Goal: Task Accomplishment & Management: Use online tool/utility

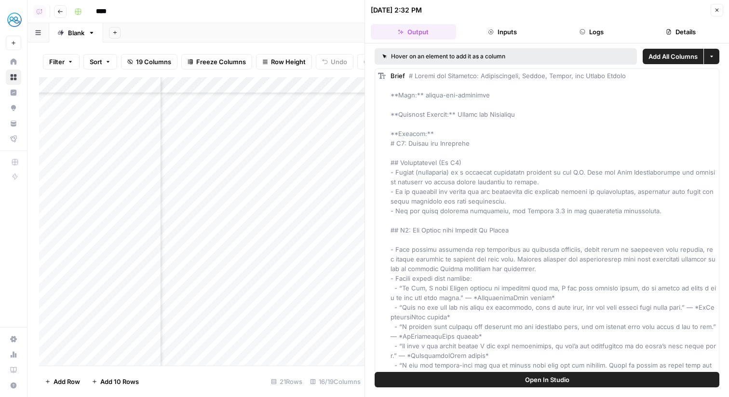
scroll to position [88, 56]
click at [716, 6] on button "Close" at bounding box center [716, 10] width 13 height 13
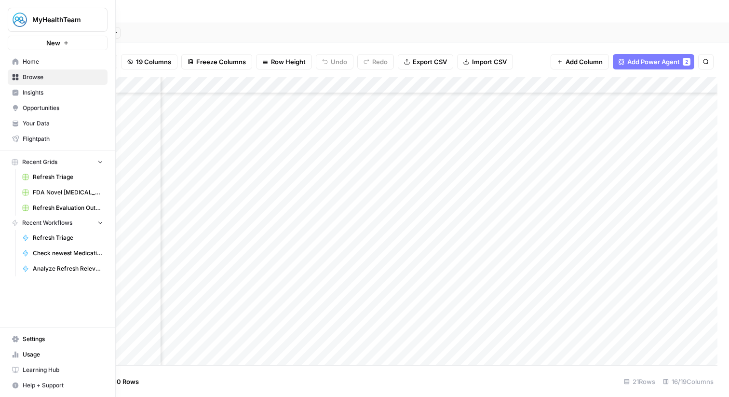
click at [22, 125] on link "Your Data" at bounding box center [58, 123] width 100 height 15
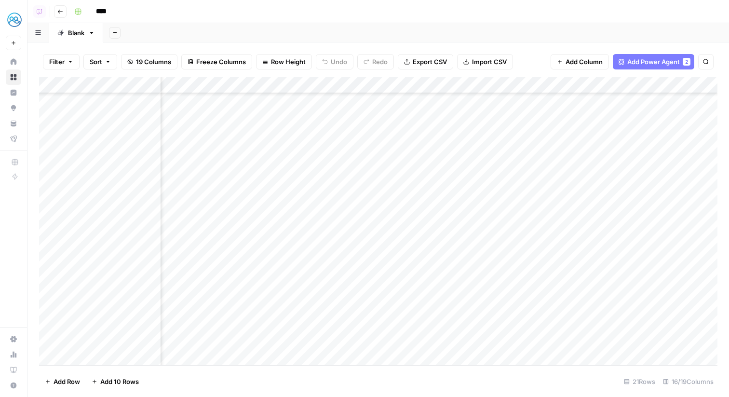
click at [315, 81] on div "Add Column" at bounding box center [378, 221] width 678 height 288
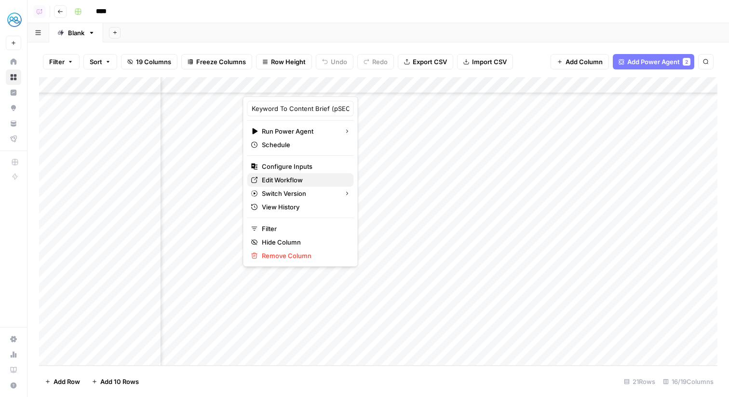
click at [312, 180] on span "Edit Workflow" at bounding box center [304, 180] width 84 height 10
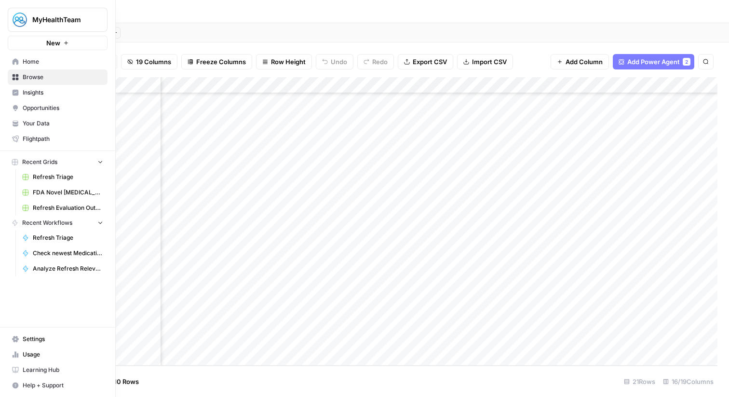
click at [17, 59] on icon at bounding box center [16, 61] width 6 height 6
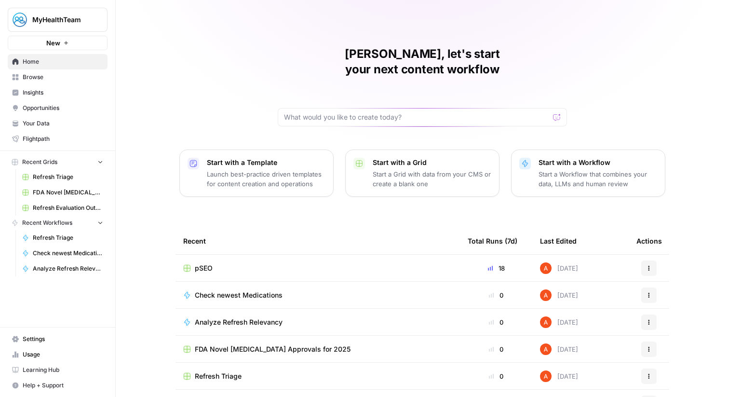
click at [213, 371] on span "Refresh Triage" at bounding box center [218, 376] width 47 height 10
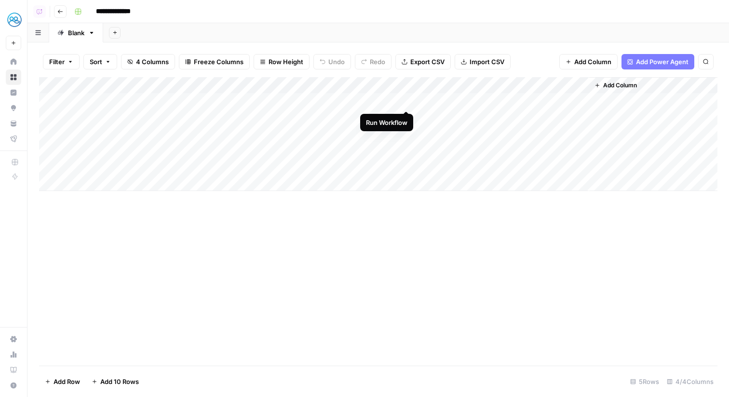
click at [404, 100] on div "Add Column" at bounding box center [378, 134] width 678 height 114
click at [407, 116] on div "Add Column" at bounding box center [378, 134] width 678 height 114
click at [59, 8] on button "Go back" at bounding box center [60, 11] width 13 height 13
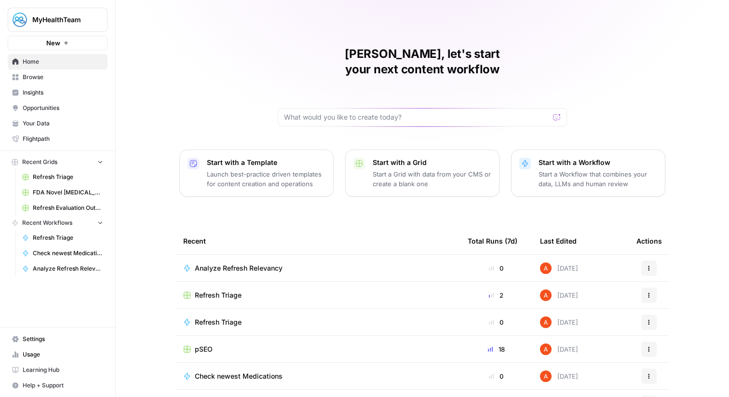
click at [208, 263] on span "Analyze Refresh Relevancy" at bounding box center [239, 268] width 88 height 10
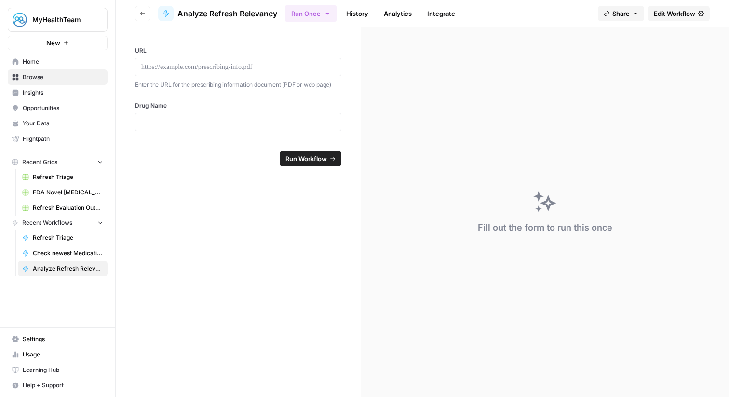
click at [356, 16] on link "History" at bounding box center [357, 13] width 34 height 15
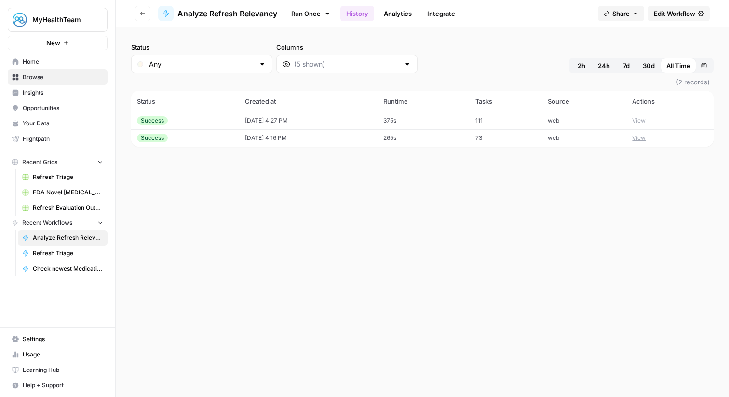
click at [69, 62] on span "Home" at bounding box center [63, 61] width 80 height 9
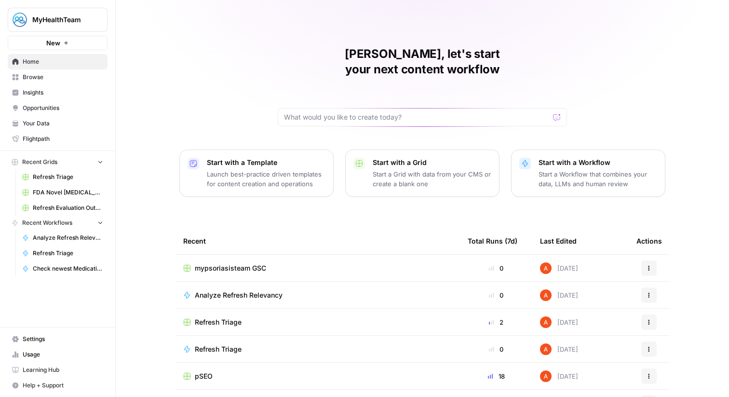
click at [206, 371] on span "pSEO" at bounding box center [204, 376] width 18 height 10
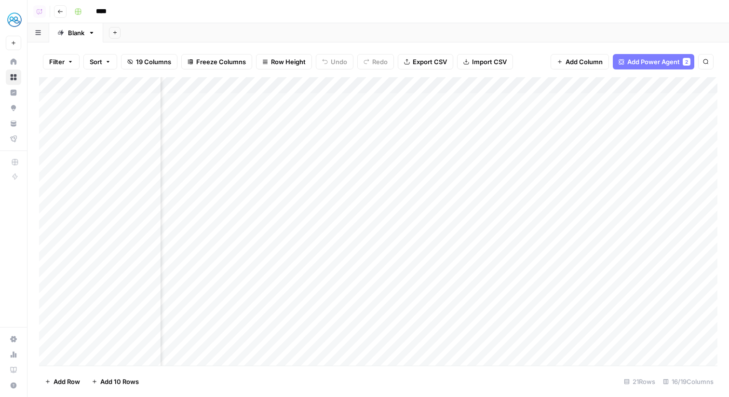
scroll to position [0, 995]
click at [563, 346] on div "Add Column" at bounding box center [378, 221] width 678 height 288
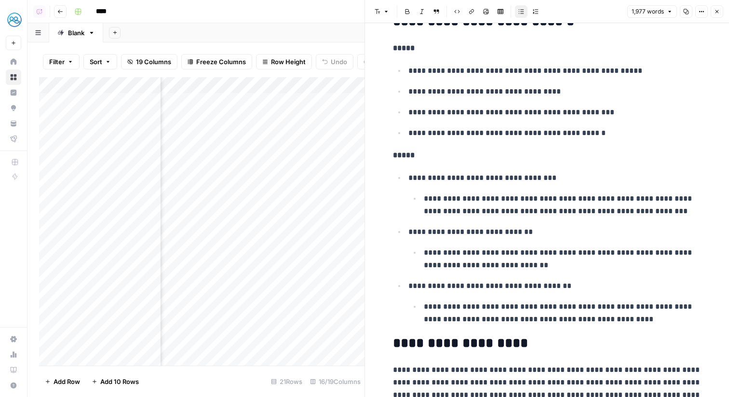
scroll to position [766, 0]
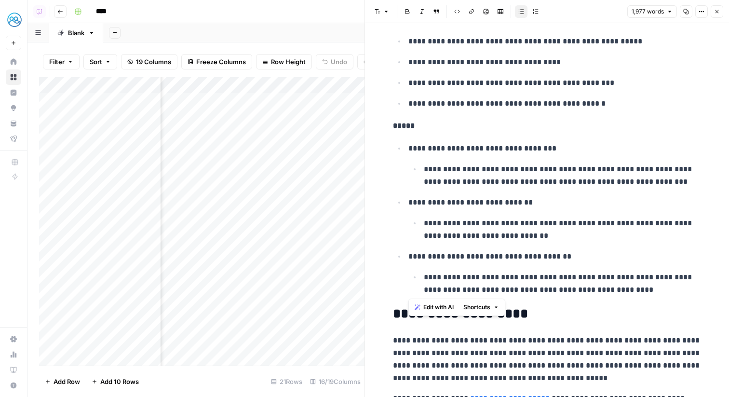
drag, startPoint x: 632, startPoint y: 291, endPoint x: 395, endPoint y: 130, distance: 286.9
click at [716, 9] on icon "button" at bounding box center [717, 12] width 6 height 6
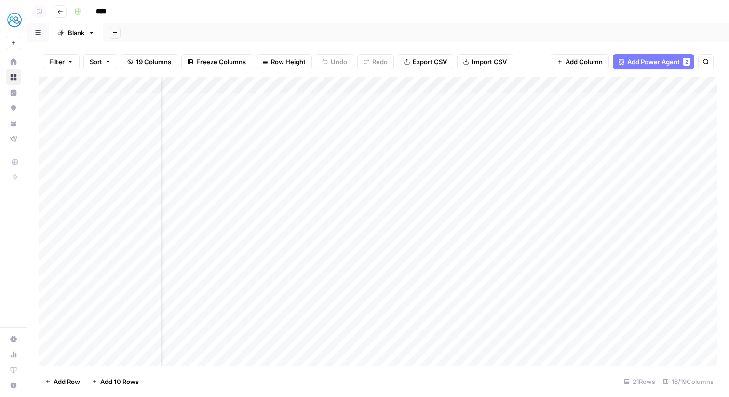
scroll to position [0, 214]
click at [407, 345] on div "Add Column" at bounding box center [378, 221] width 678 height 288
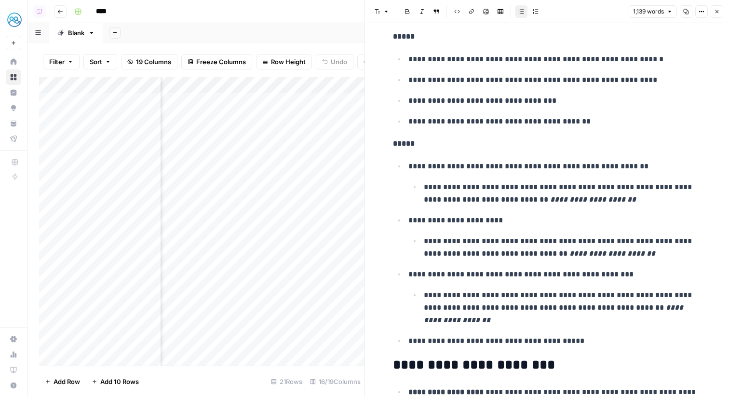
scroll to position [778, 0]
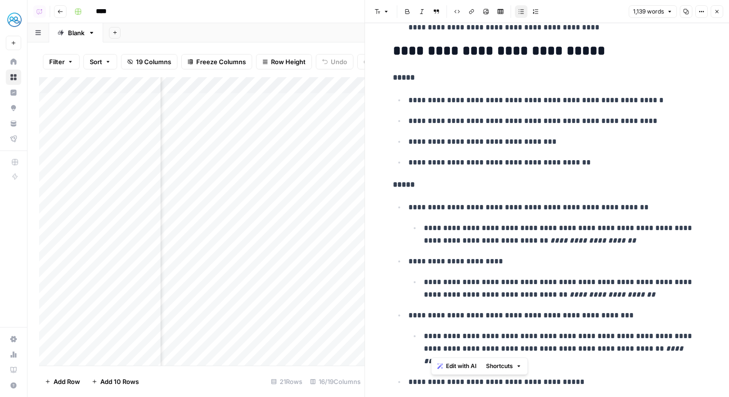
drag, startPoint x: 463, startPoint y: 351, endPoint x: 418, endPoint y: 133, distance: 223.2
click at [717, 9] on icon "button" at bounding box center [717, 12] width 6 height 6
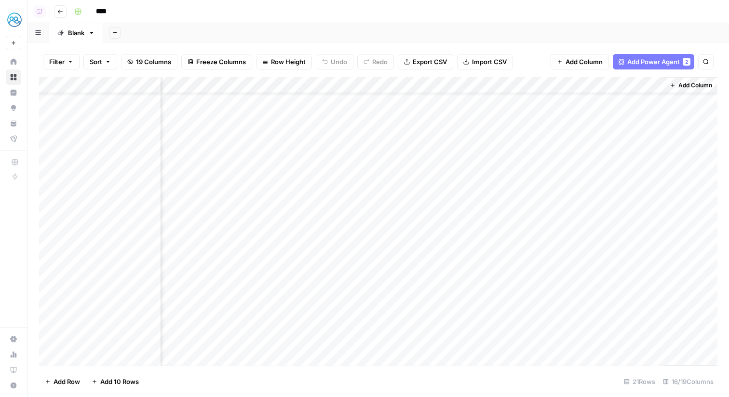
scroll to position [88, 995]
click at [567, 278] on div "Add Column" at bounding box center [378, 221] width 678 height 288
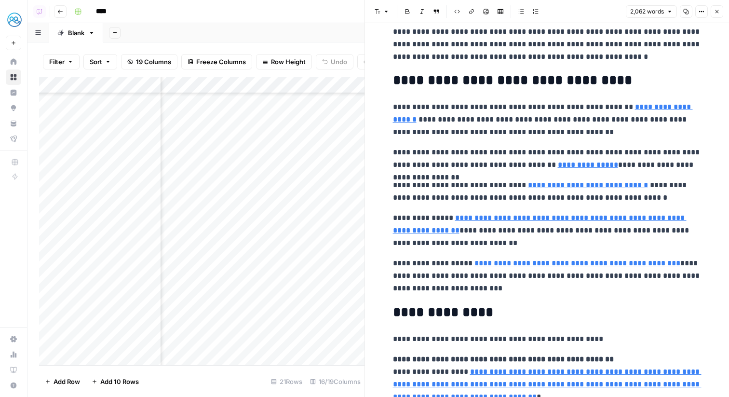
scroll to position [1535, 0]
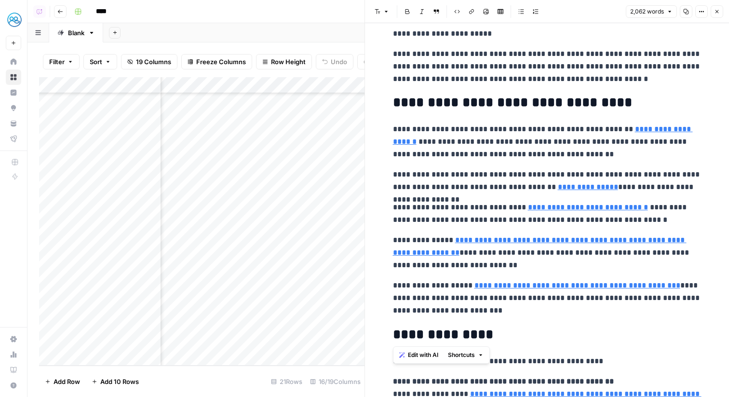
drag, startPoint x: 502, startPoint y: 320, endPoint x: 438, endPoint y: 108, distance: 220.9
drag, startPoint x: 456, startPoint y: 265, endPoint x: 385, endPoint y: 242, distance: 74.4
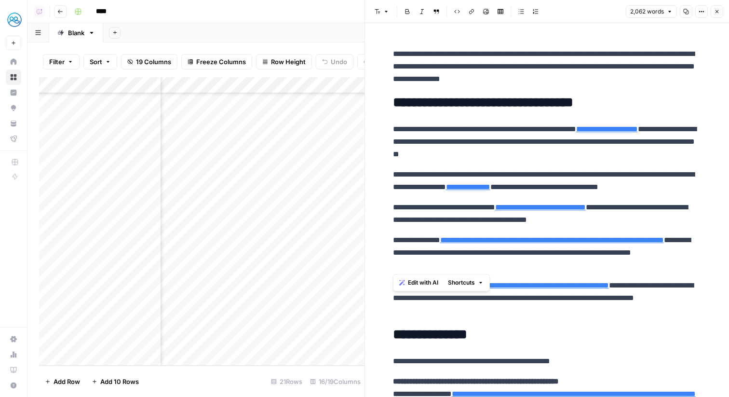
click at [434, 192] on p "**********" at bounding box center [547, 180] width 308 height 25
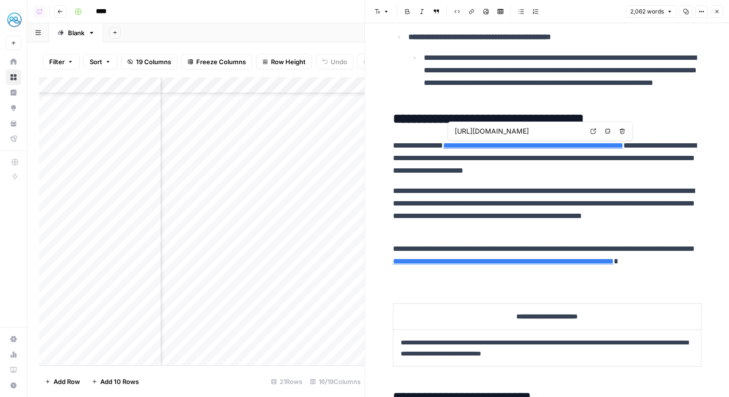
scroll to position [420, 0]
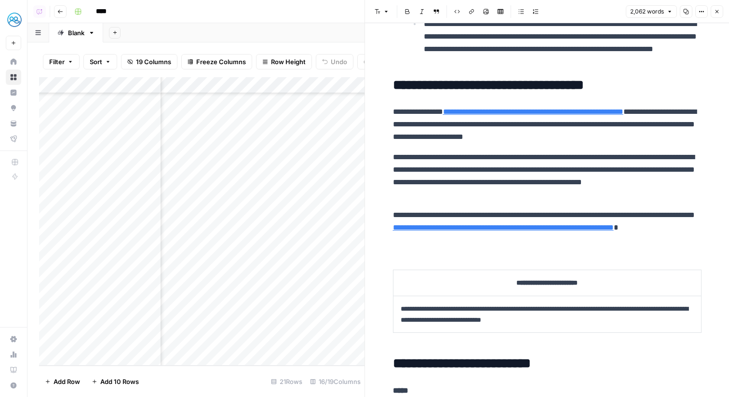
click at [553, 135] on p "**********" at bounding box center [547, 125] width 308 height 38
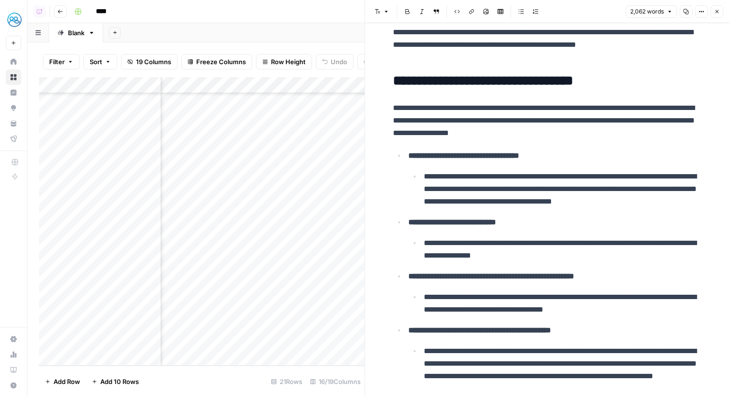
scroll to position [0, 0]
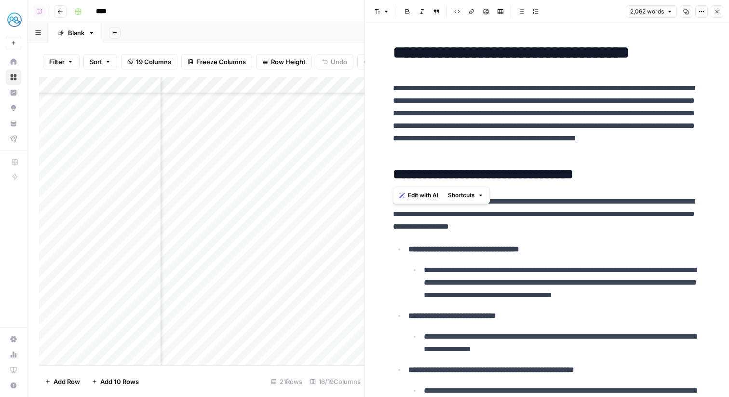
drag, startPoint x: 607, startPoint y: 158, endPoint x: 571, endPoint y: 132, distance: 43.8
click at [713, 12] on button "Close" at bounding box center [716, 11] width 13 height 13
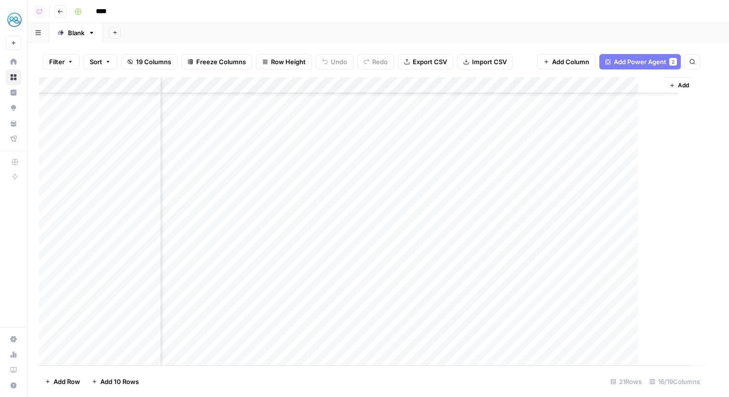
scroll to position [88, 983]
click at [222, 19] on header "Copilot Go back ****" at bounding box center [377, 11] width 701 height 23
click at [80, 29] on div "Blank" at bounding box center [76, 33] width 16 height 10
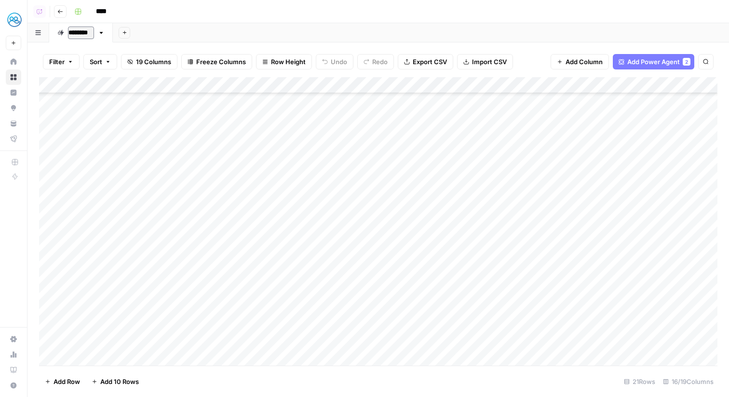
type input "*********"
click at [156, 47] on div "Filter Sort 19 Columns Freeze Columns Row Height Undo Redo Export CSV Import CS…" at bounding box center [378, 61] width 678 height 31
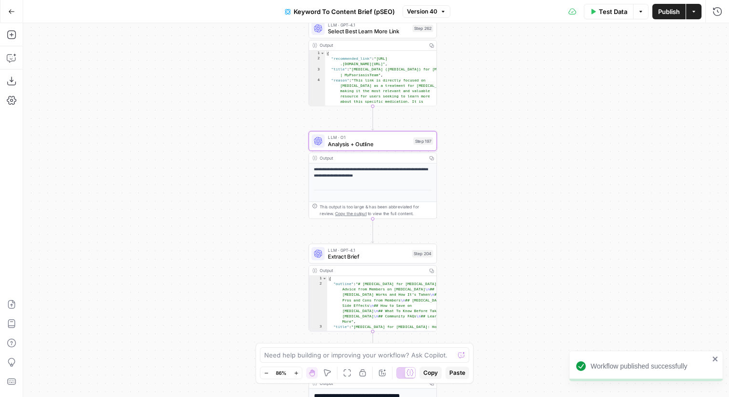
scroll to position [38, 0]
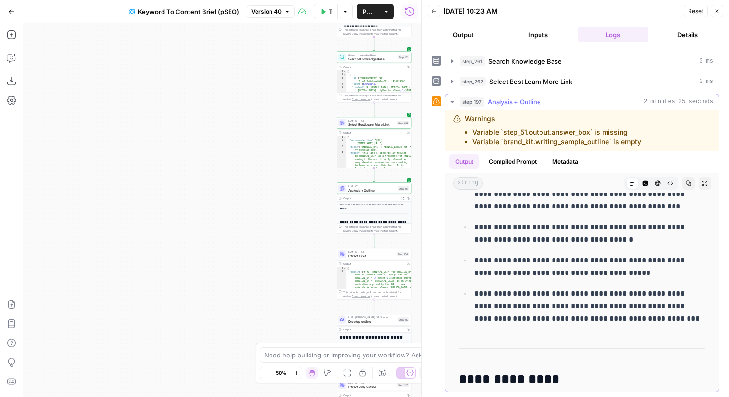
scroll to position [4753, 0]
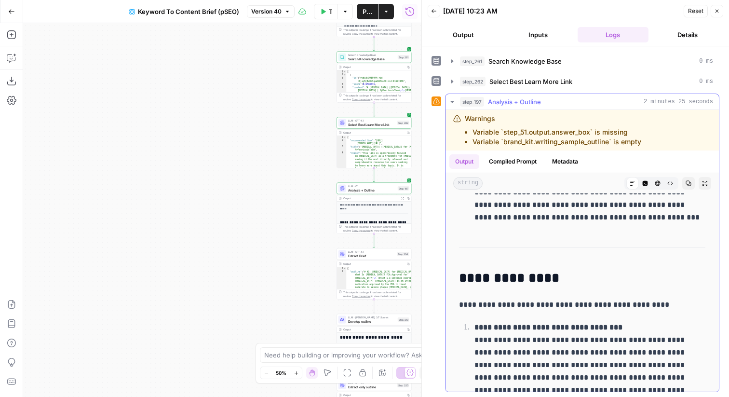
click at [504, 247] on hr at bounding box center [582, 247] width 246 height 0
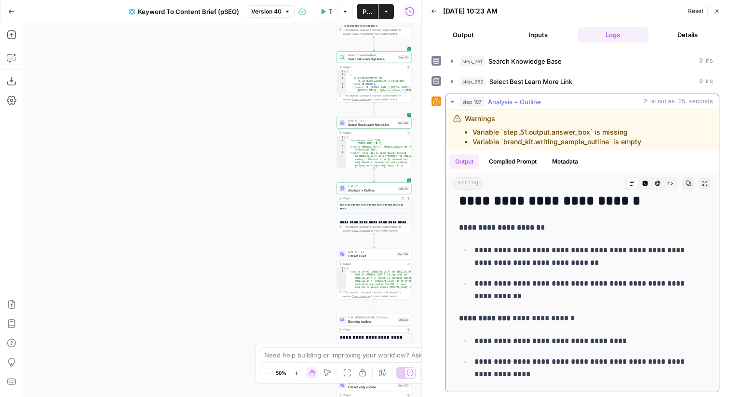
scroll to position [3525, 0]
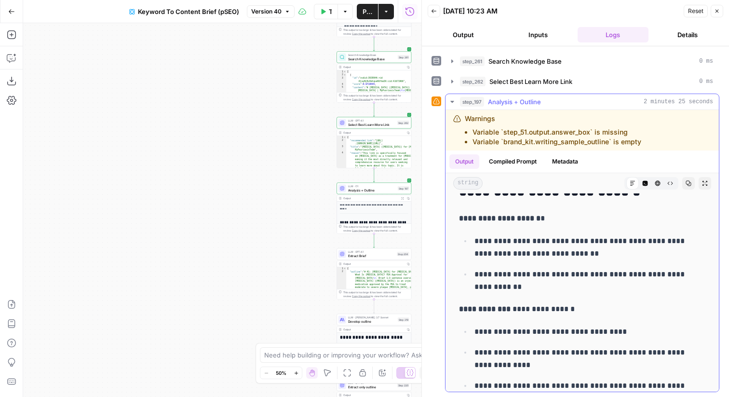
click at [620, 99] on div "step_197 Analysis + Outline 2 minutes 25 seconds" at bounding box center [586, 102] width 253 height 10
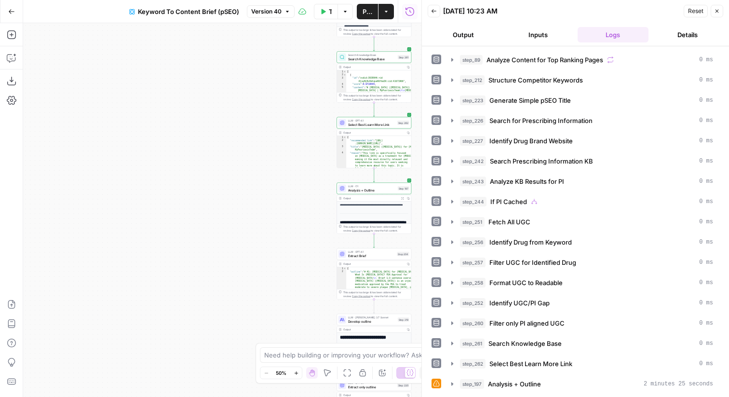
scroll to position [60, 0]
click at [714, 13] on icon "button" at bounding box center [717, 11] width 6 height 6
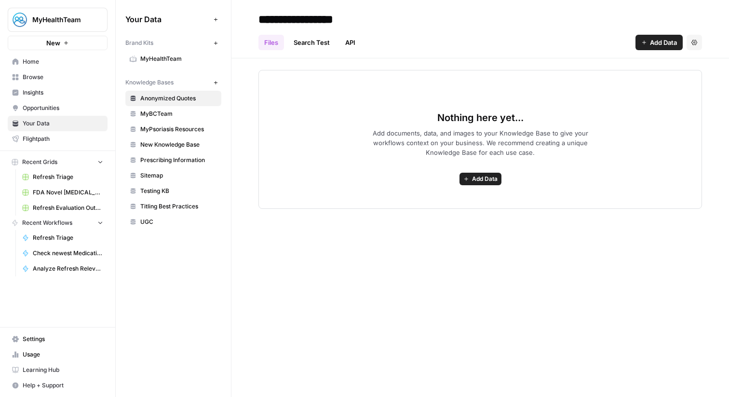
click at [157, 220] on span "UGC" at bounding box center [178, 221] width 77 height 9
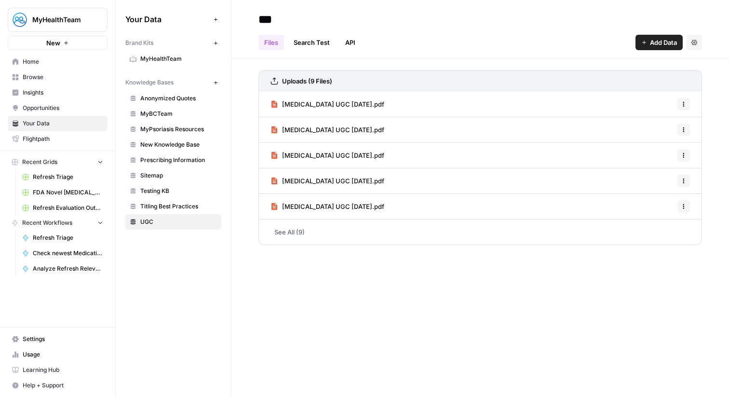
click at [329, 225] on link "See All (9)" at bounding box center [479, 231] width 443 height 25
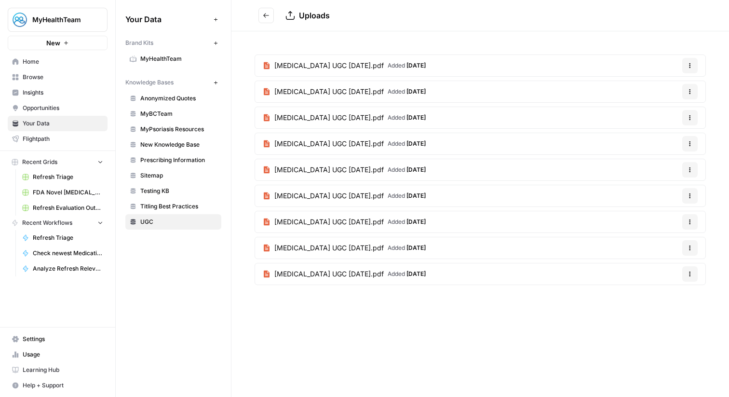
click at [331, 111] on link "Humira UGC 9.25.25.pdf Added 6 days ago" at bounding box center [344, 117] width 178 height 21
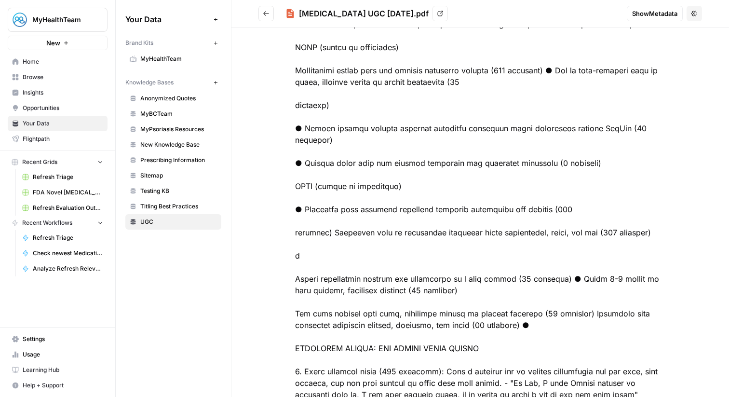
scroll to position [230, 0]
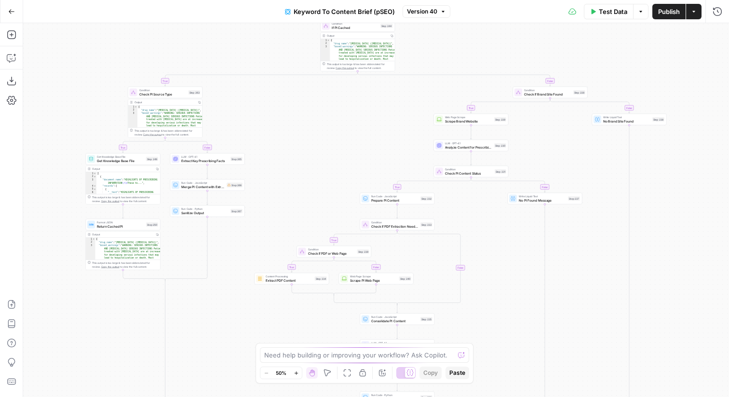
click at [474, 223] on div "true false true false true false true false true false true false Workflow Inpu…" at bounding box center [375, 209] width 705 height 373
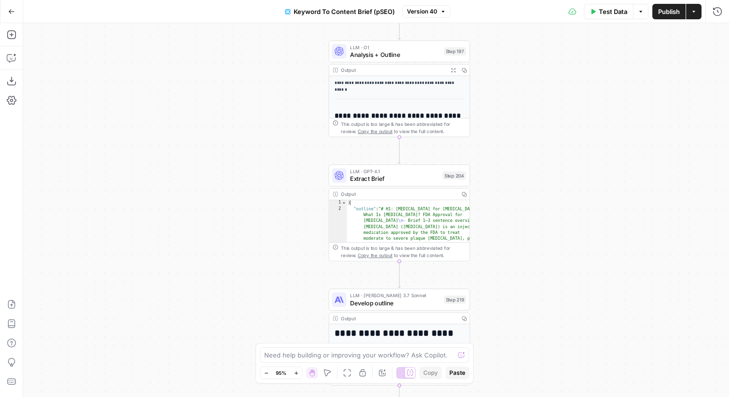
click at [402, 65] on div "Output Expand Output Copy" at bounding box center [399, 71] width 140 height 12
click at [398, 56] on span "Analysis + Outline" at bounding box center [395, 54] width 90 height 9
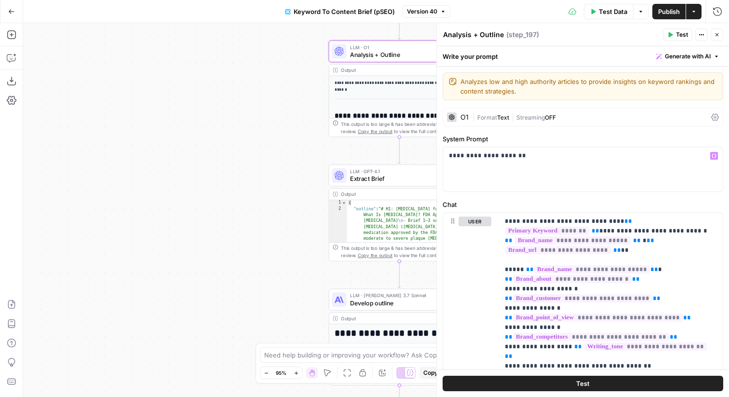
scroll to position [156, 0]
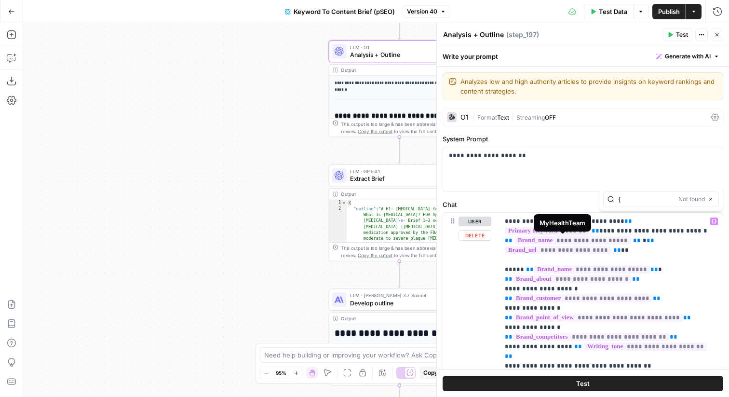
type input "{"
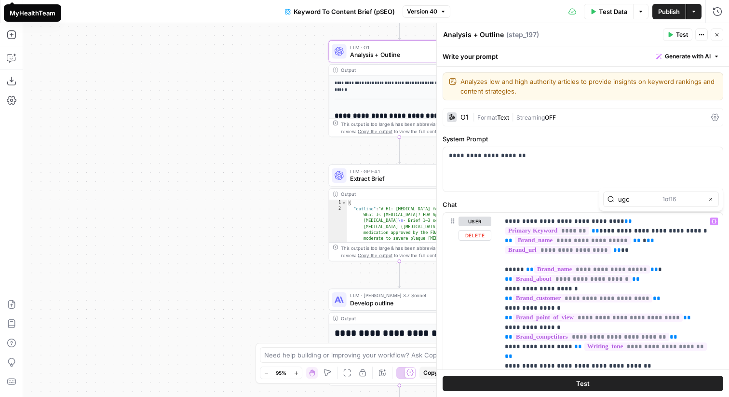
type input "ugc"
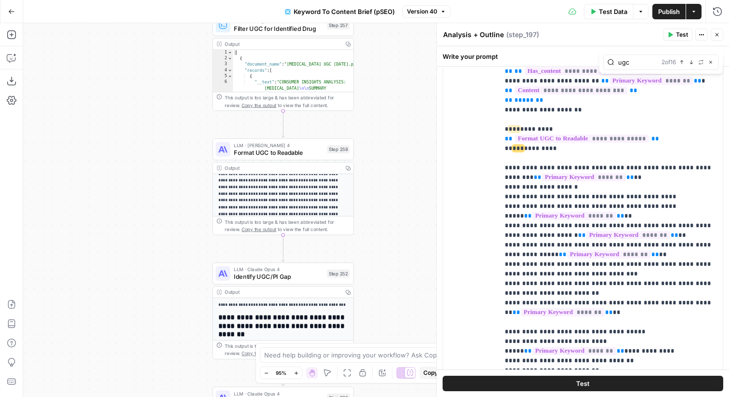
scroll to position [112, 0]
click at [267, 154] on span "Format UGC to Readable" at bounding box center [278, 152] width 89 height 9
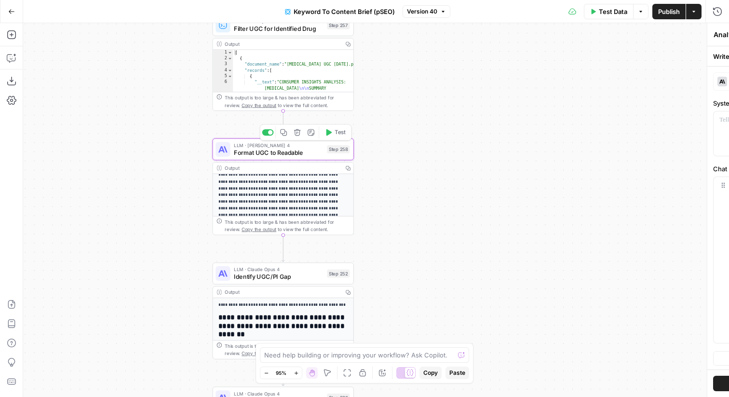
type textarea "Format UGC to Readable"
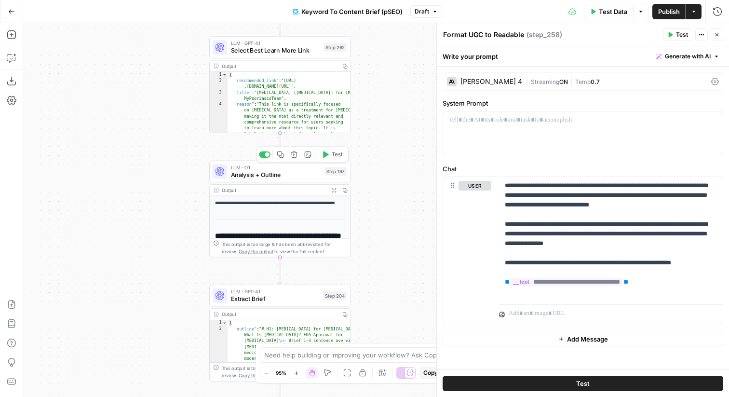
click at [326, 173] on div "Step 197" at bounding box center [335, 171] width 22 height 8
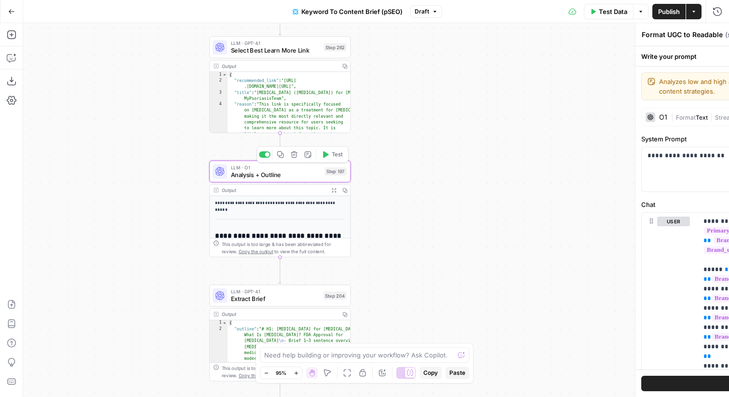
type textarea "Analysis + Outline"
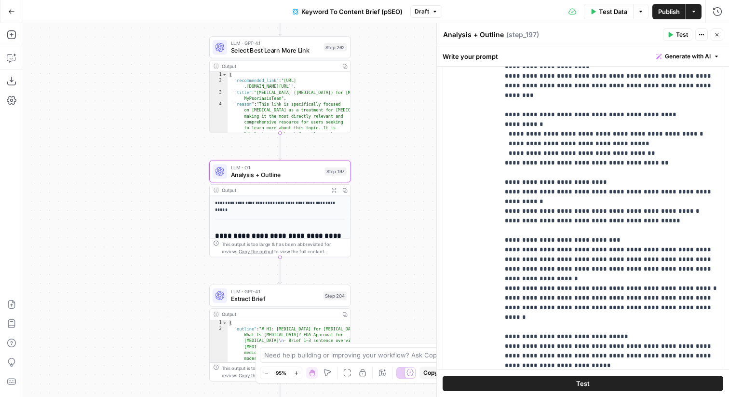
scroll to position [1106, 0]
click at [664, 164] on p "**********" at bounding box center [610, 4] width 212 height 2197
click at [710, 145] on p "**********" at bounding box center [610, 4] width 212 height 2197
click at [690, 165] on p "**********" at bounding box center [610, 4] width 212 height 2197
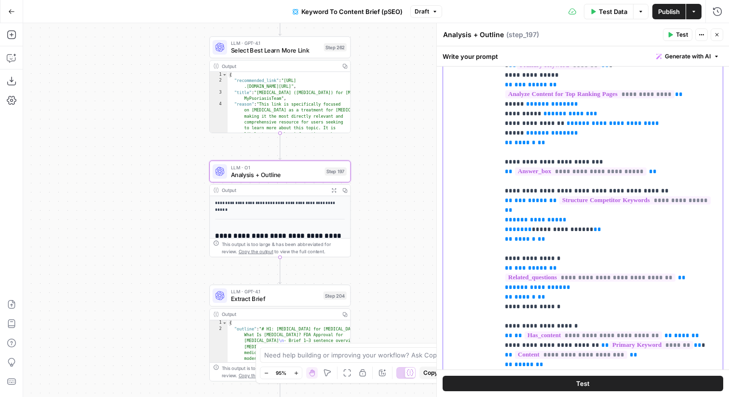
scroll to position [133, 0]
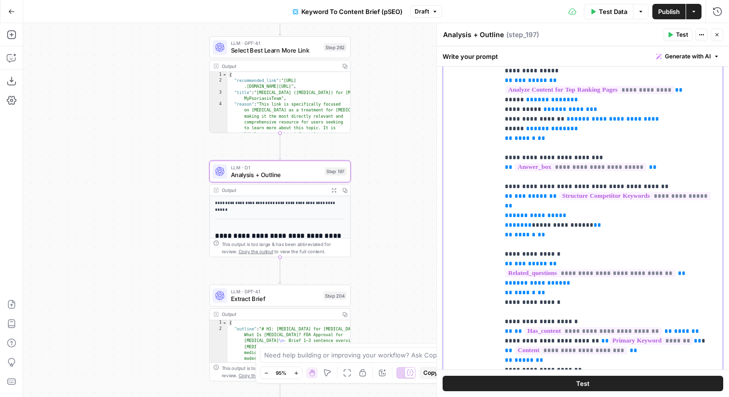
click at [543, 279] on span "**********" at bounding box center [537, 282] width 50 height 6
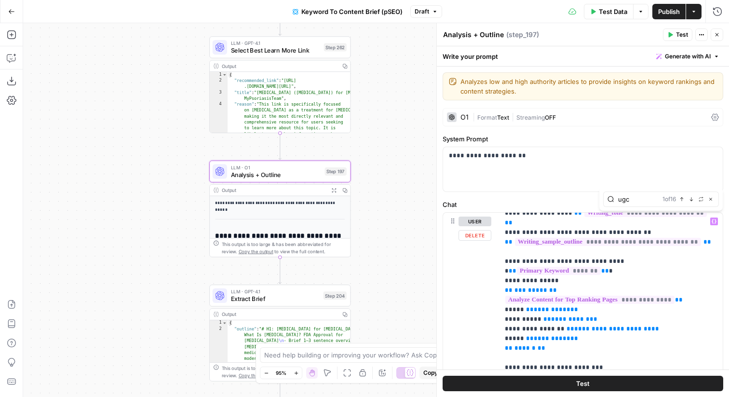
type input "ugc"
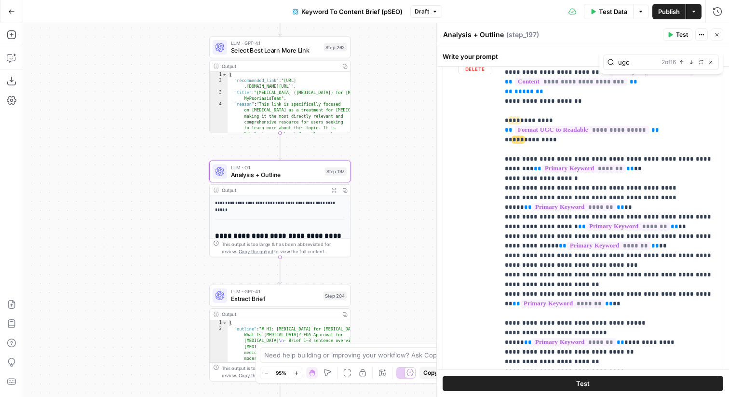
scroll to position [388, 0]
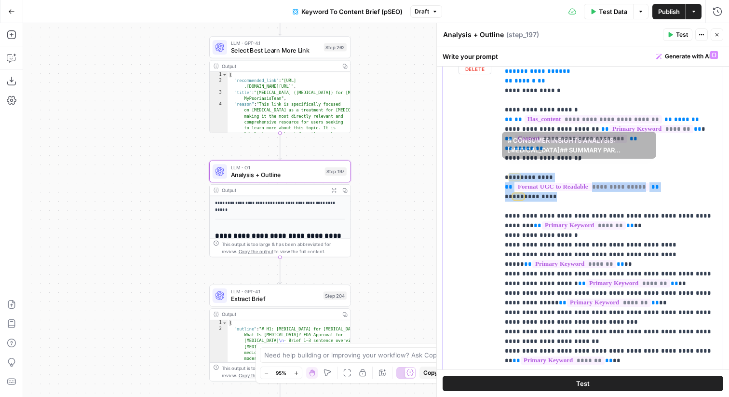
drag, startPoint x: 560, startPoint y: 179, endPoint x: 506, endPoint y: 154, distance: 59.5
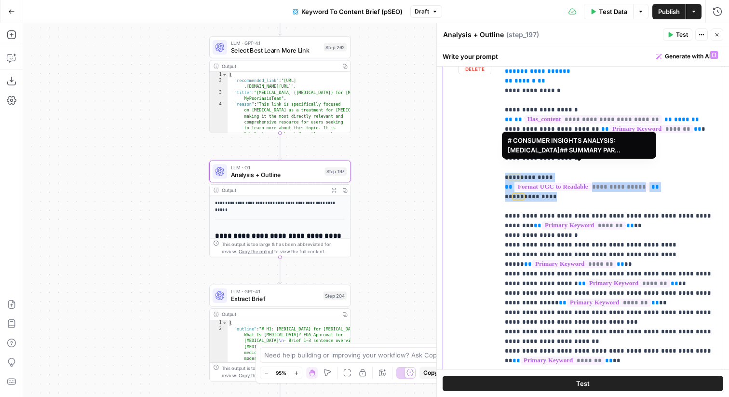
drag, startPoint x: 503, startPoint y: 155, endPoint x: 557, endPoint y: 174, distance: 57.1
click at [557, 174] on div "**********" at bounding box center [611, 242] width 224 height 393
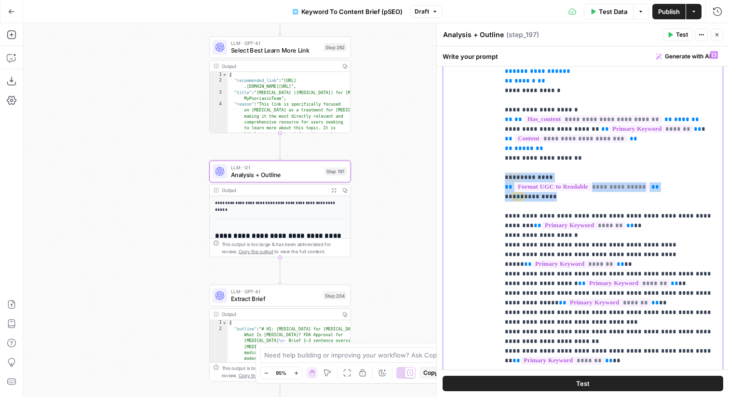
copy p "**********"
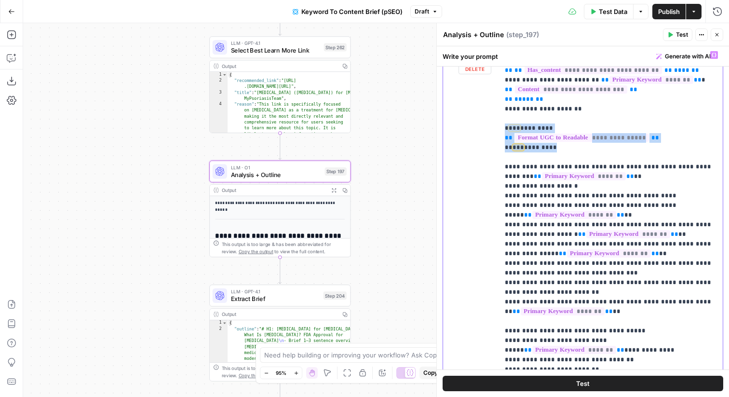
scroll to position [441, 0]
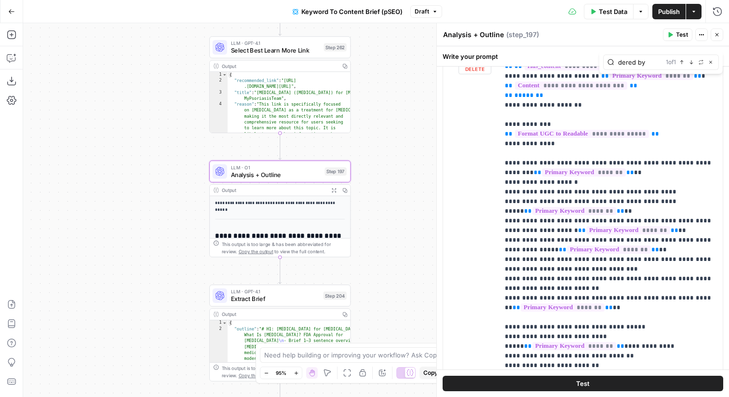
type input "dered by"
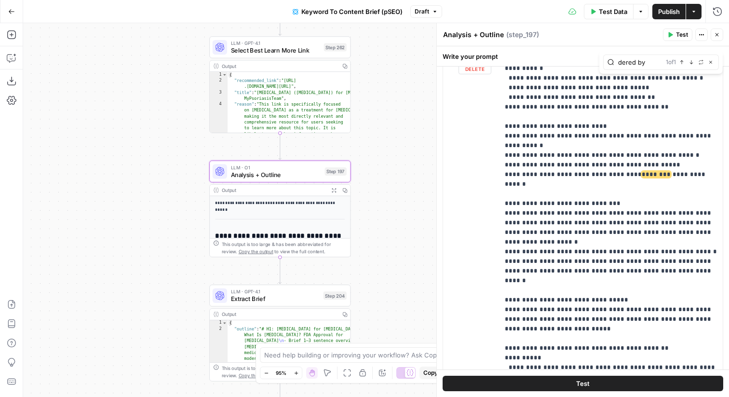
scroll to position [1184, 0]
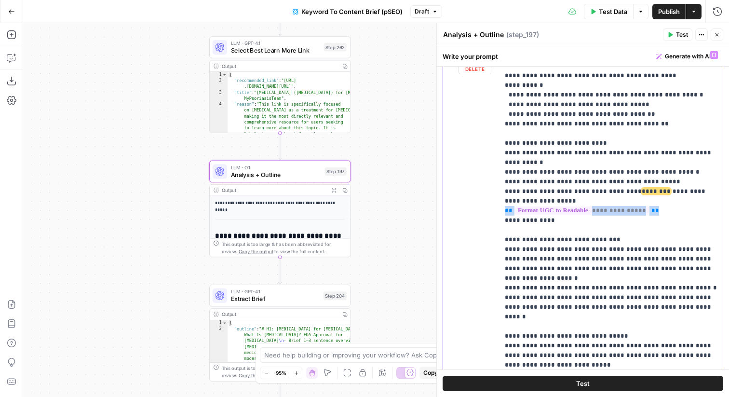
drag, startPoint x: 663, startPoint y: 153, endPoint x: 489, endPoint y: 152, distance: 173.5
click at [489, 153] on div "**********" at bounding box center [582, 253] width 279 height 415
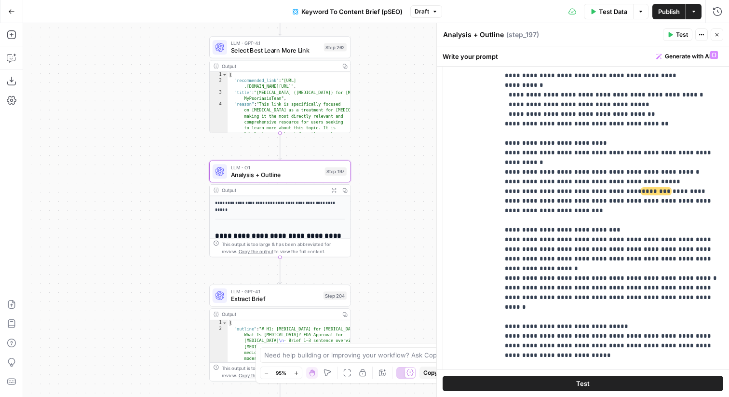
click at [722, 38] on button "Close" at bounding box center [716, 34] width 13 height 13
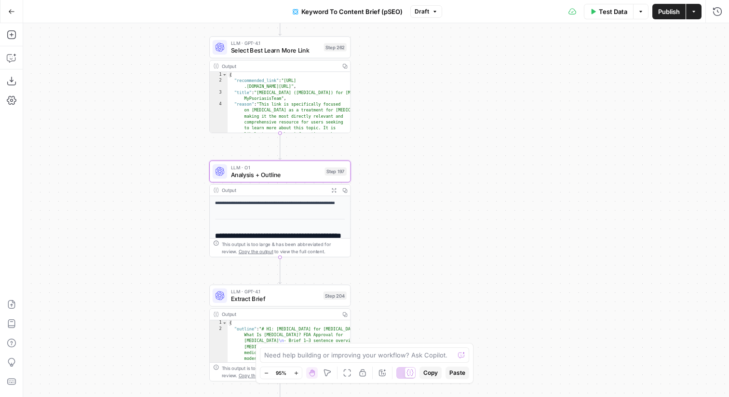
click at [668, 11] on span "Publish" at bounding box center [669, 12] width 22 height 10
click at [6, 8] on button "Go Back" at bounding box center [11, 11] width 17 height 17
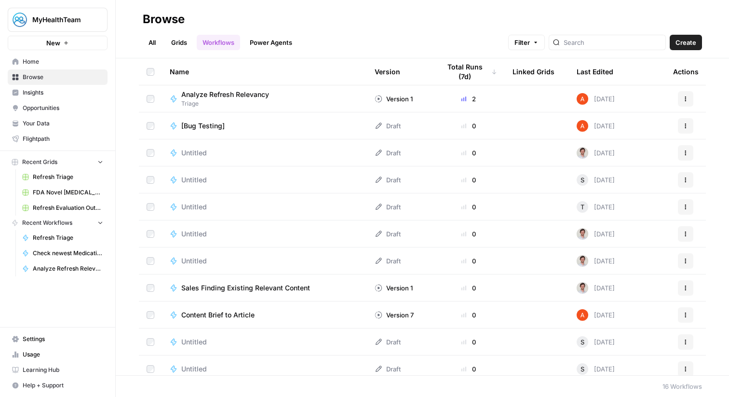
click at [179, 38] on link "Grids" at bounding box center [178, 42] width 27 height 15
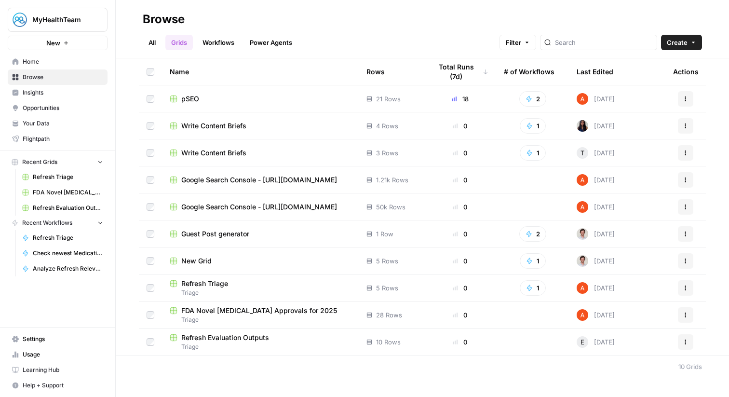
click at [213, 286] on span "Refresh Triage" at bounding box center [204, 284] width 47 height 10
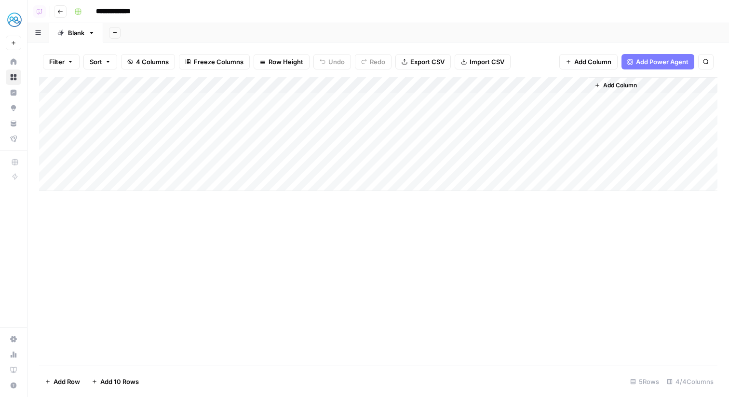
click at [369, 87] on div "Add Column" at bounding box center [378, 134] width 678 height 114
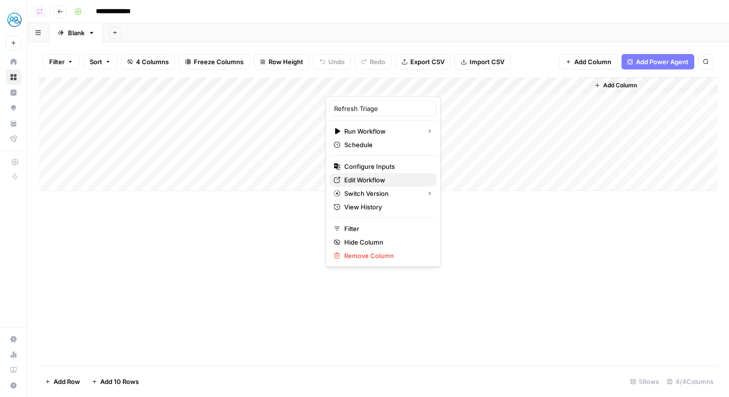
click at [374, 181] on span "Edit Workflow" at bounding box center [386, 180] width 84 height 10
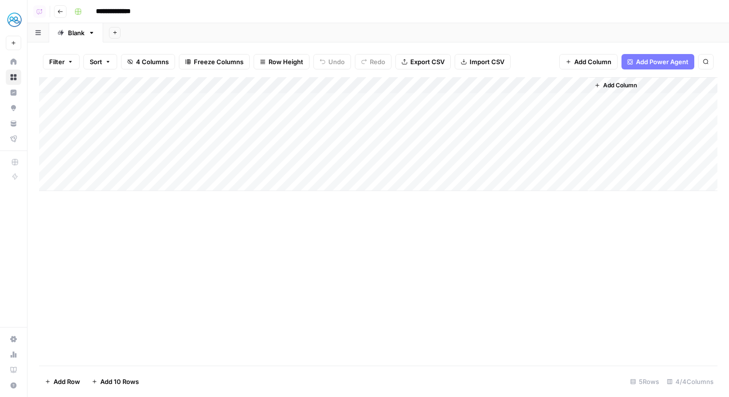
click at [378, 87] on div "Add Column" at bounding box center [378, 134] width 678 height 114
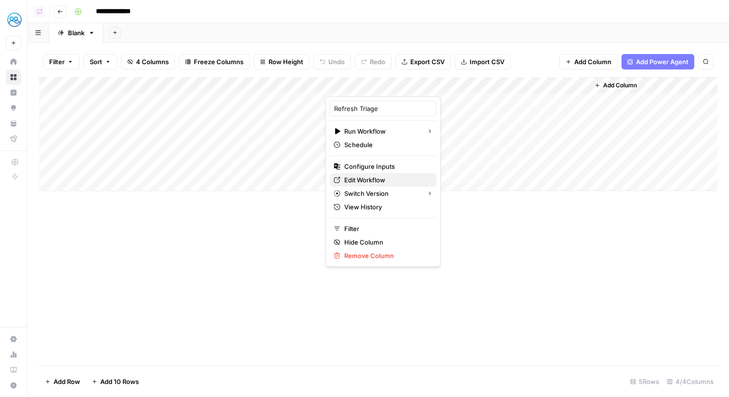
click at [382, 177] on span "Edit Workflow" at bounding box center [386, 180] width 84 height 10
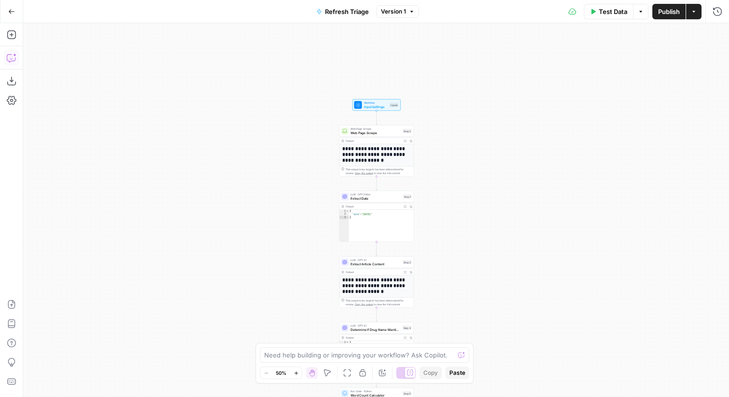
click at [13, 56] on icon "button" at bounding box center [12, 58] width 10 height 10
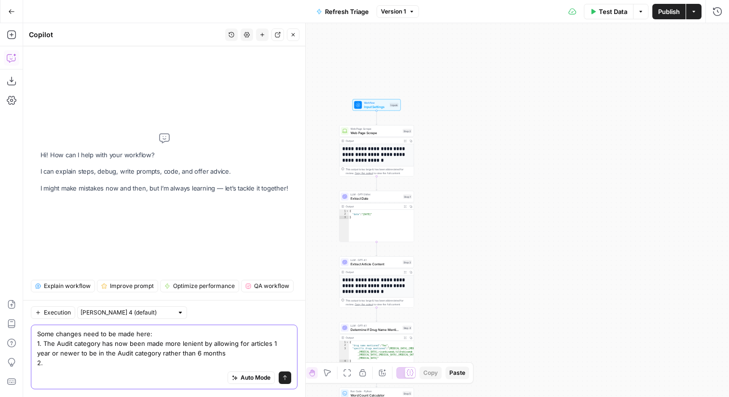
click at [271, 343] on textarea "Some changes need to be made here: 1. The Audit category has now been made more…" at bounding box center [164, 348] width 254 height 39
click at [131, 351] on textarea "Some changes need to be made here: 1. The Audit category has now been made more…" at bounding box center [164, 348] width 254 height 39
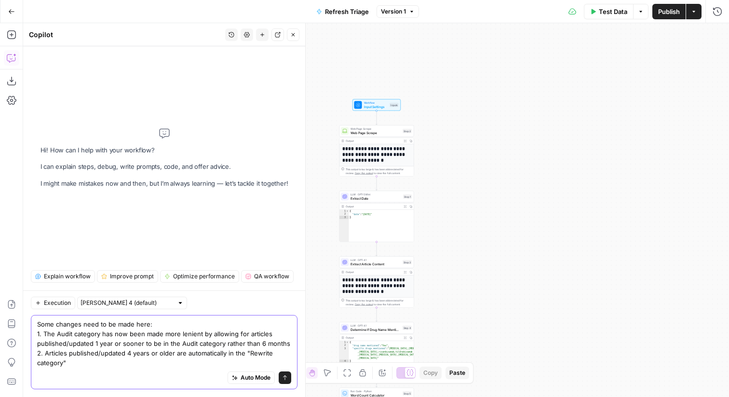
type textarea "Some changes need to be made here: 1. The Audit category has now been made more…"
click at [143, 371] on div "Auto Mode Send" at bounding box center [164, 377] width 254 height 21
click at [282, 376] on icon "submit" at bounding box center [285, 377] width 6 height 6
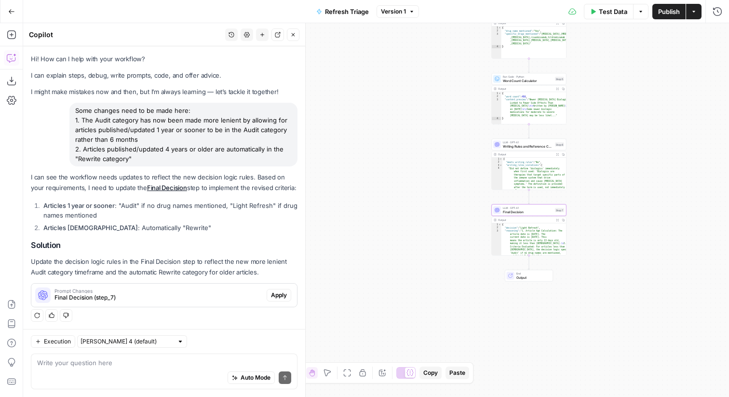
scroll to position [1, 0]
click at [276, 292] on span "Apply" at bounding box center [279, 294] width 16 height 9
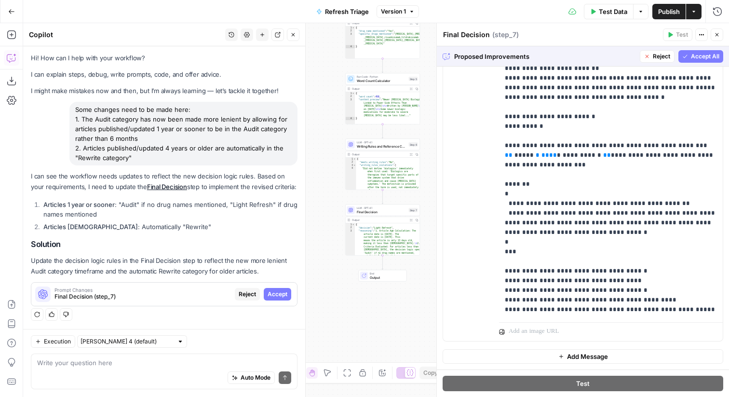
scroll to position [0, 0]
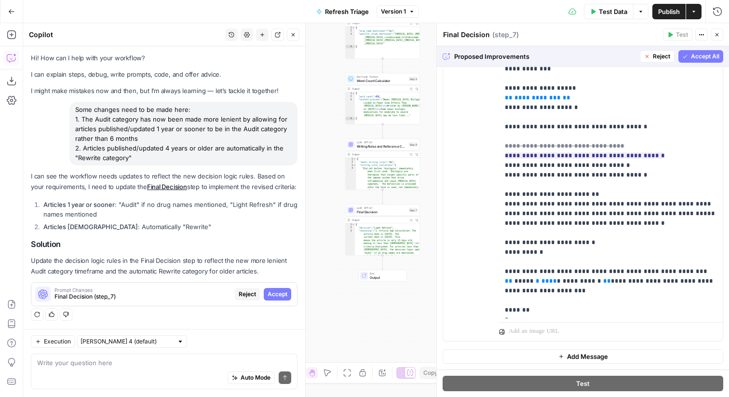
click at [703, 57] on span "Accept All" at bounding box center [704, 56] width 28 height 9
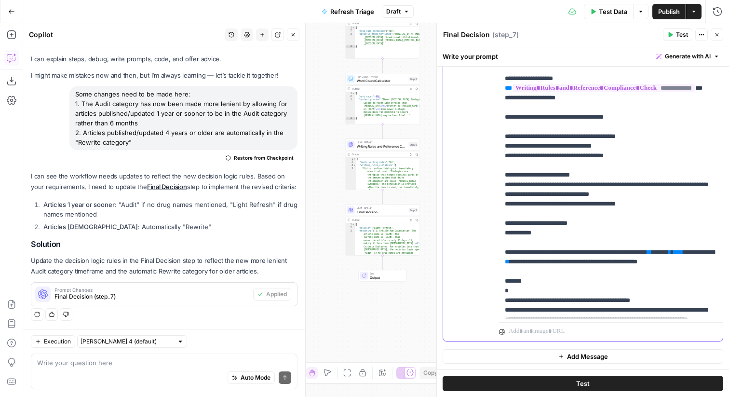
drag, startPoint x: 646, startPoint y: 169, endPoint x: 640, endPoint y: 154, distance: 15.8
click at [640, 154] on p "**********" at bounding box center [610, 179] width 212 height 501
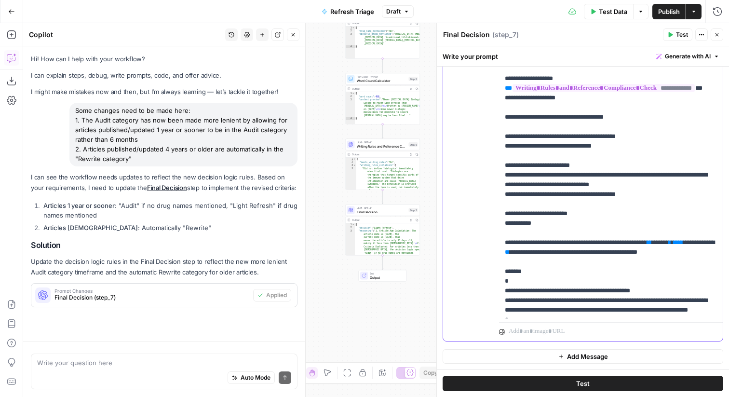
scroll to position [16, 0]
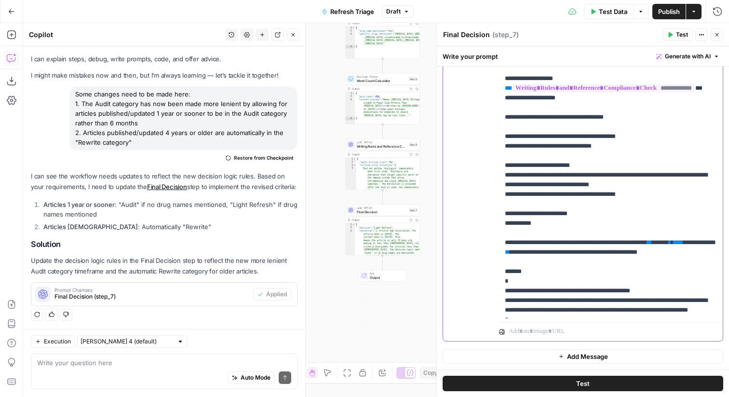
click at [655, 200] on p "**********" at bounding box center [610, 174] width 212 height 491
drag, startPoint x: 584, startPoint y: 173, endPoint x: 501, endPoint y: 175, distance: 83.4
click at [501, 175] on div "**********" at bounding box center [611, 121] width 224 height 393
copy p "**********"
click at [541, 211] on p "**********" at bounding box center [610, 174] width 212 height 491
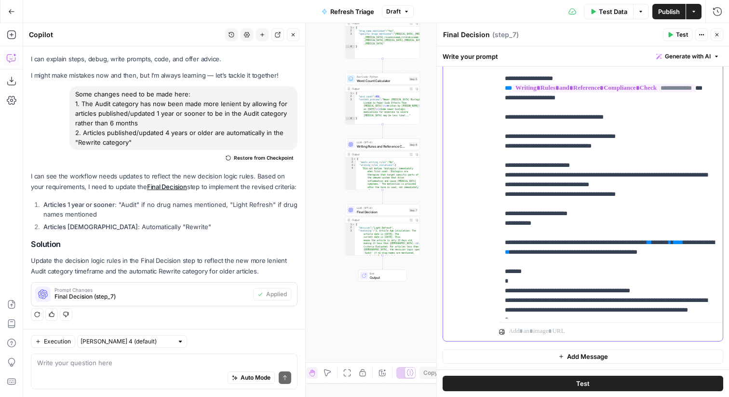
paste div
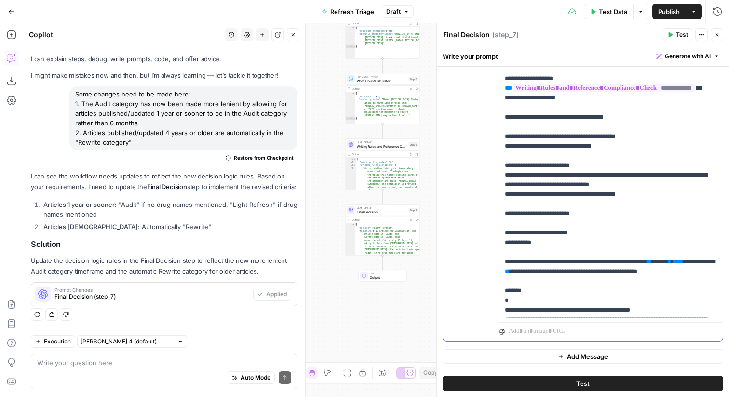
click at [538, 223] on p "**********" at bounding box center [610, 184] width 212 height 511
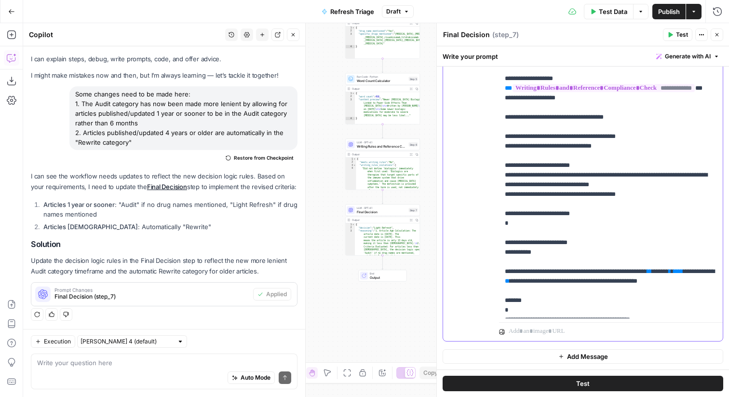
drag, startPoint x: 509, startPoint y: 203, endPoint x: 536, endPoint y: 205, distance: 27.0
click at [536, 205] on p "**********" at bounding box center [610, 189] width 212 height 520
copy p "********"
click at [535, 229] on p "**********" at bounding box center [610, 189] width 212 height 520
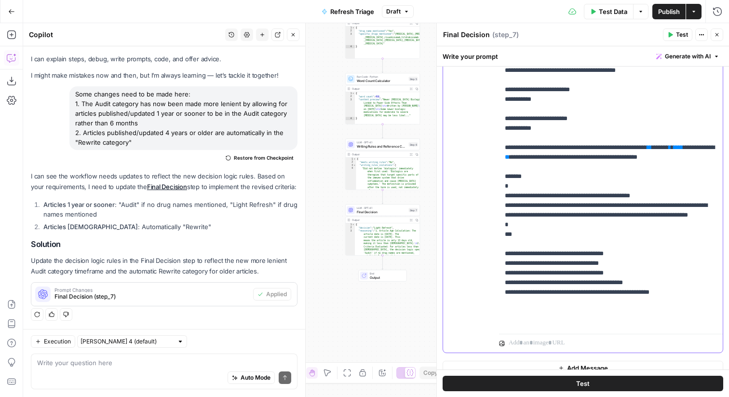
scroll to position [273, 0]
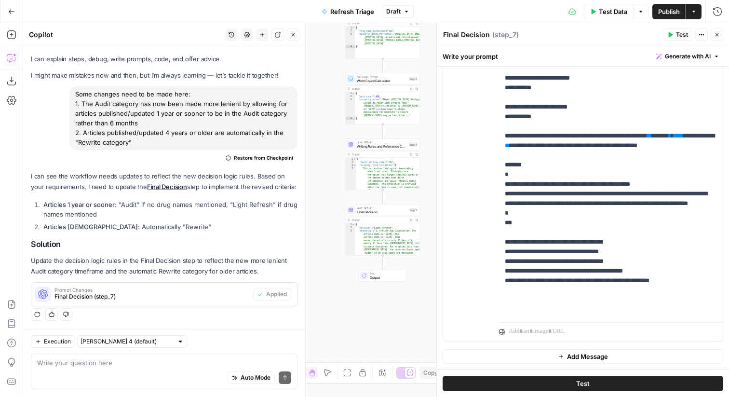
click at [717, 34] on icon "button" at bounding box center [717, 35] width 6 height 6
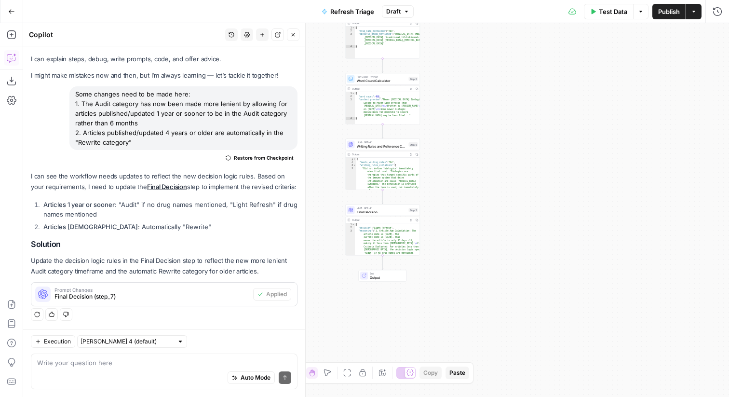
click at [669, 12] on span "Publish" at bounding box center [669, 12] width 22 height 10
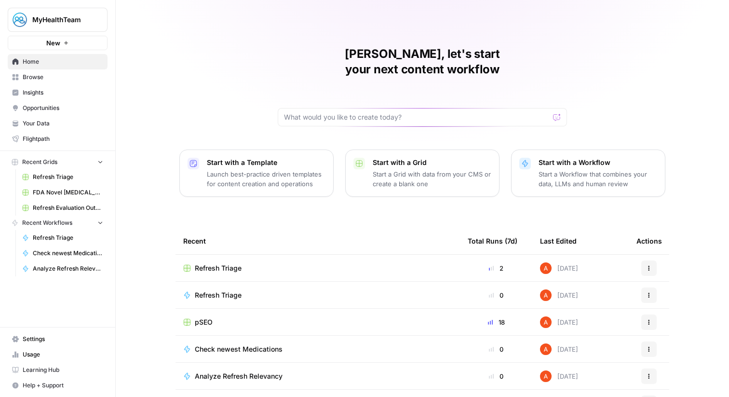
scroll to position [47, 0]
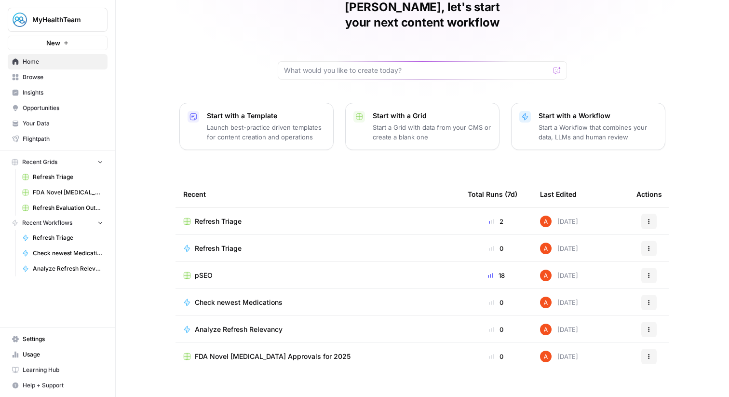
click at [206, 351] on span "FDA Novel [MEDICAL_DATA] Approvals for 2025" at bounding box center [273, 356] width 156 height 10
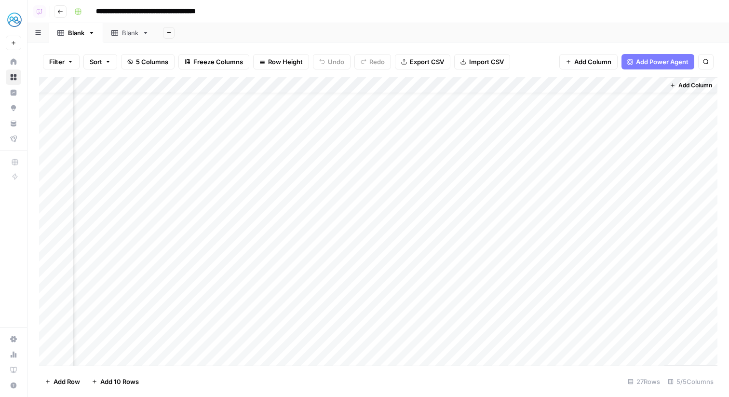
scroll to position [186, 104]
click at [61, 13] on icon "button" at bounding box center [60, 12] width 6 height 6
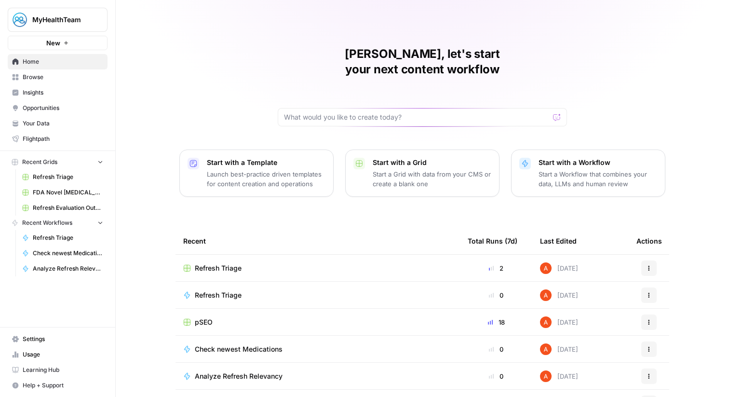
click at [80, 71] on link "Browse" at bounding box center [58, 76] width 100 height 15
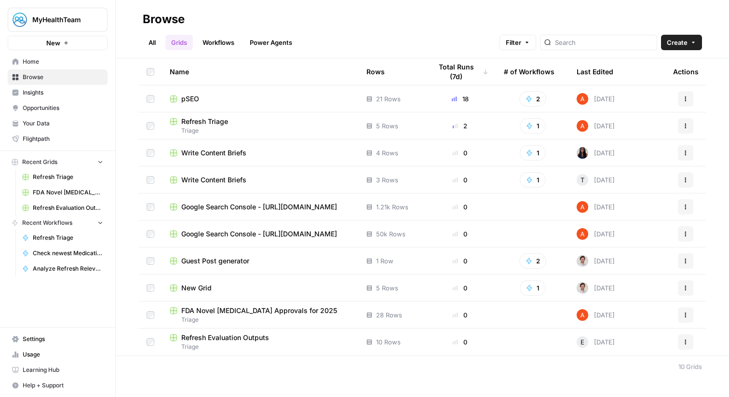
click at [158, 43] on link "All" at bounding box center [152, 42] width 19 height 15
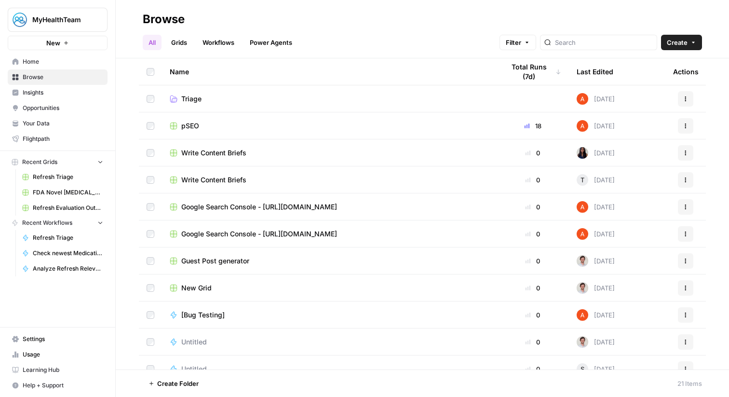
click at [186, 95] on span "Triage" at bounding box center [191, 99] width 20 height 10
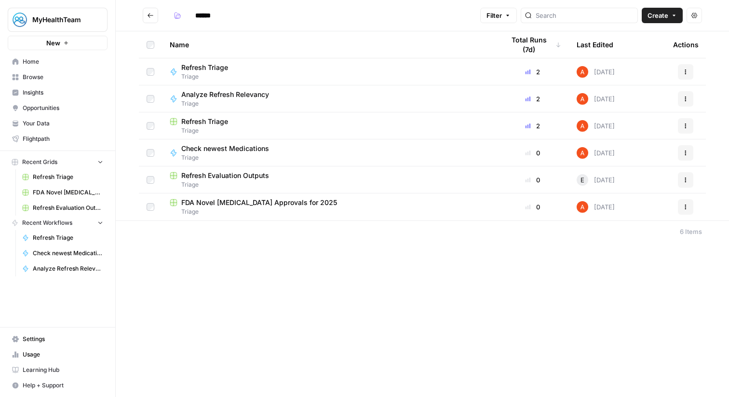
click at [218, 91] on span "Analyze Refresh Relevancy" at bounding box center [225, 95] width 88 height 10
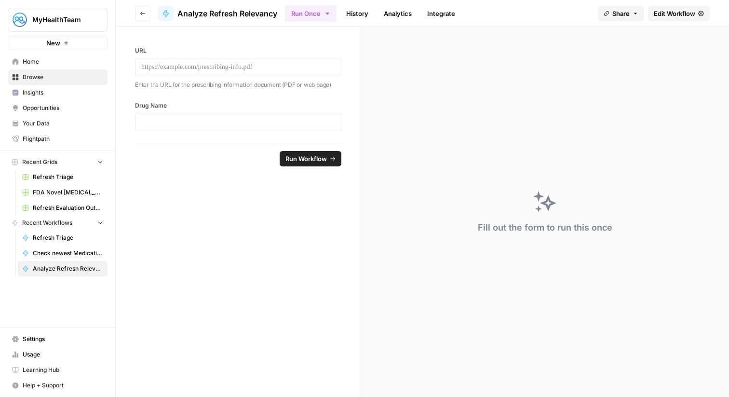
click at [684, 18] on span "Edit Workflow" at bounding box center [673, 14] width 41 height 10
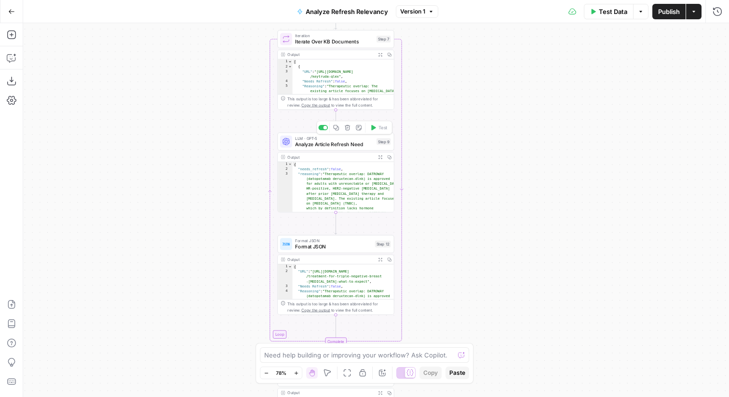
click at [371, 142] on span "Analyze Article Refresh Need" at bounding box center [334, 144] width 78 height 8
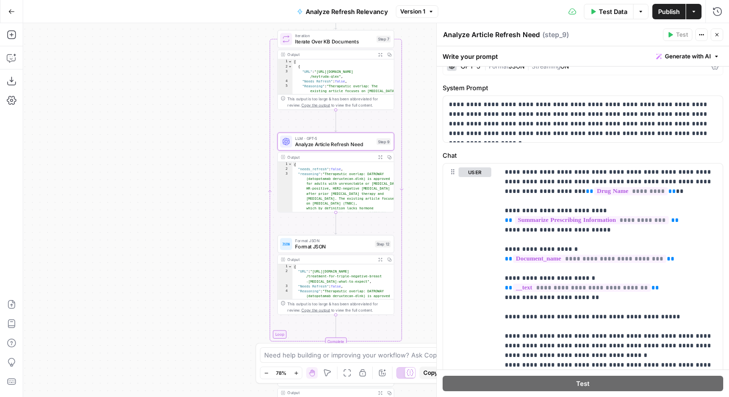
scroll to position [15, 0]
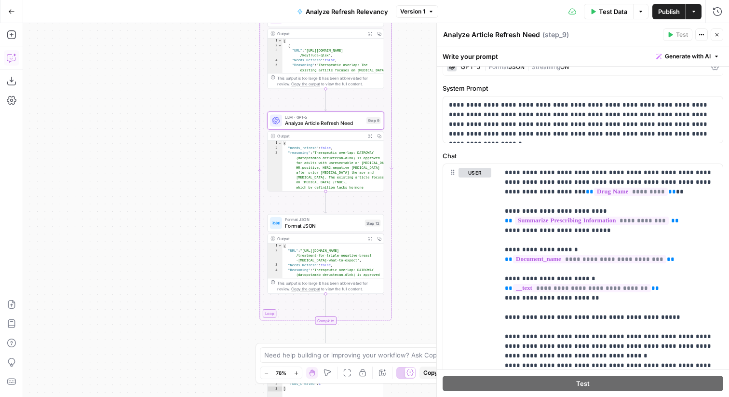
click at [18, 60] on button "Copilot" at bounding box center [11, 57] width 15 height 15
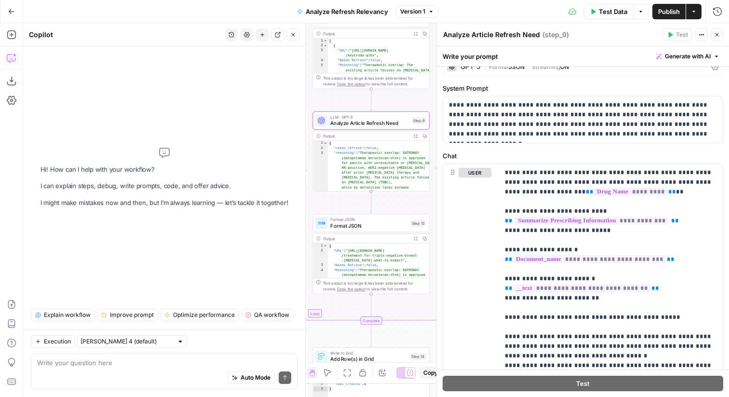
click at [146, 384] on div "Auto Mode Send" at bounding box center [164, 377] width 254 height 21
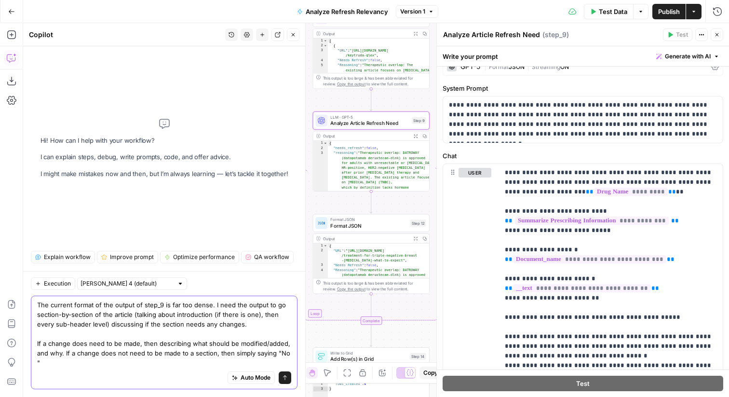
scroll to position [0, 0]
type textarea "The current format of the output of step_9 is far too dense. I need the output …"
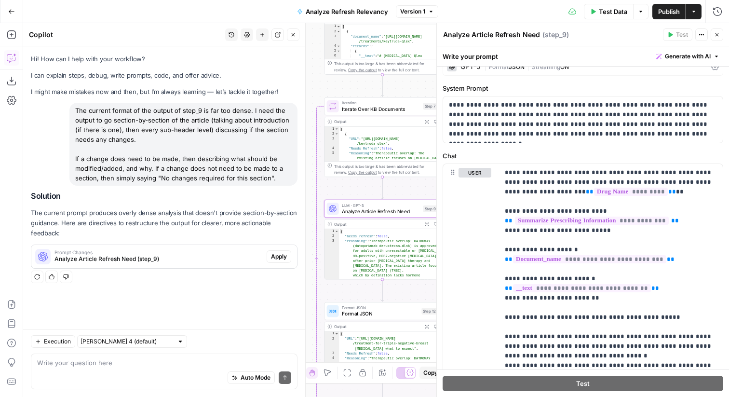
click at [277, 252] on span "Apply" at bounding box center [279, 256] width 16 height 9
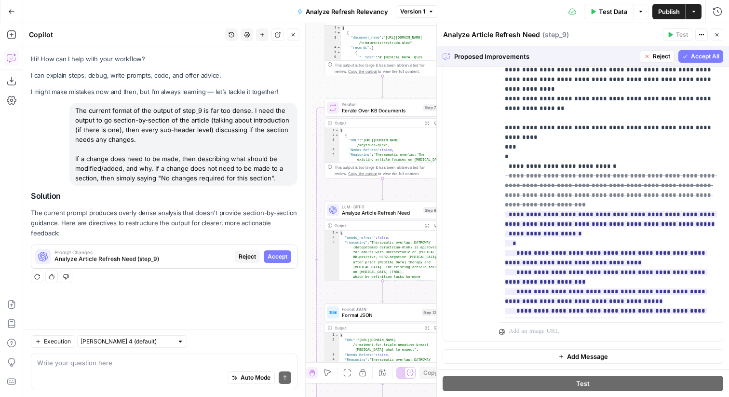
scroll to position [403, 0]
click at [698, 57] on span "Accept All" at bounding box center [704, 56] width 28 height 9
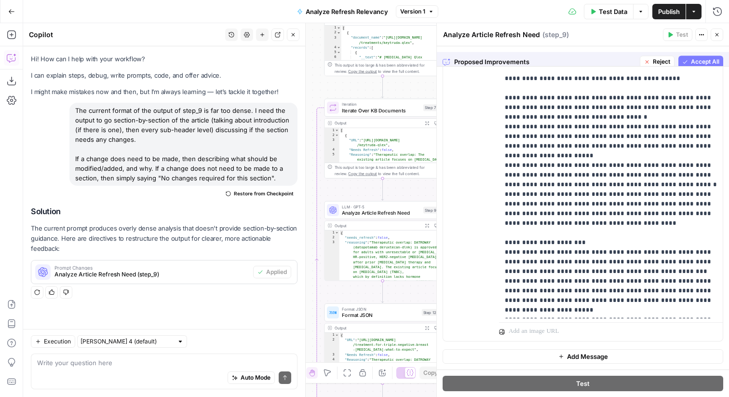
scroll to position [0, 0]
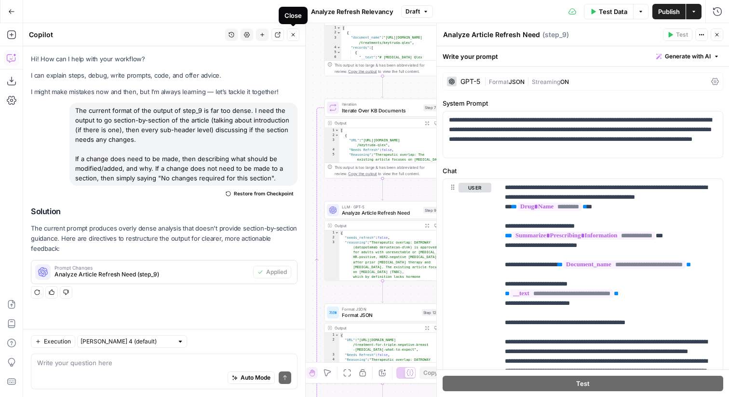
click at [293, 35] on icon "button" at bounding box center [293, 35] width 6 height 6
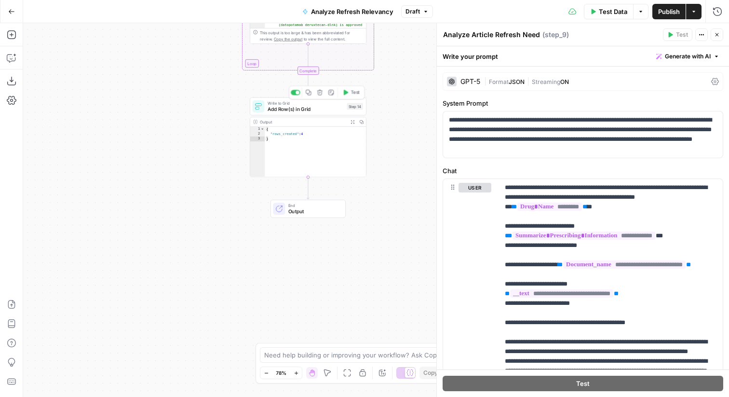
click at [293, 110] on span "Add Row(s) in Grid" at bounding box center [305, 109] width 76 height 8
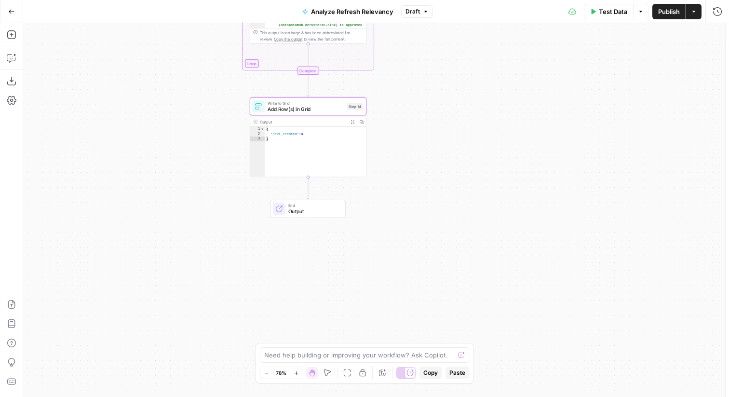
type input "MyBCTeam"
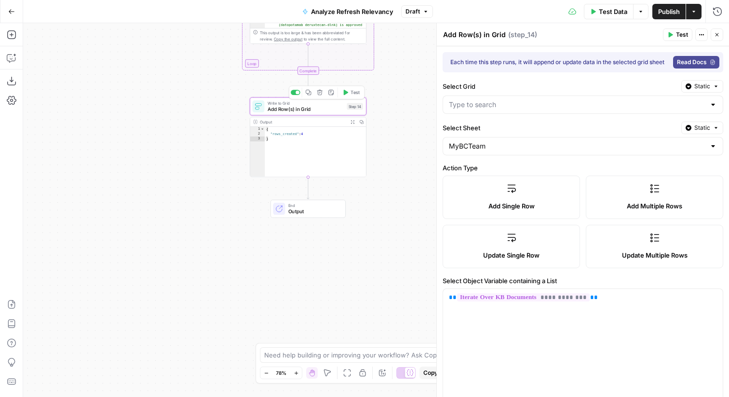
type input "Refresh Evaluation Outputs"
type input "URL"
type input "Needs Refresh"
type input "New Drug Name"
type input "Reasoning"
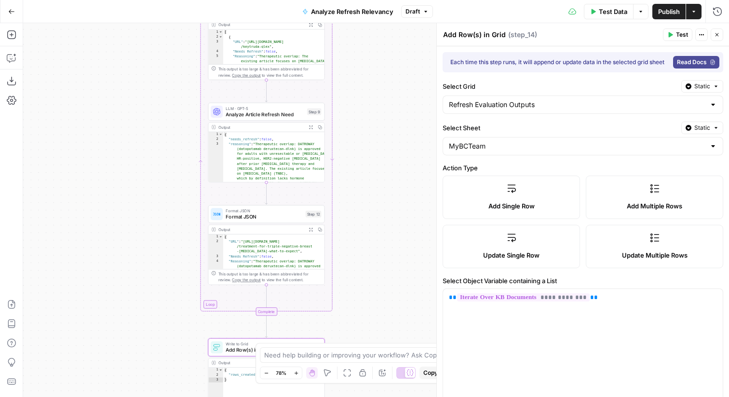
click at [302, 110] on span "Analyze Article Refresh Need" at bounding box center [264, 114] width 78 height 8
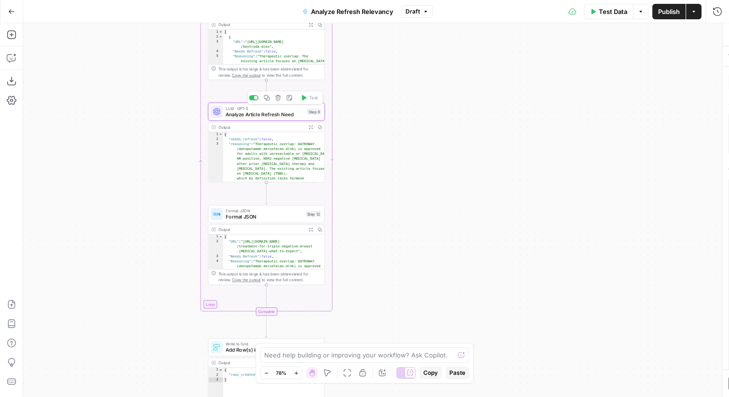
type textarea "Analyze Article Refresh Need"
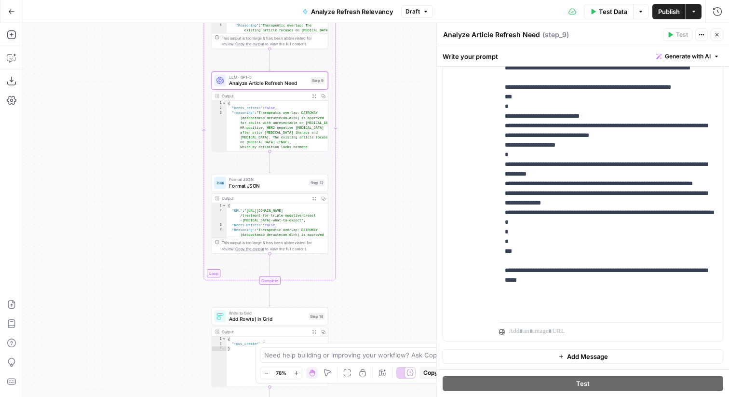
scroll to position [351, 0]
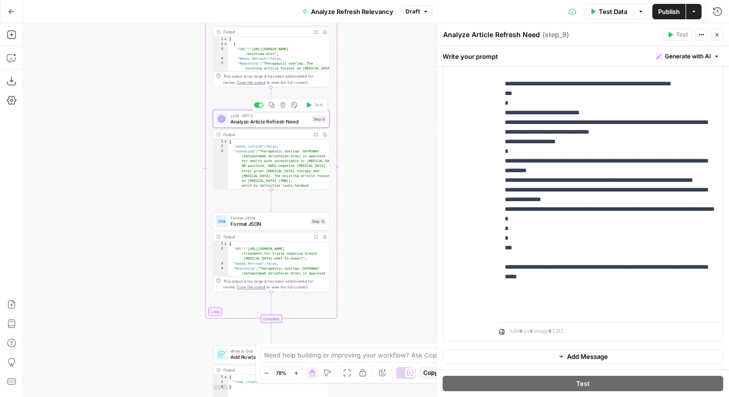
click at [270, 115] on span "LLM · GPT-5" at bounding box center [269, 115] width 78 height 6
click at [292, 123] on span "Analyze Article Refresh Need" at bounding box center [269, 122] width 78 height 8
click at [297, 119] on span "Analyze Article Refresh Need" at bounding box center [269, 122] width 78 height 8
click at [228, 117] on div "LLM · GPT-5 Analyze Article Refresh Need Step 9 Copy step Delete step Add Note …" at bounding box center [270, 118] width 110 height 13
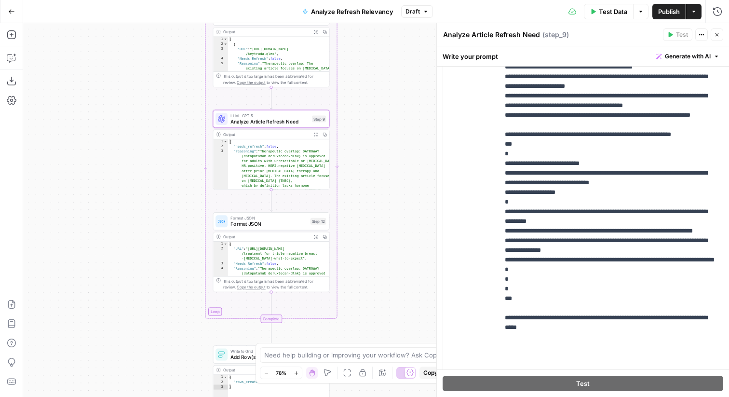
scroll to position [202, 0]
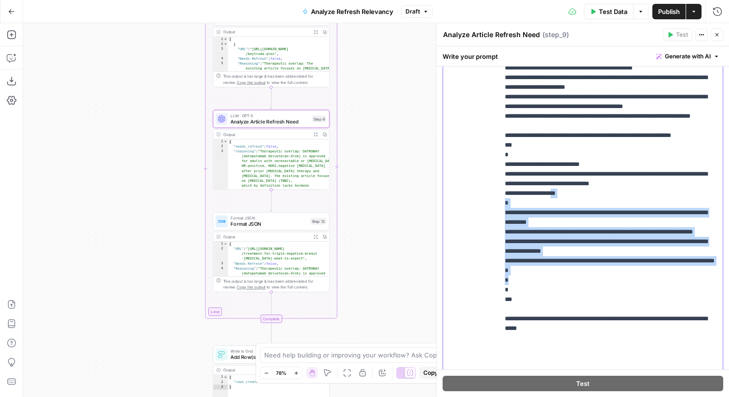
drag, startPoint x: 550, startPoint y: 355, endPoint x: 565, endPoint y: 253, distance: 103.2
click at [565, 253] on p "**********" at bounding box center [610, 19] width 212 height 781
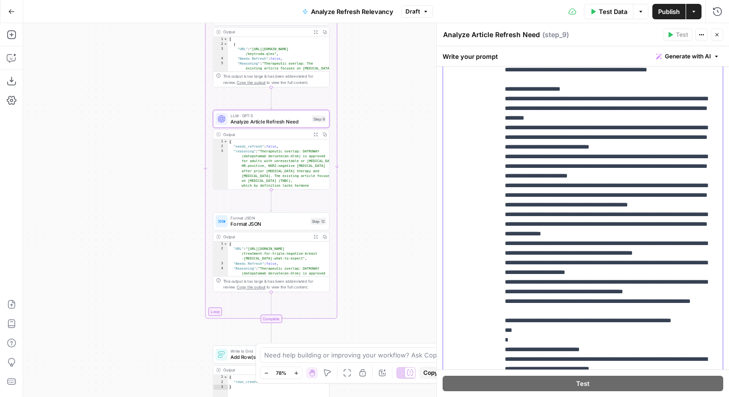
scroll to position [299, 0]
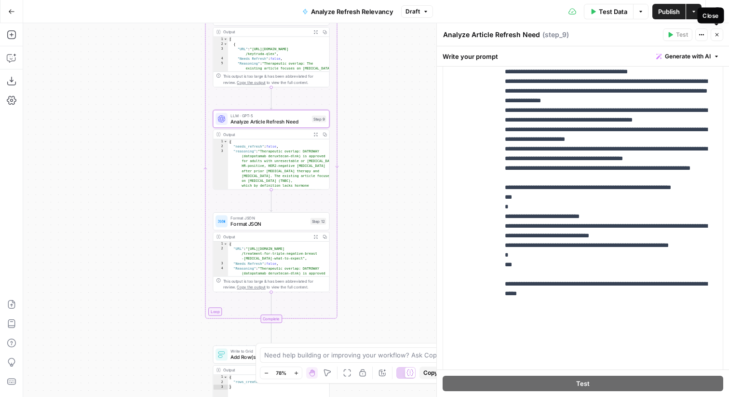
click at [718, 37] on icon "button" at bounding box center [717, 35] width 6 height 6
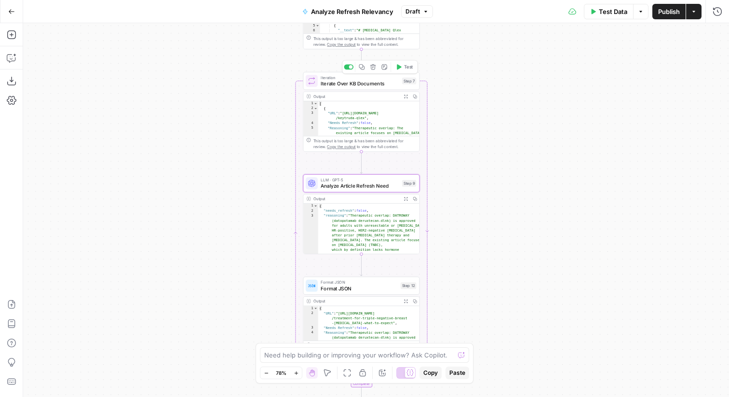
click at [407, 67] on span "Test" at bounding box center [408, 67] width 9 height 7
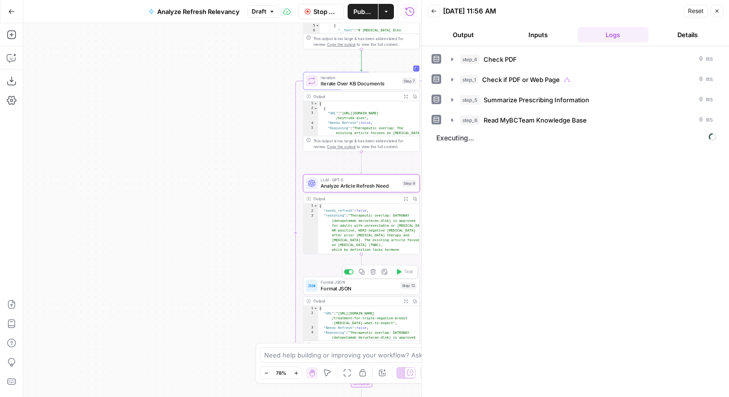
click at [329, 286] on span "Format JSON" at bounding box center [358, 288] width 77 height 8
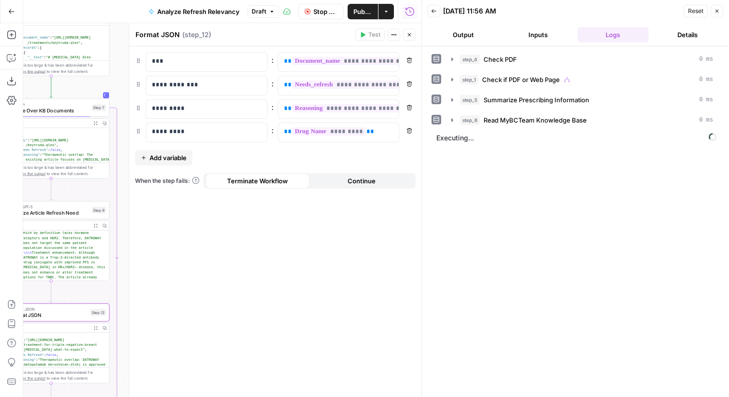
scroll to position [64, 0]
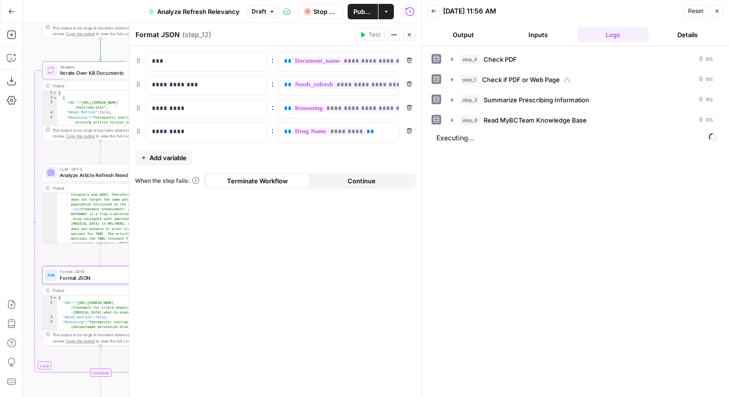
click at [148, 154] on button "Add variable" at bounding box center [163, 157] width 57 height 15
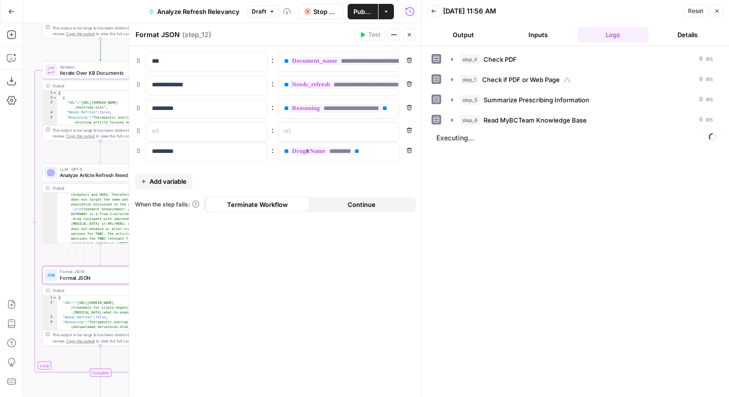
drag, startPoint x: 140, startPoint y: 157, endPoint x: 140, endPoint y: 128, distance: 28.4
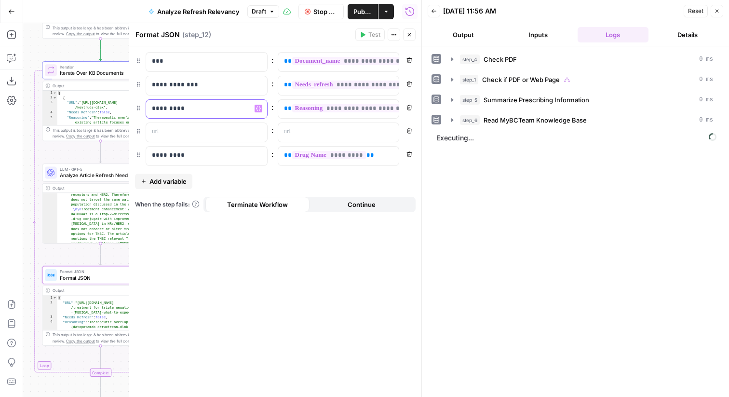
click at [190, 108] on p "*********" at bounding box center [199, 109] width 94 height 10
click at [191, 133] on p at bounding box center [199, 132] width 94 height 10
click at [20, 37] on div "Add Steps Copilot Download as JSON Settings Import JSON AirOps Academy Help Giv…" at bounding box center [11, 209] width 23 height 373
click at [15, 36] on icon "button" at bounding box center [11, 34] width 9 height 9
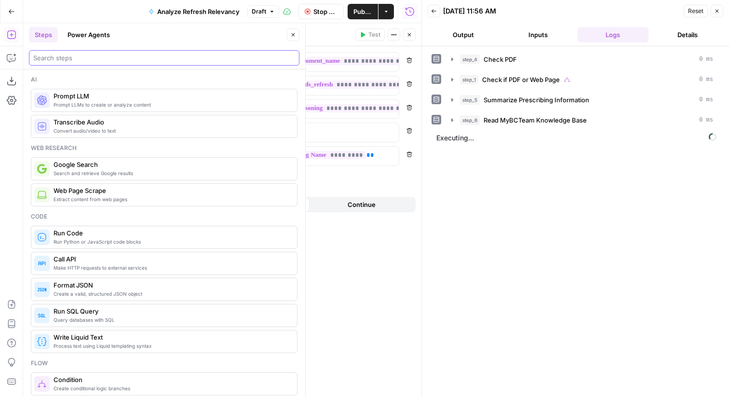
click at [70, 62] on input "search" at bounding box center [164, 58] width 262 height 10
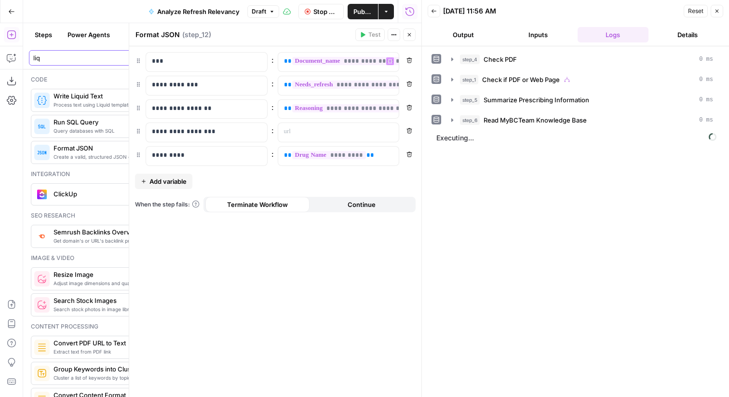
type input "liq"
click at [407, 32] on icon "button" at bounding box center [409, 35] width 6 height 6
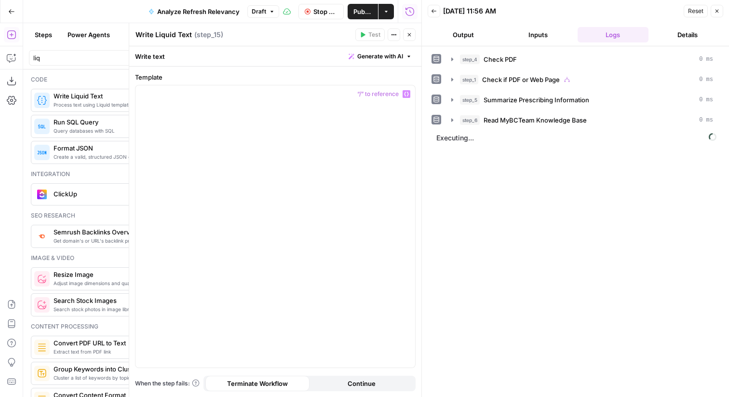
click at [411, 31] on button "Close" at bounding box center [409, 34] width 13 height 13
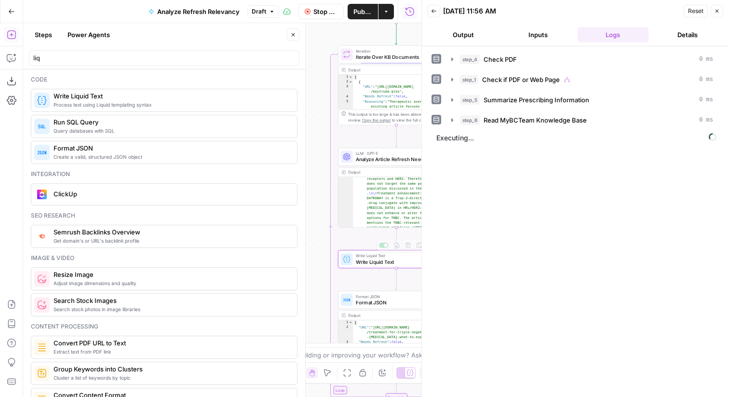
click at [371, 300] on span "Format JSON" at bounding box center [394, 302] width 77 height 8
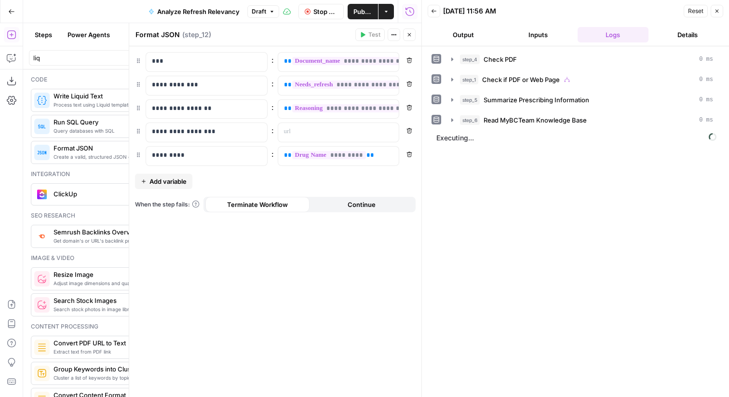
click at [409, 37] on icon "button" at bounding box center [409, 35] width 6 height 6
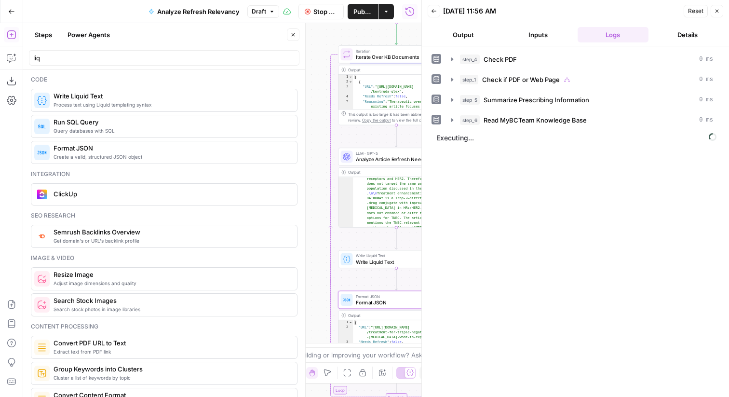
click at [375, 159] on span "Analyze Article Refresh Need" at bounding box center [395, 160] width 78 height 8
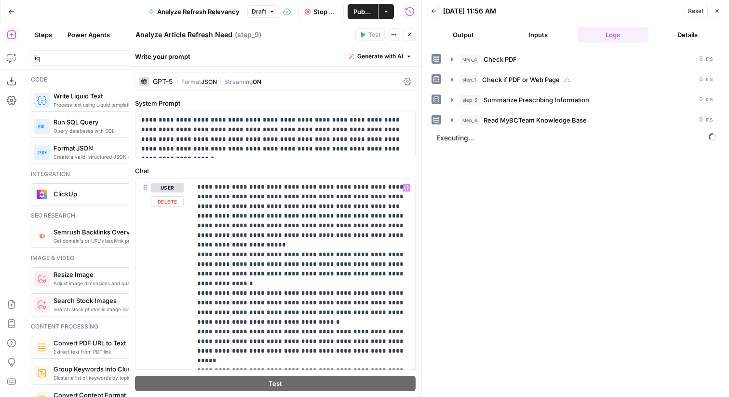
scroll to position [253, 0]
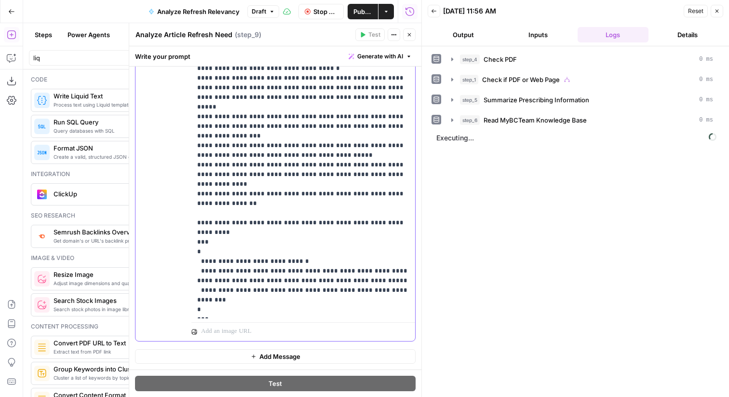
copy p "**********"
click at [410, 29] on button "Close" at bounding box center [409, 34] width 13 height 13
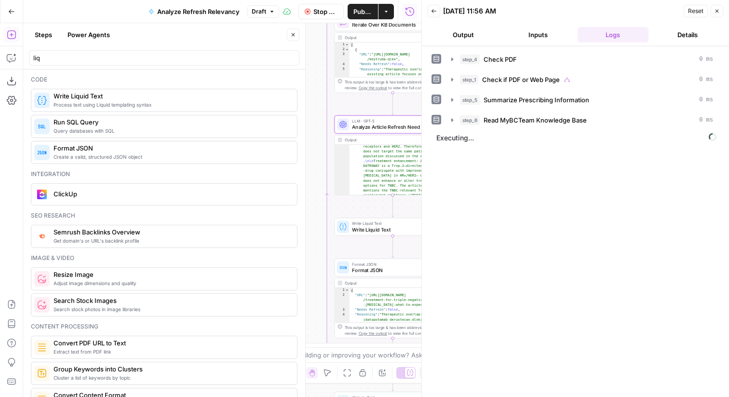
click at [360, 230] on span "Write Liquid Text" at bounding box center [390, 229] width 77 height 8
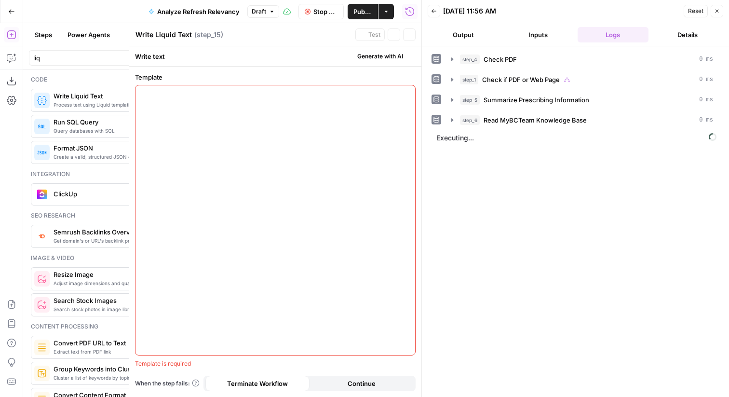
click at [352, 148] on div at bounding box center [274, 219] width 279 height 269
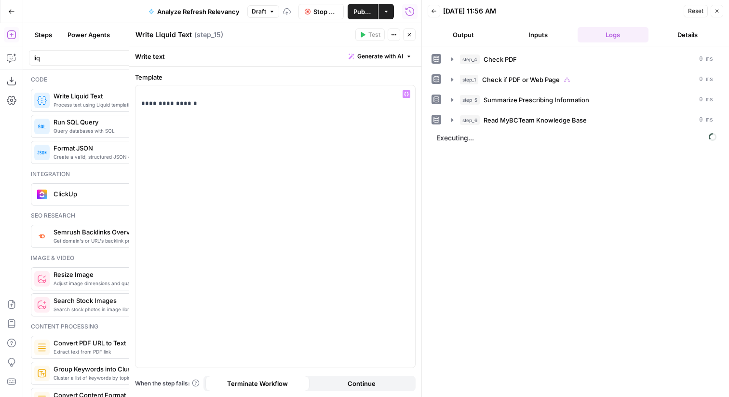
click at [406, 38] on button "Close" at bounding box center [409, 34] width 13 height 13
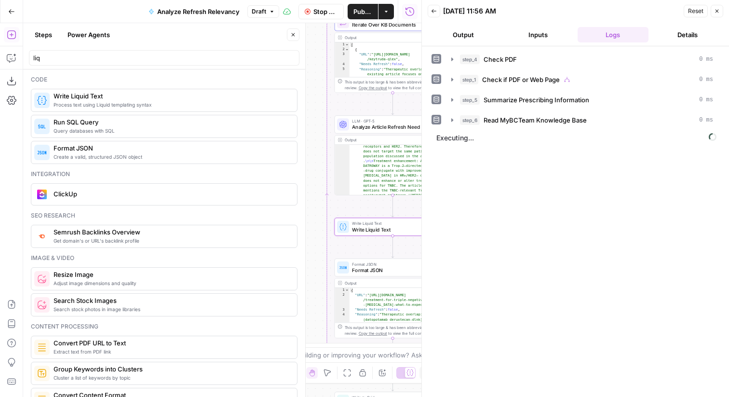
click at [361, 269] on span "Format JSON" at bounding box center [390, 270] width 77 height 8
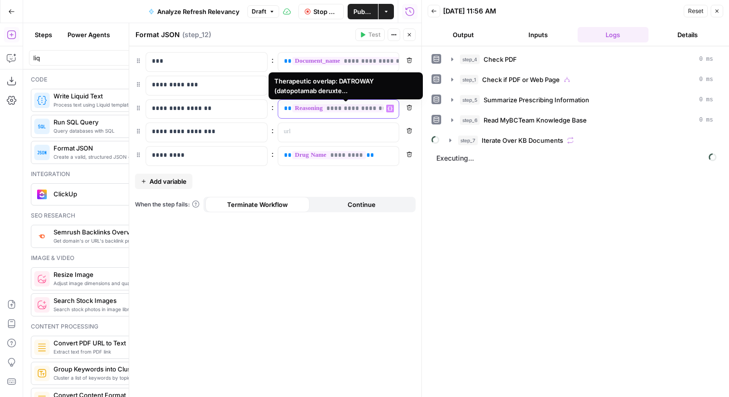
click at [286, 107] on span "**" at bounding box center [288, 108] width 8 height 6
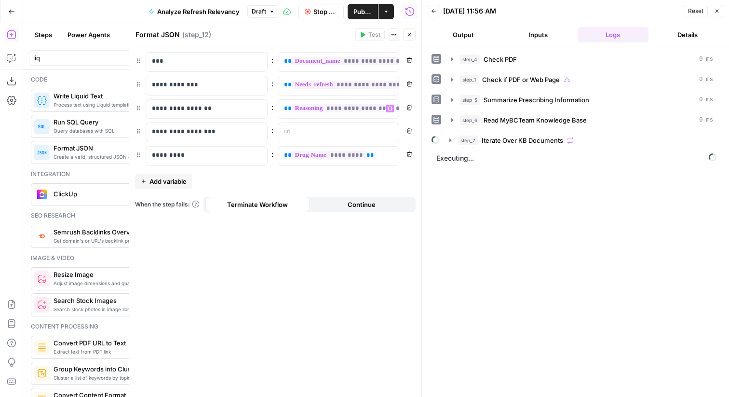
click at [411, 30] on button "Close" at bounding box center [409, 34] width 13 height 13
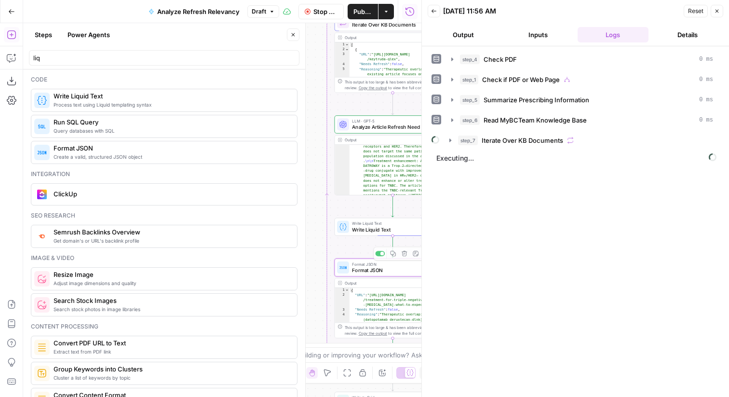
click at [356, 236] on div "**********" at bounding box center [222, 209] width 398 height 373
click at [352, 227] on span "Write Liquid Text" at bounding box center [390, 229] width 77 height 8
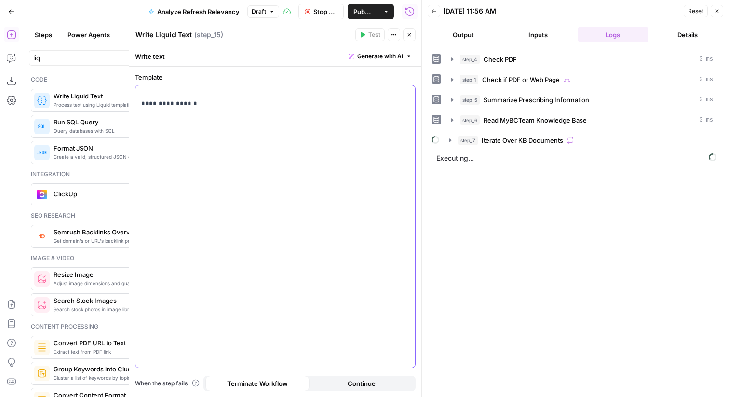
click at [309, 89] on p "**********" at bounding box center [275, 98] width 268 height 19
click at [176, 106] on p "**********" at bounding box center [275, 98] width 268 height 19
click at [234, 97] on span "**********" at bounding box center [208, 94] width 119 height 8
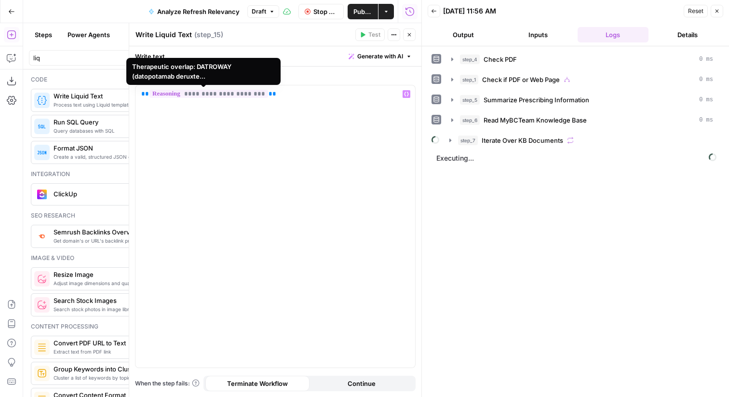
scroll to position [951, 0]
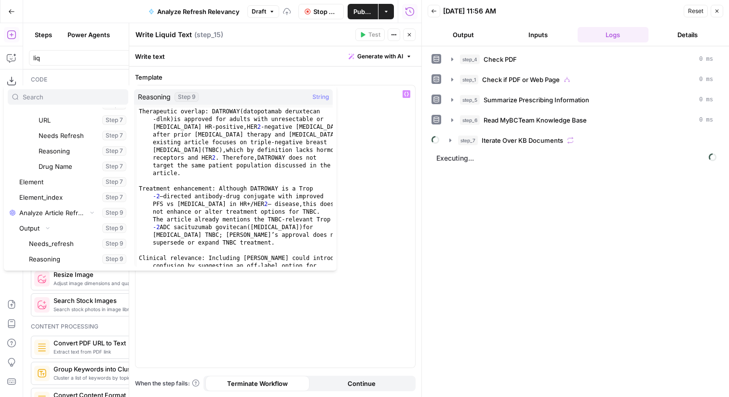
click at [249, 93] on span "**********" at bounding box center [208, 94] width 119 height 8
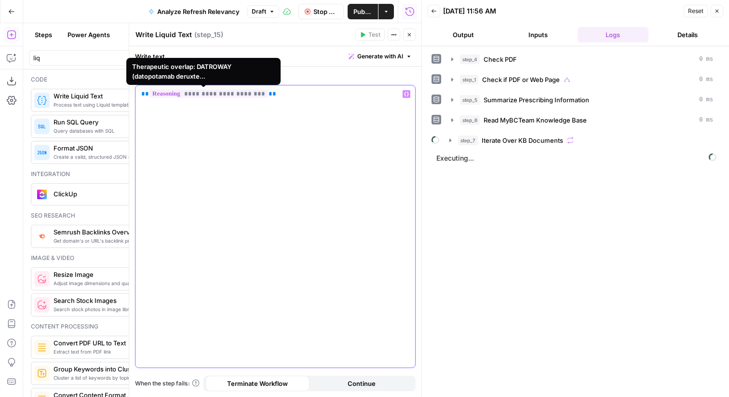
click at [249, 93] on span "**********" at bounding box center [208, 94] width 119 height 8
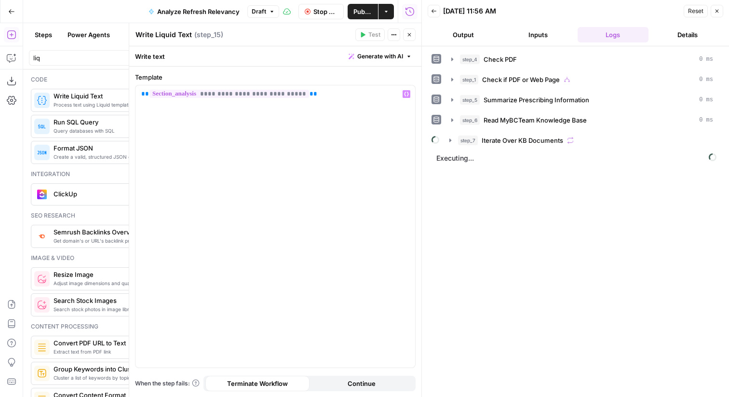
click at [411, 34] on icon "button" at bounding box center [409, 35] width 6 height 6
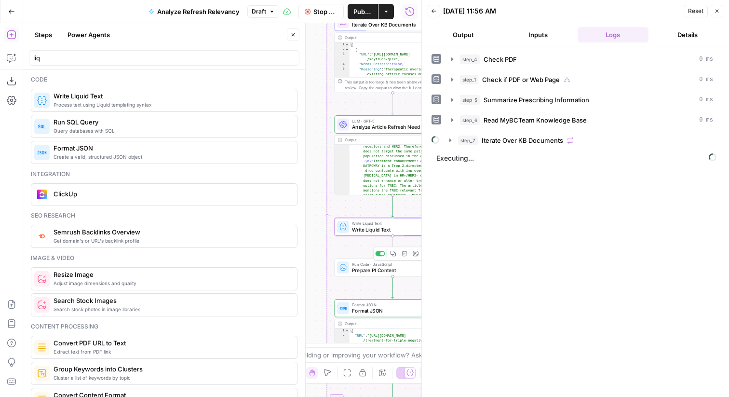
click at [371, 307] on span "Format JSON" at bounding box center [390, 310] width 77 height 8
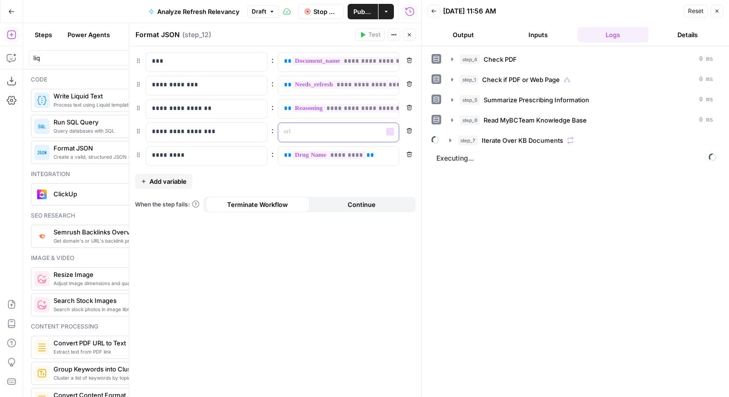
click at [308, 133] on p at bounding box center [331, 132] width 94 height 10
click at [411, 32] on icon "button" at bounding box center [409, 35] width 6 height 6
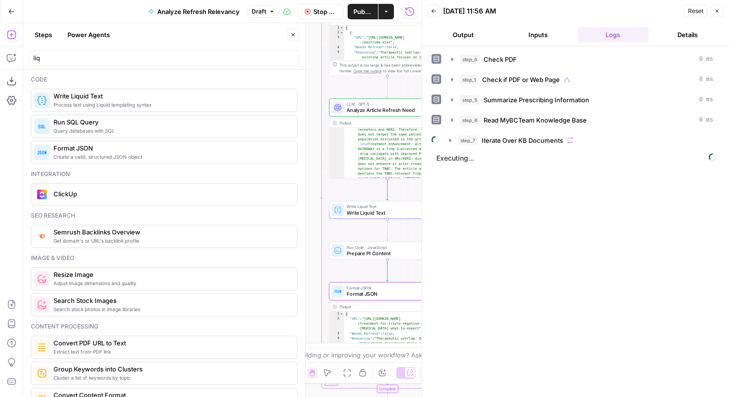
click at [354, 257] on div "Run Code · JavaScript Prepare PI Content Step 16 Copy step Delete step Add Note…" at bounding box center [387, 250] width 117 height 18
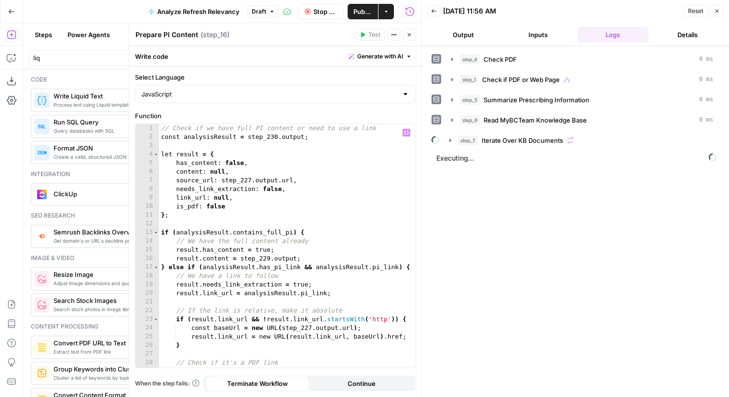
scroll to position [0, 0]
click at [321, 14] on span "Stop Run" at bounding box center [325, 12] width 25 height 10
click at [408, 32] on icon "button" at bounding box center [409, 35] width 6 height 6
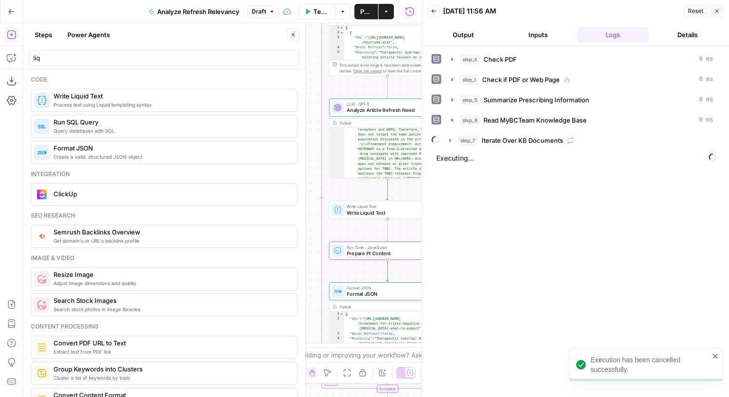
click at [712, 10] on button "Close" at bounding box center [716, 11] width 13 height 13
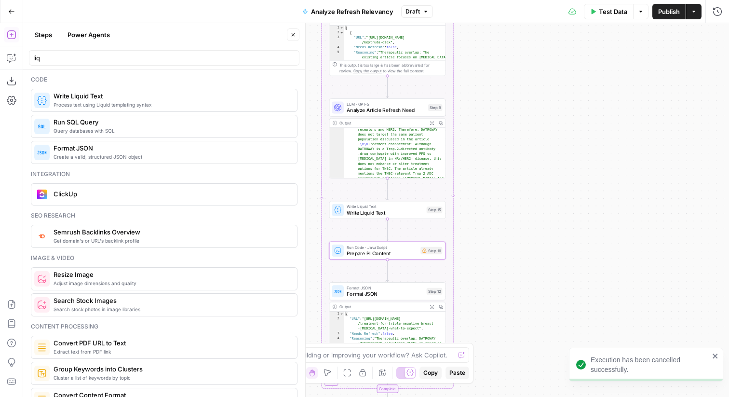
click at [417, 6] on button "Draft" at bounding box center [417, 11] width 32 height 13
click at [445, 54] on span "Version 1" at bounding box center [466, 57] width 115 height 10
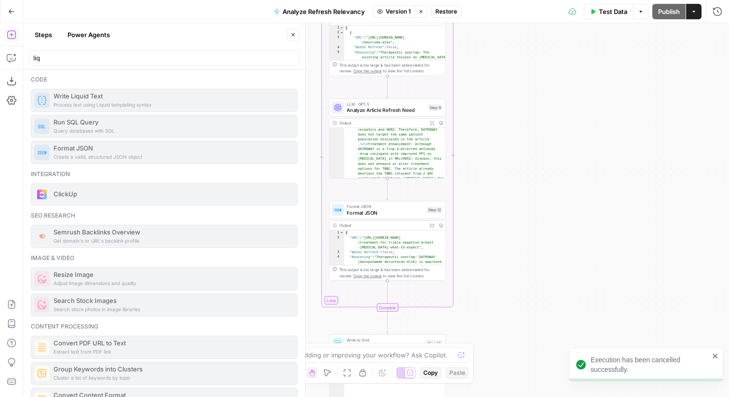
click at [423, 9] on icon "button" at bounding box center [421, 12] width 6 height 6
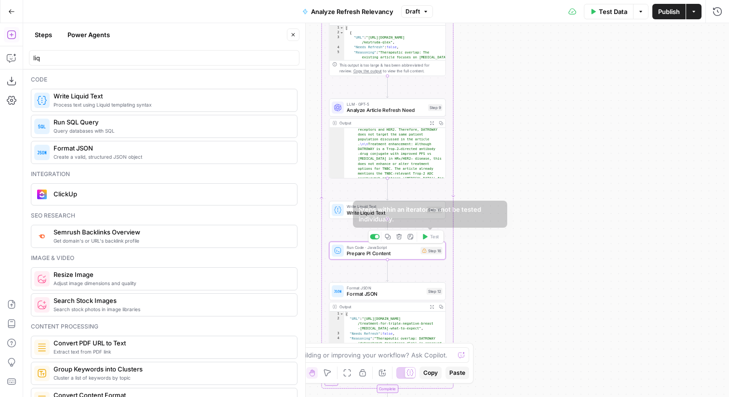
click at [400, 237] on icon "button" at bounding box center [399, 236] width 6 height 6
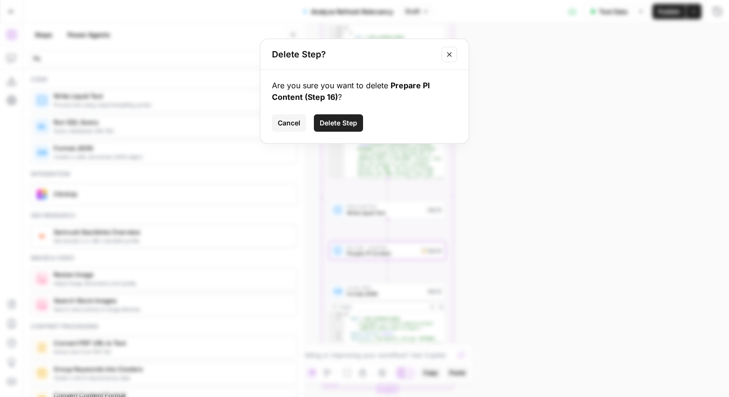
click at [338, 122] on span "Delete Step" at bounding box center [338, 123] width 38 height 10
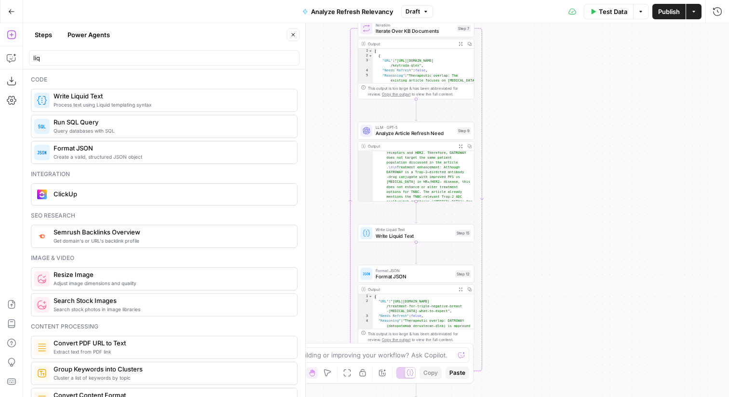
click at [451, 274] on span "Format JSON" at bounding box center [413, 276] width 77 height 8
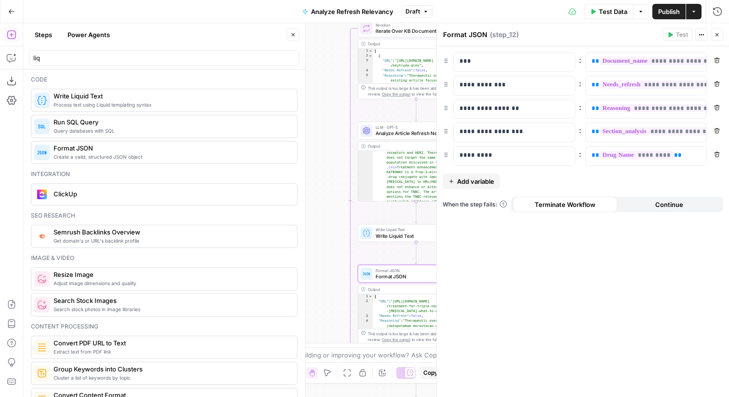
click at [413, 137] on div "LLM · GPT-5 Analyze Article Refresh Need Step 9 Copy step Delete step Add Note …" at bounding box center [416, 130] width 117 height 18
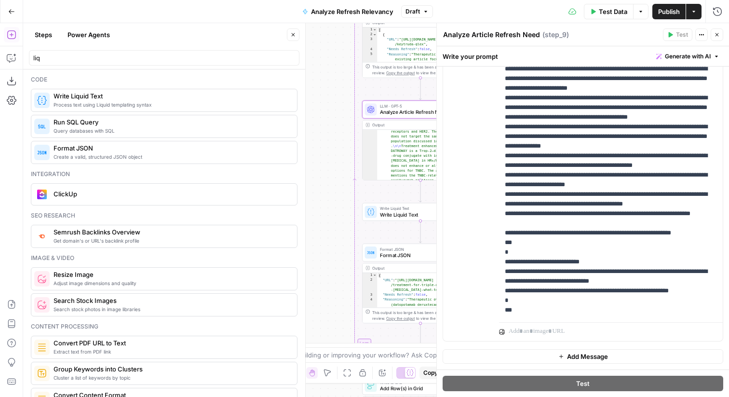
scroll to position [299, 0]
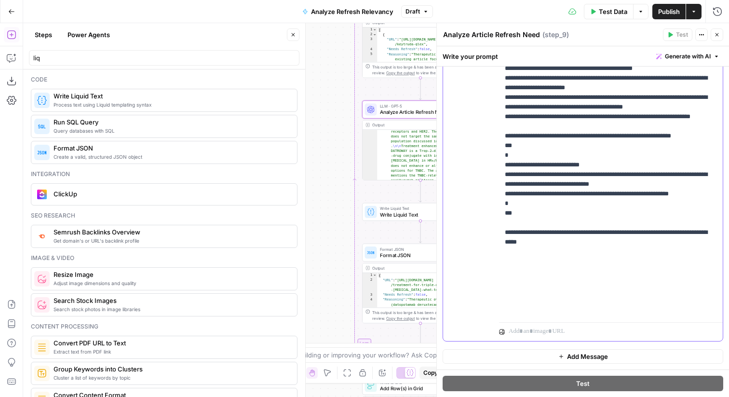
copy p "**********"
click at [421, 254] on span "Format JSON" at bounding box center [418, 255] width 77 height 8
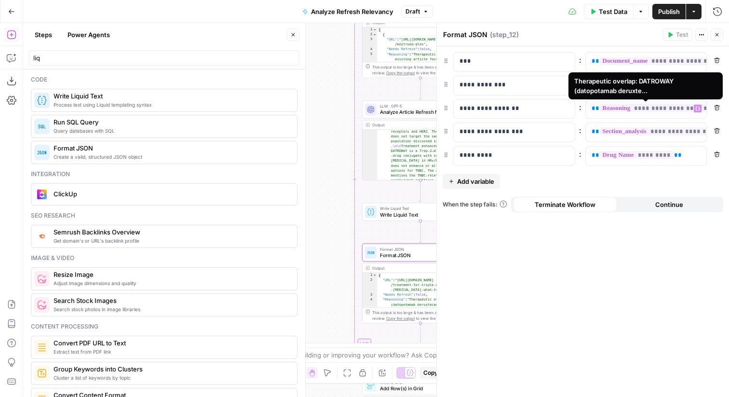
scroll to position [0, 9]
click at [671, 110] on span "**********" at bounding box center [650, 108] width 119 height 8
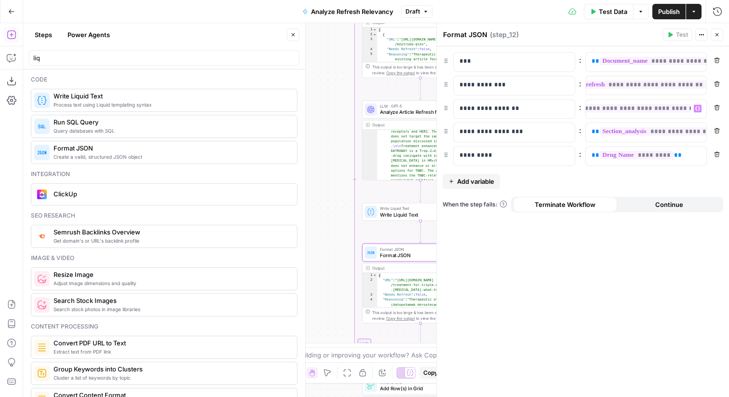
scroll to position [0, 55]
click at [715, 34] on icon "button" at bounding box center [717, 35] width 6 height 6
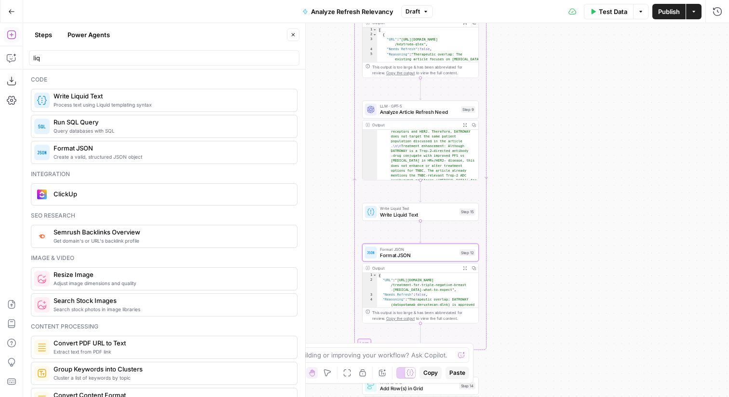
click at [663, 18] on button "Publish" at bounding box center [668, 11] width 33 height 15
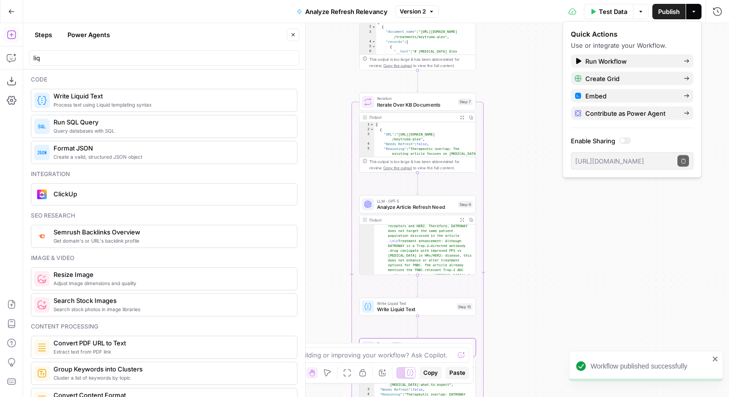
click at [464, 89] on span "Test" at bounding box center [464, 87] width 9 height 7
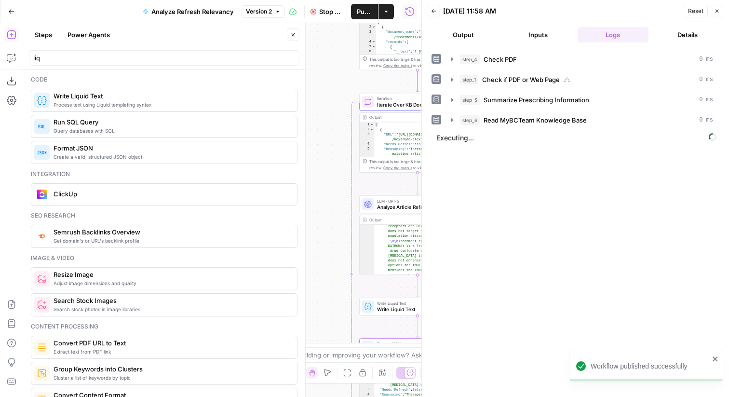
click at [292, 36] on icon "button" at bounding box center [293, 34] width 3 height 3
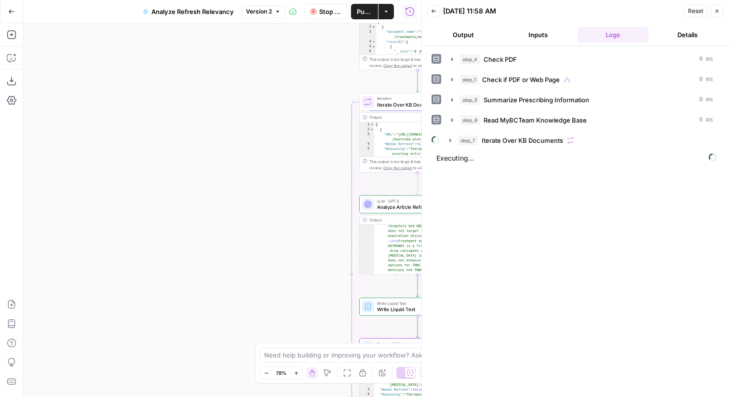
click at [514, 141] on span "Iterate Over KB Documents" at bounding box center [521, 140] width 81 height 10
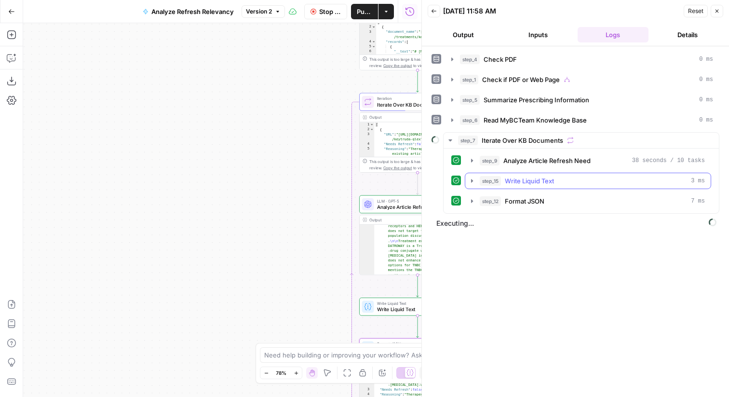
click at [523, 182] on span "Write Liquid Text" at bounding box center [528, 181] width 49 height 10
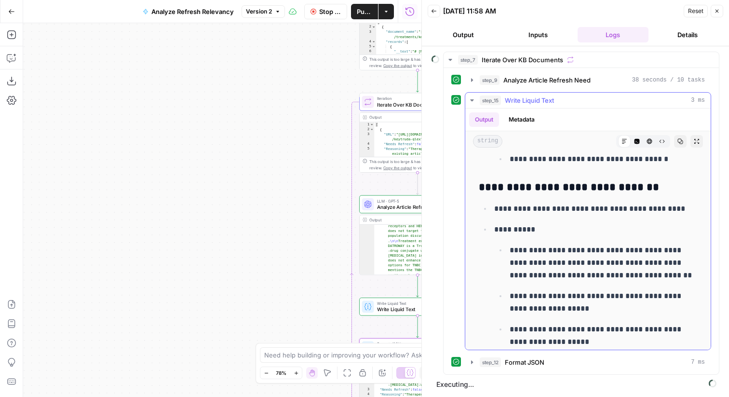
scroll to position [211, 0]
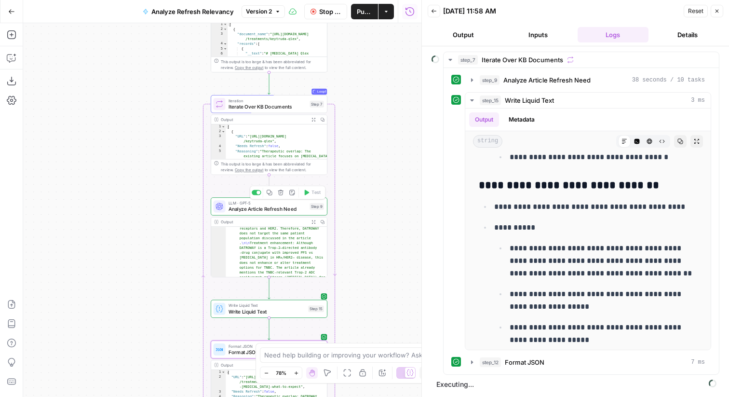
click at [247, 207] on span "Analyze Article Refresh Need" at bounding box center [267, 209] width 78 height 8
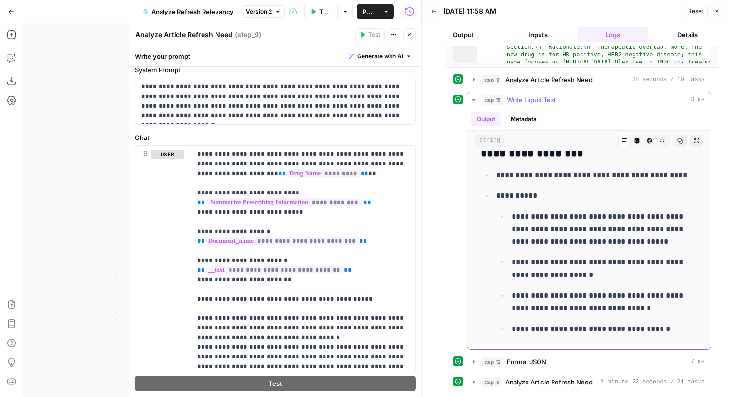
scroll to position [0, 0]
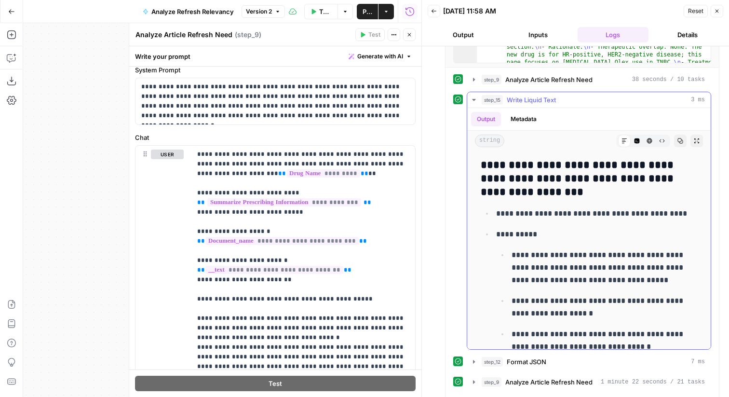
drag, startPoint x: 494, startPoint y: 213, endPoint x: 675, endPoint y: 213, distance: 180.2
click at [675, 213] on li "**********" at bounding box center [595, 213] width 204 height 13
drag, startPoint x: 515, startPoint y: 164, endPoint x: 582, endPoint y: 164, distance: 66.5
click at [582, 164] on h3 "**********" at bounding box center [588, 179] width 216 height 40
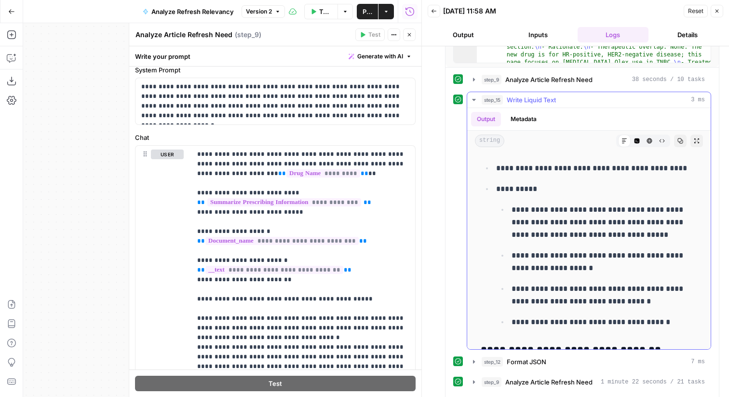
scroll to position [44, 0]
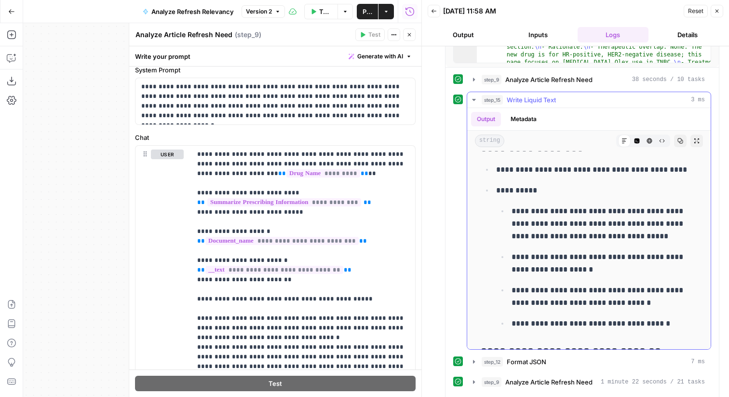
drag, startPoint x: 638, startPoint y: 322, endPoint x: 497, endPoint y: 189, distance: 193.9
click at [497, 189] on li "**********" at bounding box center [595, 257] width 204 height 146
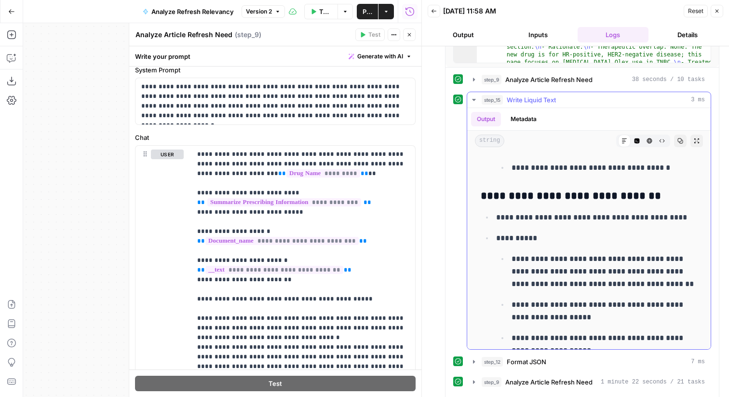
scroll to position [202, 0]
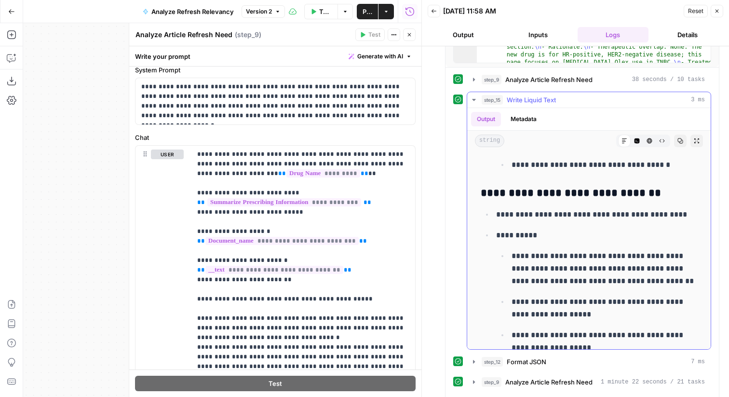
drag, startPoint x: 493, startPoint y: 211, endPoint x: 648, endPoint y: 225, distance: 155.8
click at [648, 225] on ul "**********" at bounding box center [588, 291] width 216 height 167
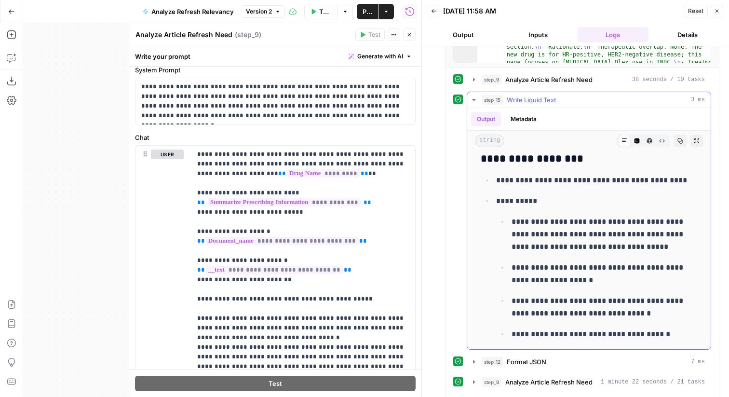
scroll to position [0, 0]
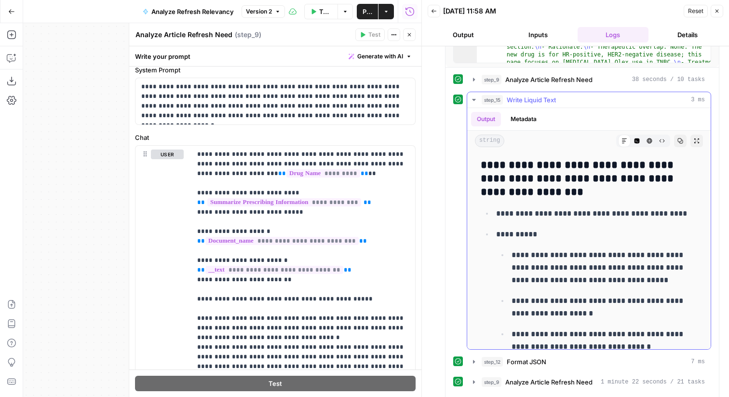
drag, startPoint x: 620, startPoint y: 282, endPoint x: 512, endPoint y: 257, distance: 111.3
click at [512, 257] on p "**********" at bounding box center [604, 268] width 186 height 38
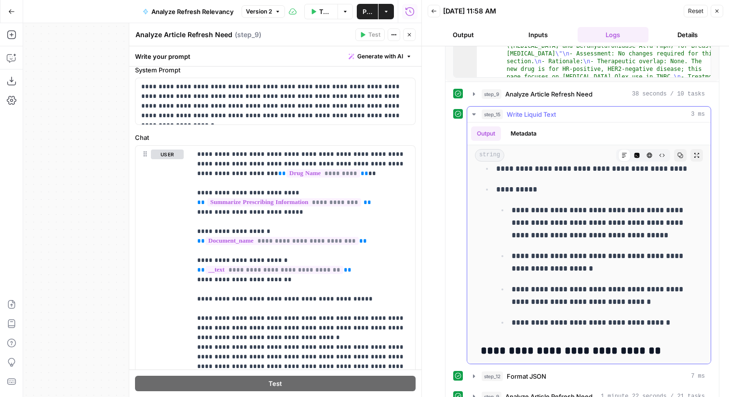
scroll to position [63, 0]
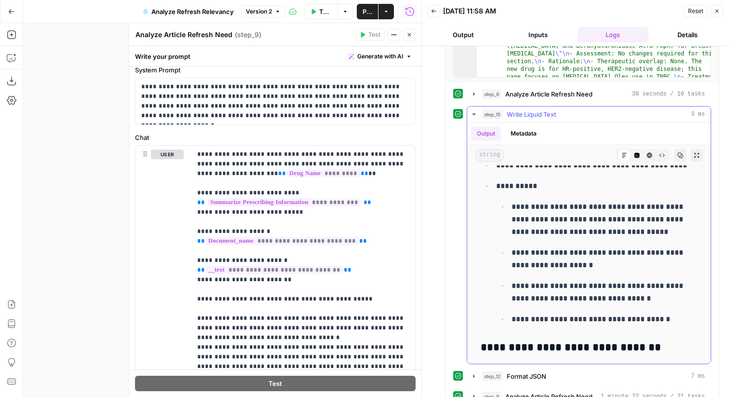
click at [610, 229] on p "**********" at bounding box center [604, 219] width 186 height 38
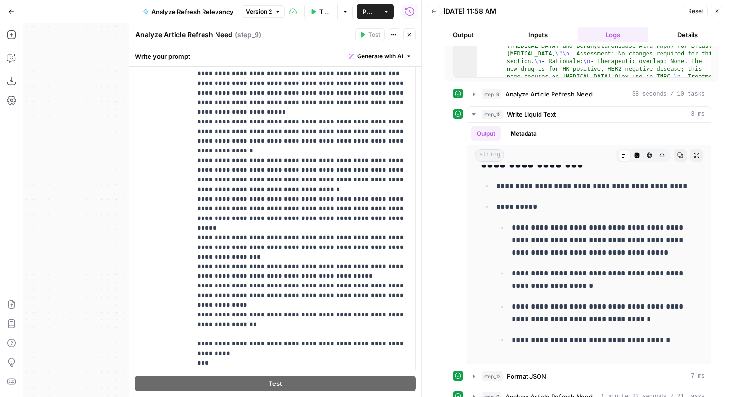
scroll to position [283, 0]
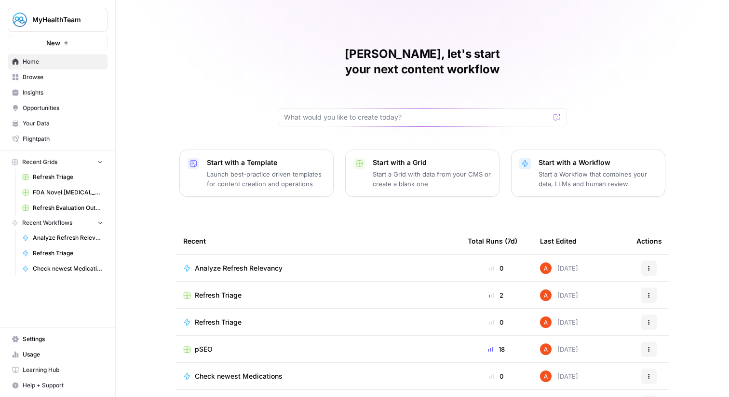
click at [223, 290] on span "Refresh Triage" at bounding box center [218, 295] width 47 height 10
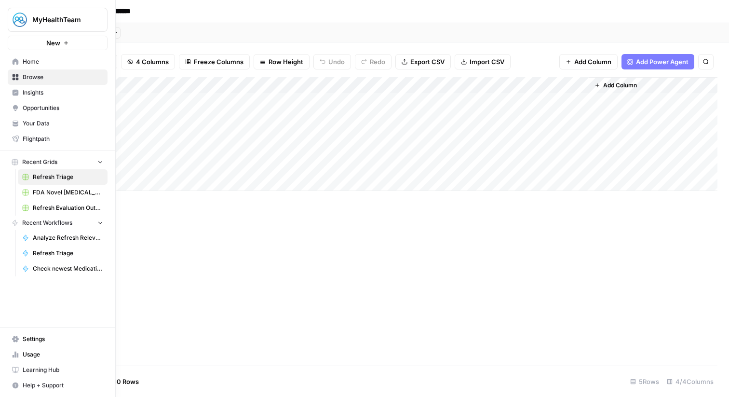
click at [50, 62] on span "Home" at bounding box center [63, 61] width 80 height 9
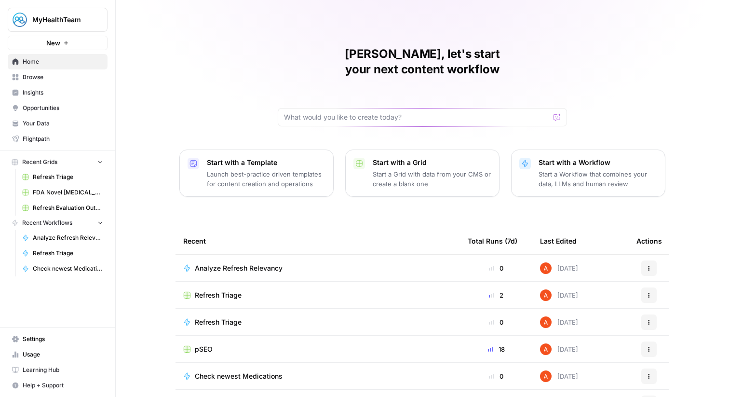
click at [89, 76] on span "Browse" at bounding box center [63, 77] width 80 height 9
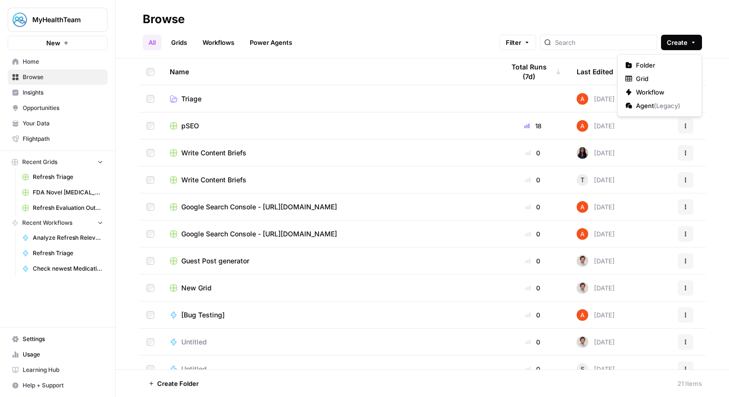
click at [670, 42] on span "Create" at bounding box center [676, 43] width 21 height 10
click at [660, 81] on span "Grid" at bounding box center [663, 79] width 54 height 10
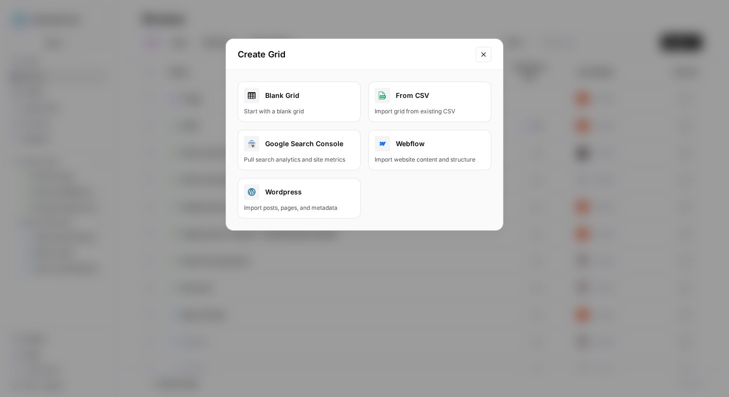
click at [313, 166] on button "Google Search Console Pull search analytics and site metrics" at bounding box center [299, 150] width 123 height 40
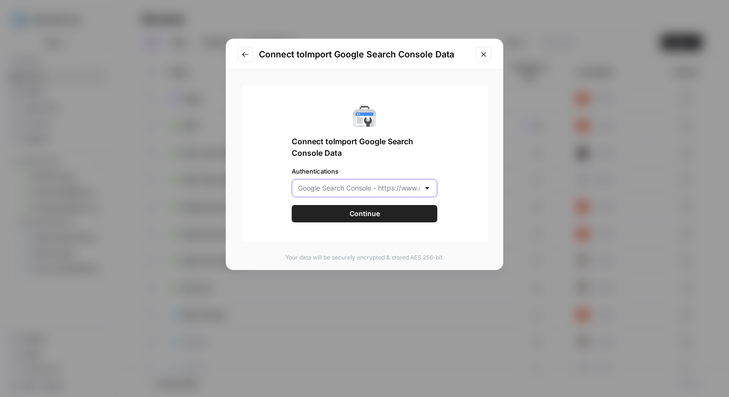
click at [353, 185] on input "Authentications" at bounding box center [358, 188] width 121 height 10
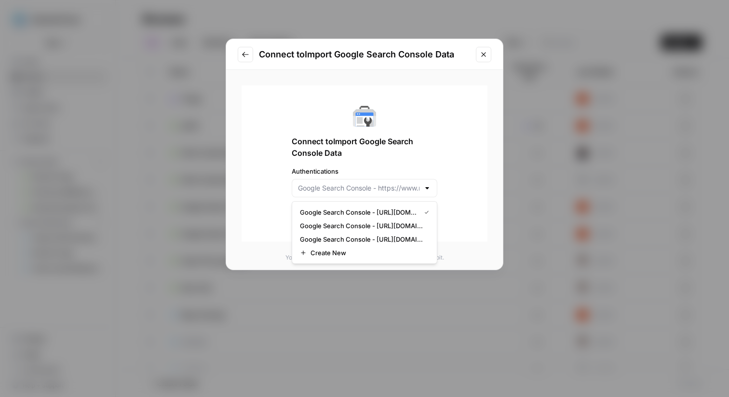
type input "Google Search Console - [URL][DOMAIN_NAME]"
click at [438, 142] on div "Connect to Import Google Search Console Data Authentications Google Search Cons…" at bounding box center [364, 163] width 246 height 156
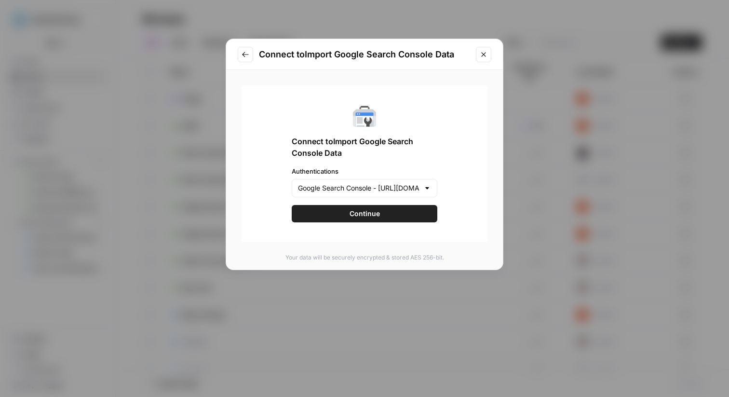
click at [402, 216] on button "Continue" at bounding box center [365, 213] width 146 height 17
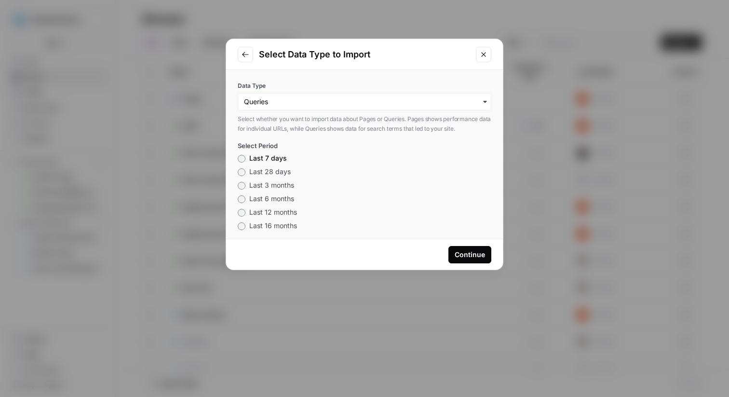
click at [284, 100] on input "Data Type" at bounding box center [364, 102] width 241 height 10
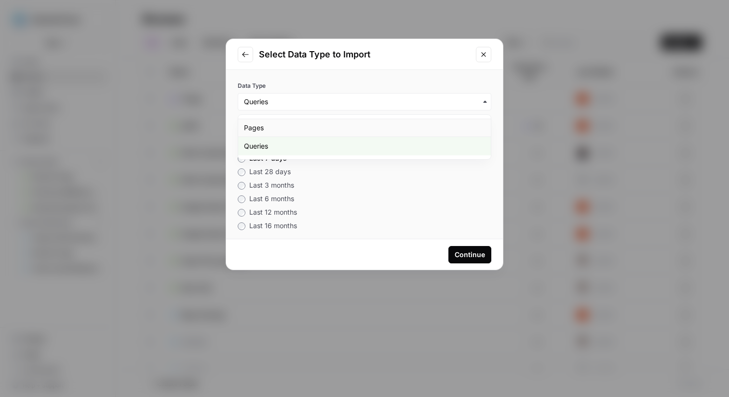
click at [275, 128] on div "Pages" at bounding box center [364, 128] width 252 height 18
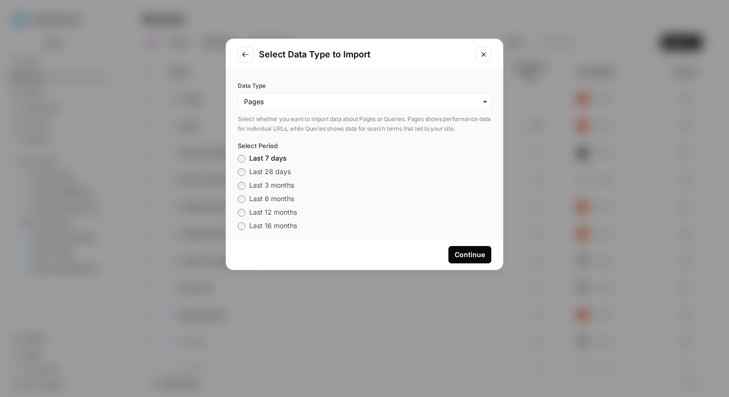
scroll to position [9, 0]
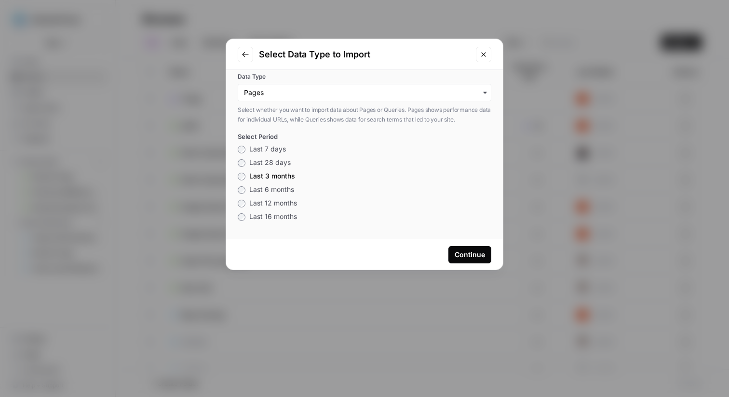
click at [475, 256] on div "Continue" at bounding box center [469, 255] width 30 height 10
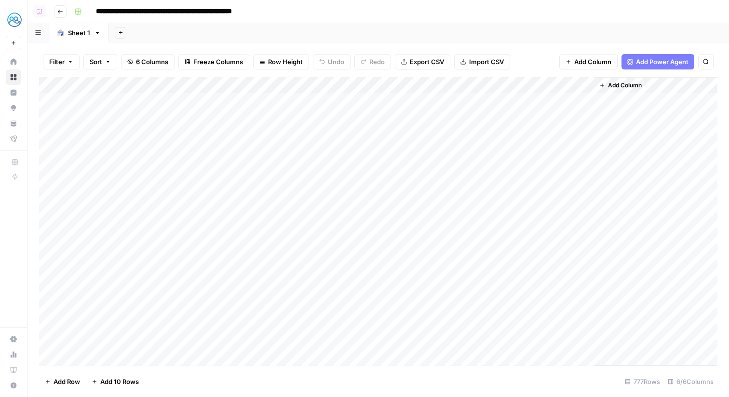
click at [611, 63] on button "Add Column" at bounding box center [588, 61] width 58 height 15
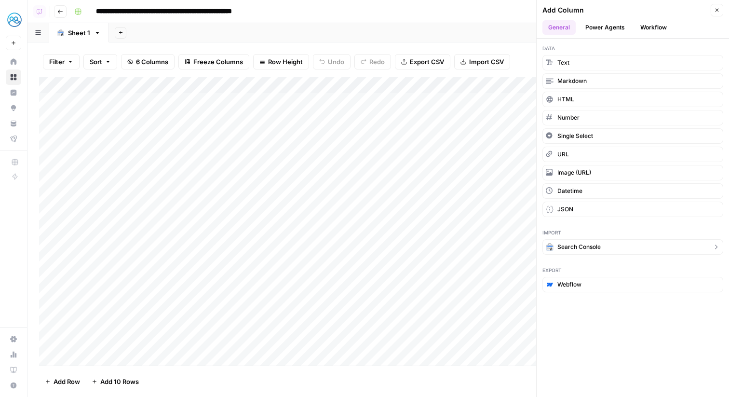
click at [591, 240] on button "Search Console" at bounding box center [632, 246] width 181 height 15
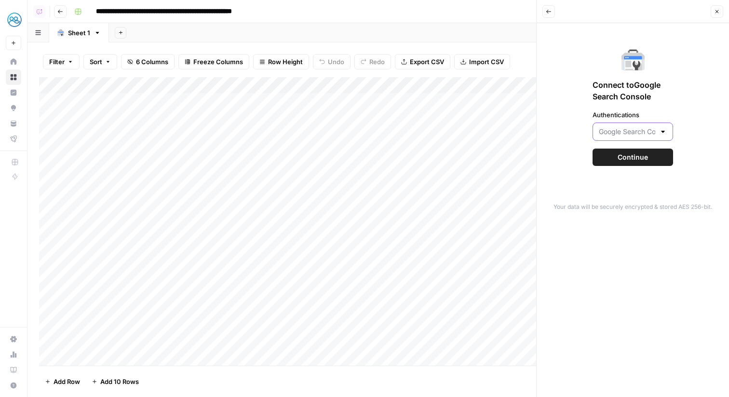
click at [636, 133] on input "Authentications" at bounding box center [626, 132] width 56 height 10
type input "Google Search Console - [URL][DOMAIN_NAME]"
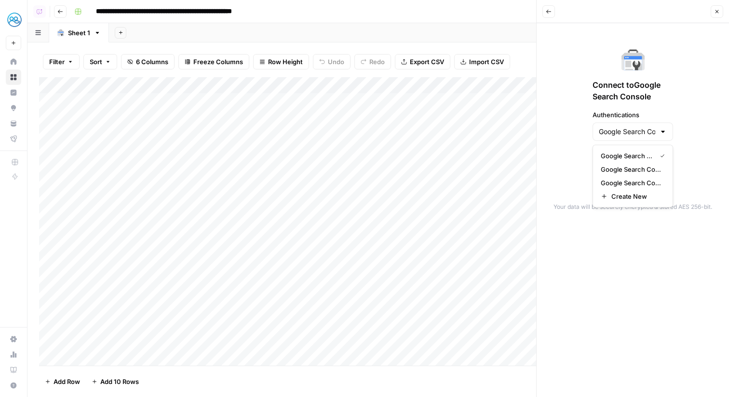
click at [563, 140] on div "Connect to Google Search Console Authentications Google Search Console - [URL][…" at bounding box center [632, 107] width 181 height 156
click at [627, 153] on span "Continue" at bounding box center [632, 157] width 30 height 10
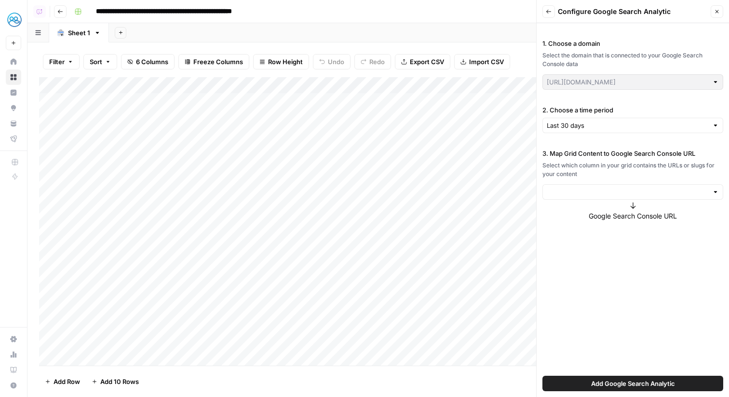
type input "[URL][DOMAIN_NAME]"
click at [588, 130] on input "2. Choose a time period" at bounding box center [626, 125] width 161 height 10
click at [588, 162] on span "Last 60 days" at bounding box center [630, 162] width 160 height 10
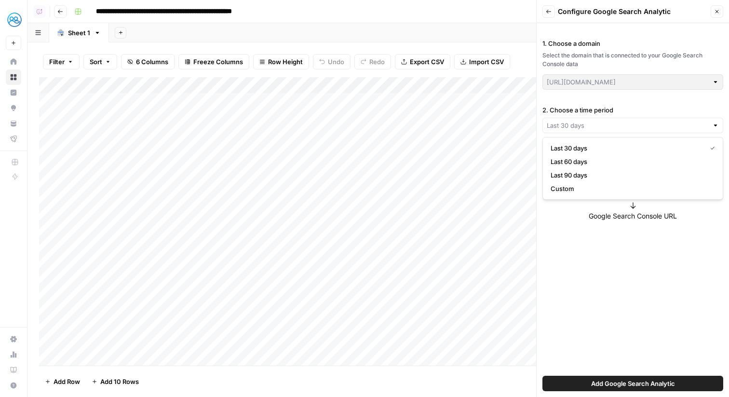
type input "Last 60 days"
click at [589, 127] on input "2. Choose a time period" at bounding box center [626, 125] width 161 height 10
click at [588, 146] on span "Last 30 days" at bounding box center [630, 148] width 160 height 10
type input "Last 30 days"
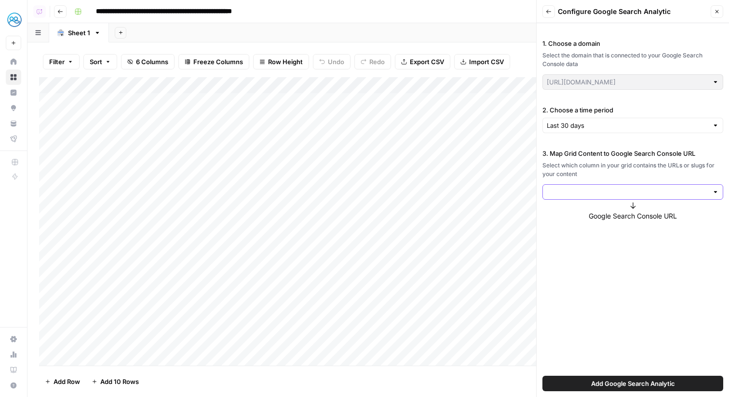
click at [591, 193] on input "3. Map Grid Content to Google Search Console URL" at bounding box center [626, 192] width 161 height 10
click at [592, 212] on span "Value" at bounding box center [630, 215] width 160 height 10
type input "Value"
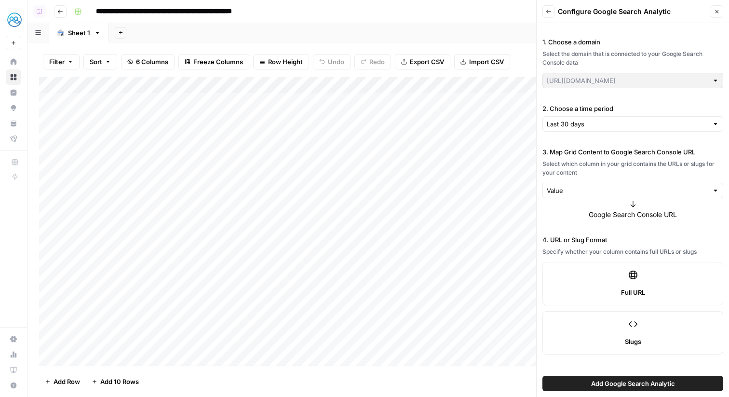
click at [620, 383] on span "Add Google Search Analytic" at bounding box center [633, 383] width 84 height 10
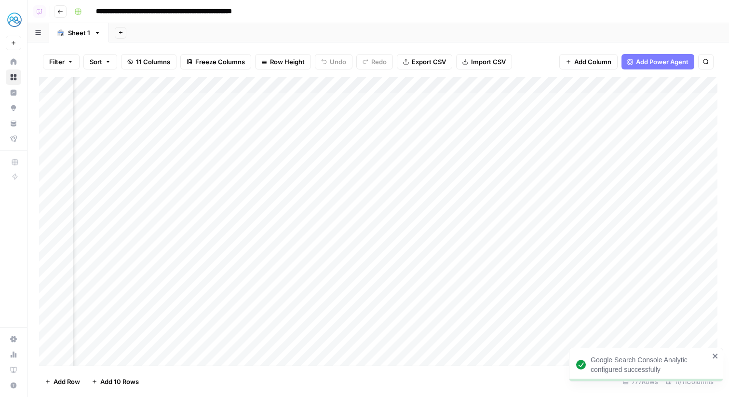
scroll to position [0, 282]
click at [387, 101] on div "Add Column" at bounding box center [378, 221] width 678 height 288
click at [131, 85] on div "Add Column" at bounding box center [378, 221] width 678 height 288
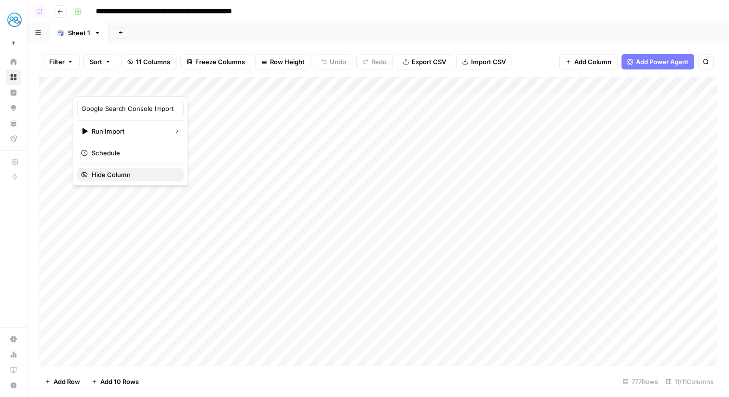
click at [119, 174] on span "Hide Column" at bounding box center [134, 175] width 84 height 10
click at [185, 88] on div "Add Column" at bounding box center [378, 221] width 678 height 288
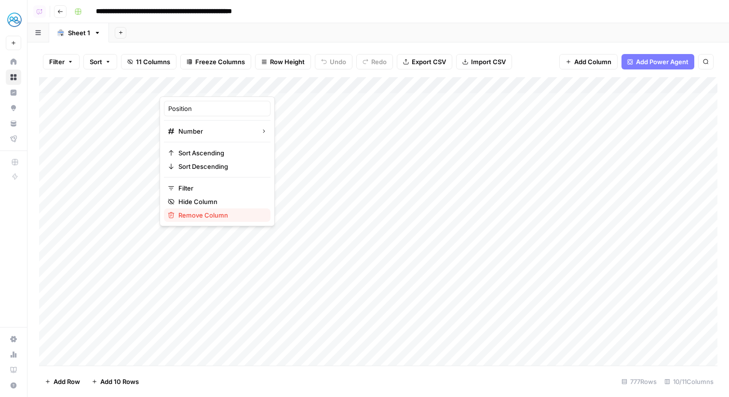
click at [190, 211] on span "Remove Column" at bounding box center [220, 215] width 84 height 10
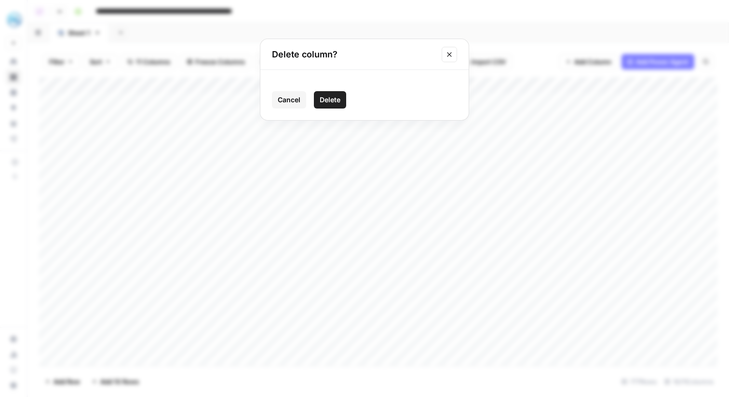
click at [290, 92] on button "Cancel" at bounding box center [289, 99] width 34 height 17
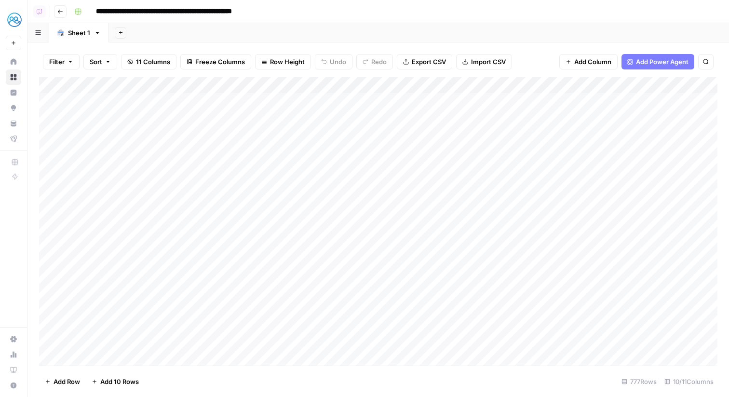
click at [231, 90] on div "Add Column" at bounding box center [378, 221] width 678 height 288
click at [200, 202] on span "Hide Column" at bounding box center [220, 202] width 84 height 10
click at [687, 85] on span "Add Column" at bounding box center [695, 85] width 34 height 9
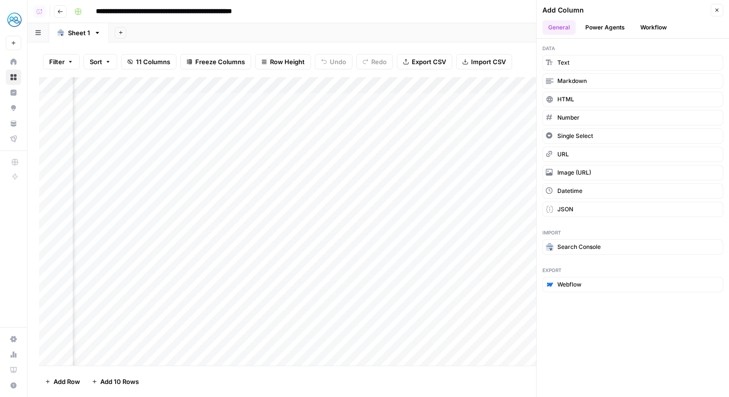
click at [599, 25] on button "Power Agents" at bounding box center [604, 27] width 51 height 14
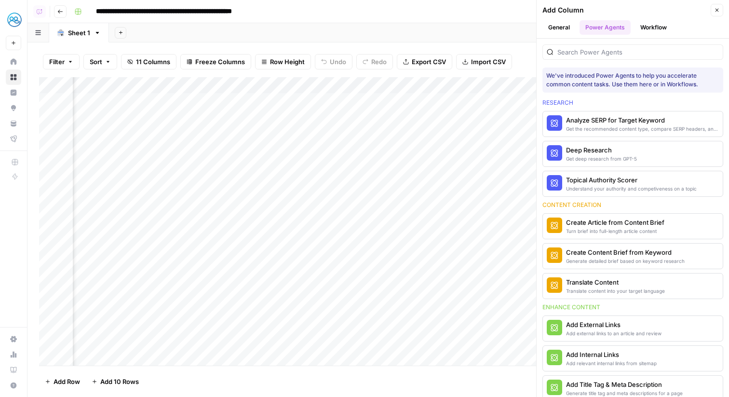
click at [657, 28] on button "Workflow" at bounding box center [653, 27] width 38 height 14
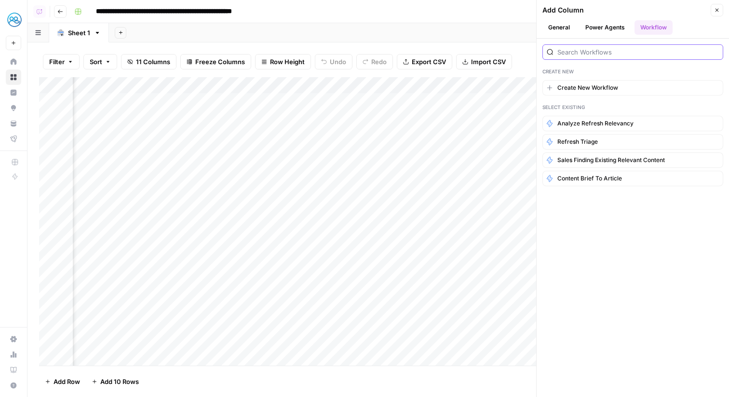
click at [642, 55] on input "search" at bounding box center [637, 52] width 161 height 10
click at [597, 143] on span "Refresh Triage" at bounding box center [577, 141] width 40 height 9
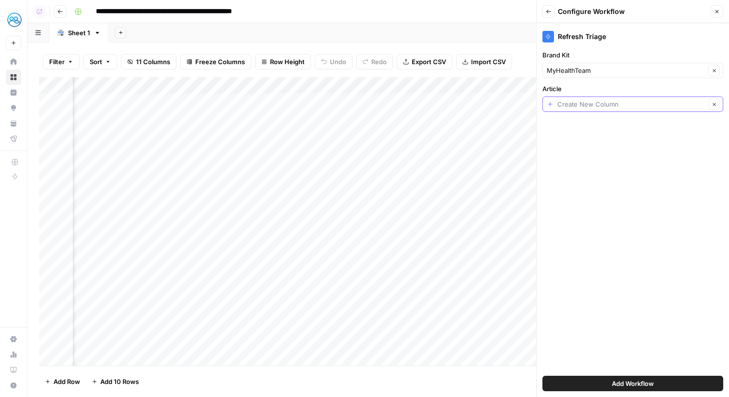
click at [607, 105] on input "Article" at bounding box center [631, 104] width 148 height 10
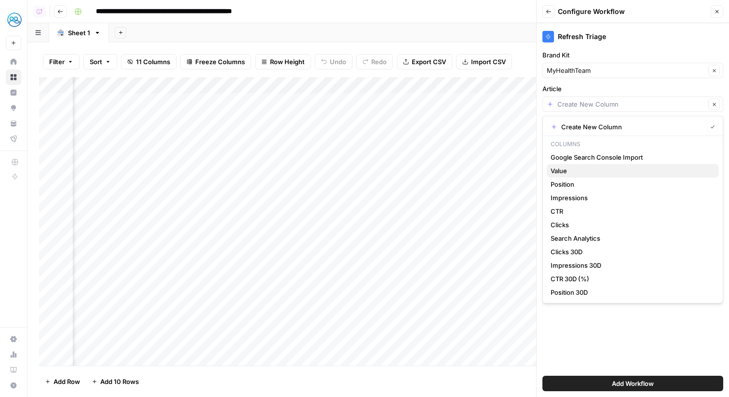
click at [571, 172] on span "Value" at bounding box center [630, 171] width 160 height 10
type input "Value"
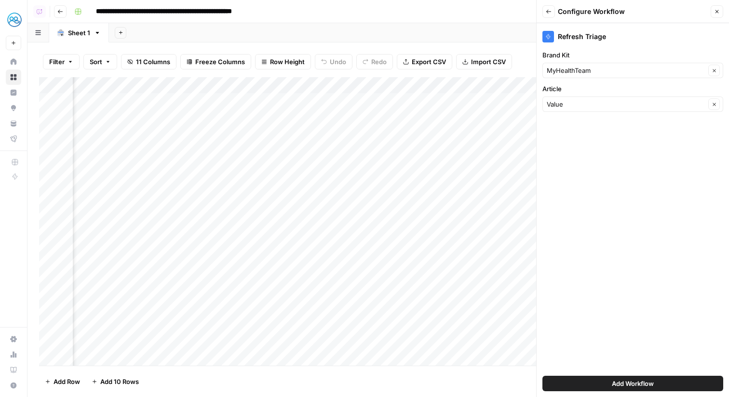
scroll to position [0, 248]
click at [237, 13] on input "**********" at bounding box center [196, 11] width 209 height 15
click at [235, 12] on input "**********" at bounding box center [196, 11] width 209 height 15
paste input
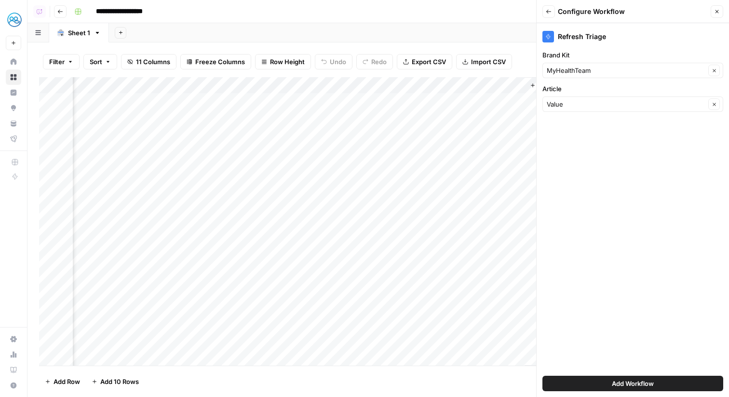
type input "**********"
click at [271, 30] on div "Add Sheet" at bounding box center [419, 32] width 620 height 19
click at [723, 6] on header "Back Configure Workflow Close" at bounding box center [632, 11] width 192 height 23
click at [717, 10] on icon "button" at bounding box center [716, 11] width 3 height 3
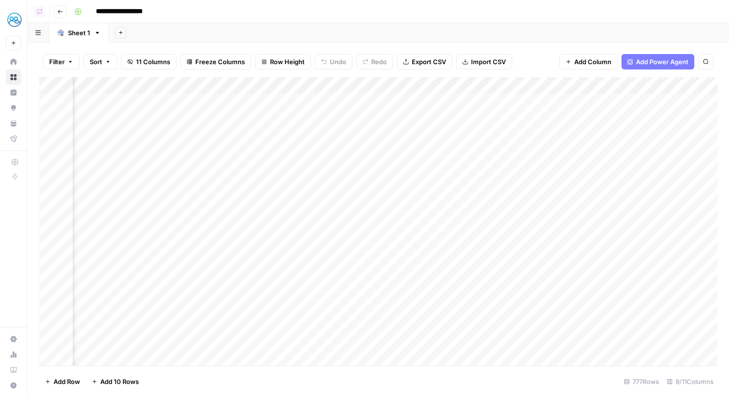
scroll to position [0, 0]
click at [234, 87] on div "Add Column" at bounding box center [378, 221] width 678 height 288
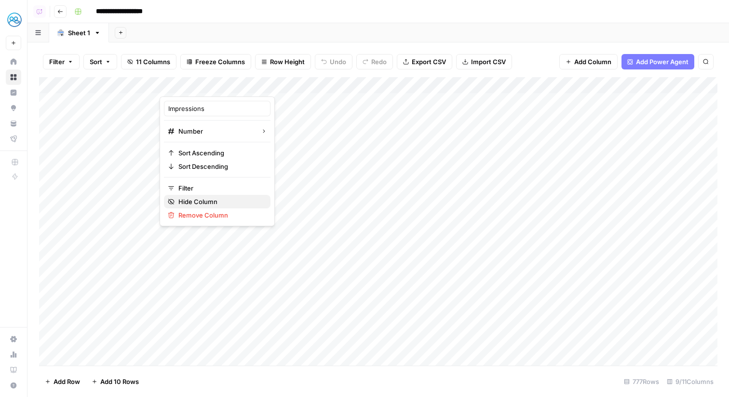
click at [213, 197] on span "Hide Column" at bounding box center [220, 202] width 84 height 10
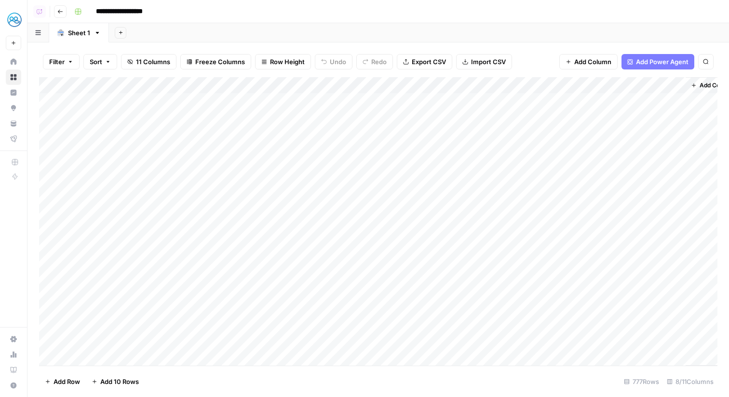
click at [214, 87] on div "Add Column" at bounding box center [378, 221] width 678 height 288
click at [207, 196] on button "Hide Column" at bounding box center [217, 201] width 106 height 13
click at [193, 91] on div "Add Column" at bounding box center [378, 221] width 678 height 288
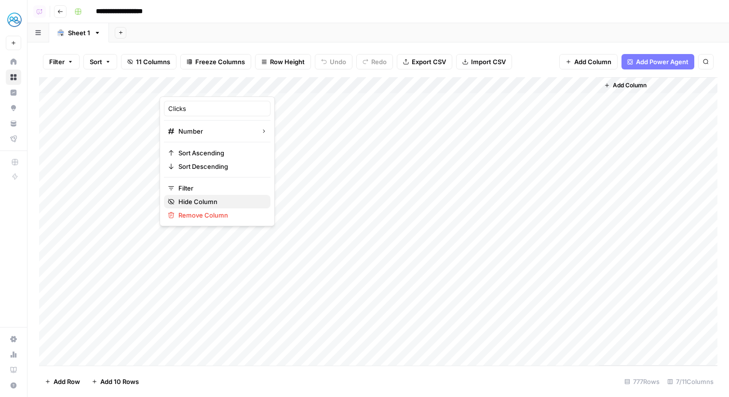
click at [199, 197] on span "Hide Column" at bounding box center [220, 202] width 84 height 10
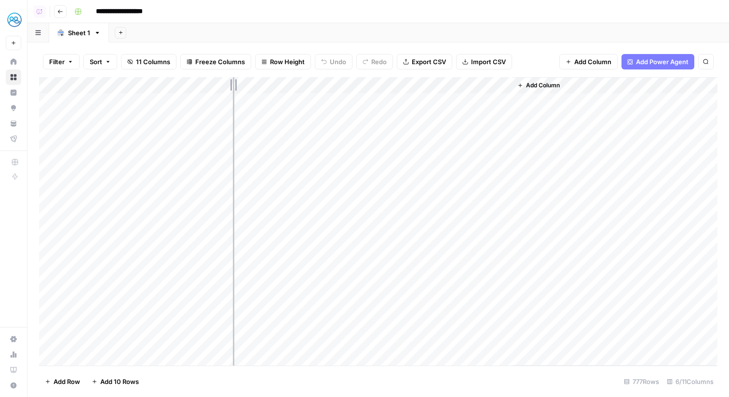
drag, startPoint x: 159, startPoint y: 88, endPoint x: 233, endPoint y: 88, distance: 74.2
click at [233, 88] on div "Add Column" at bounding box center [378, 221] width 678 height 288
drag, startPoint x: 233, startPoint y: 86, endPoint x: 281, endPoint y: 90, distance: 48.8
click at [281, 90] on div "Add Column" at bounding box center [378, 221] width 678 height 288
click at [61, 66] on button "Filter" at bounding box center [61, 61] width 37 height 15
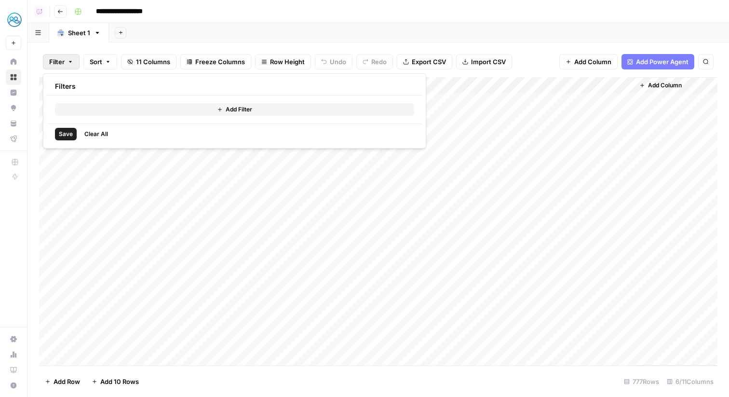
click at [88, 103] on button "Add Filter" at bounding box center [234, 109] width 359 height 13
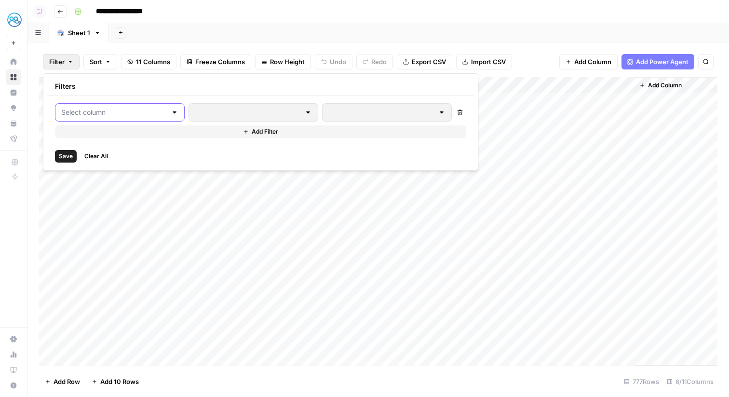
click at [93, 110] on input "text" at bounding box center [114, 112] width 106 height 10
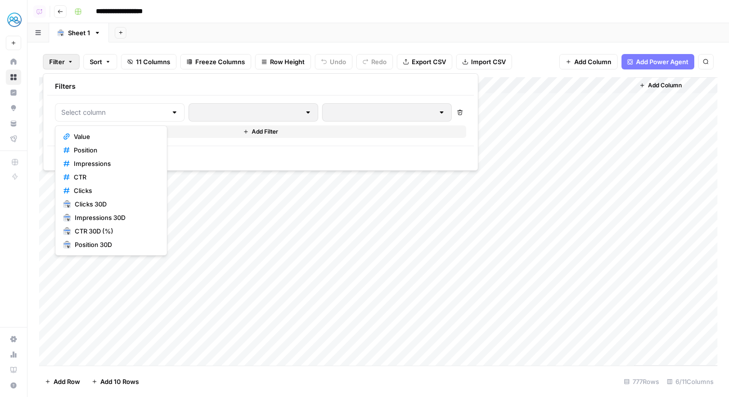
click at [112, 137] on span "Value" at bounding box center [114, 137] width 81 height 10
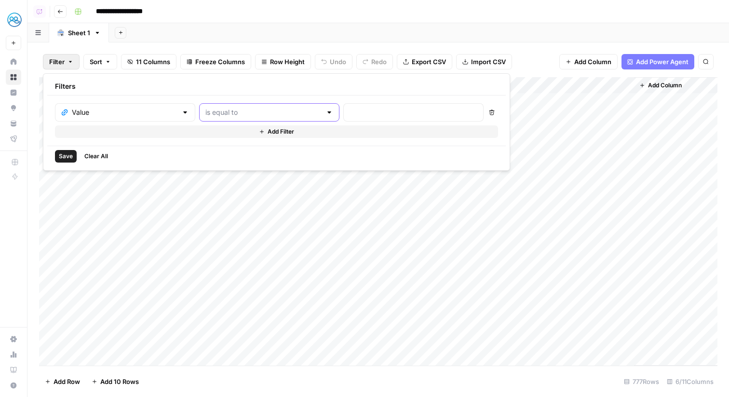
click at [205, 112] on input "text" at bounding box center [263, 112] width 116 height 10
click at [213, 158] on button "contains" at bounding box center [227, 163] width 104 height 13
type input "contains"
click at [349, 113] on input "text" at bounding box center [413, 112] width 128 height 10
type input "/resources"
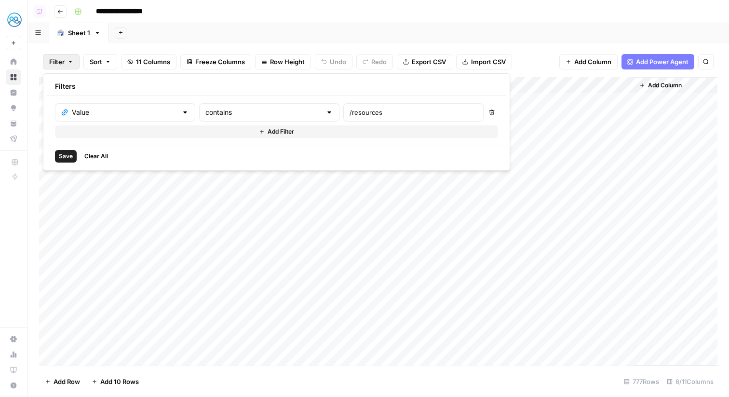
click at [65, 154] on span "Save" at bounding box center [66, 156] width 14 height 9
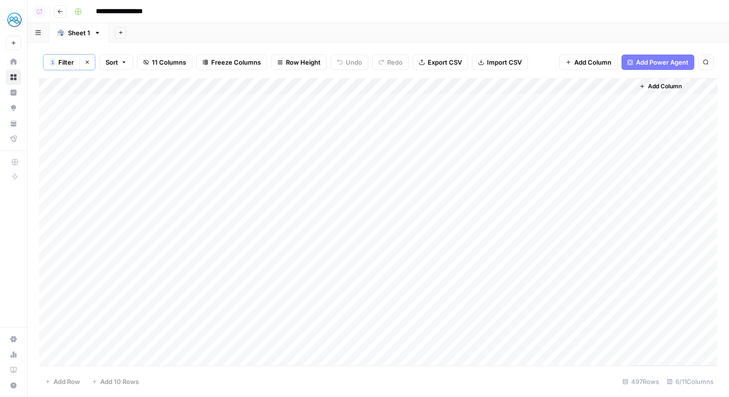
click at [129, 92] on div "Add Column" at bounding box center [378, 221] width 678 height 287
click at [124, 110] on input "Value" at bounding box center [130, 110] width 98 height 10
type input "URL"
